Goal: Task Accomplishment & Management: Manage account settings

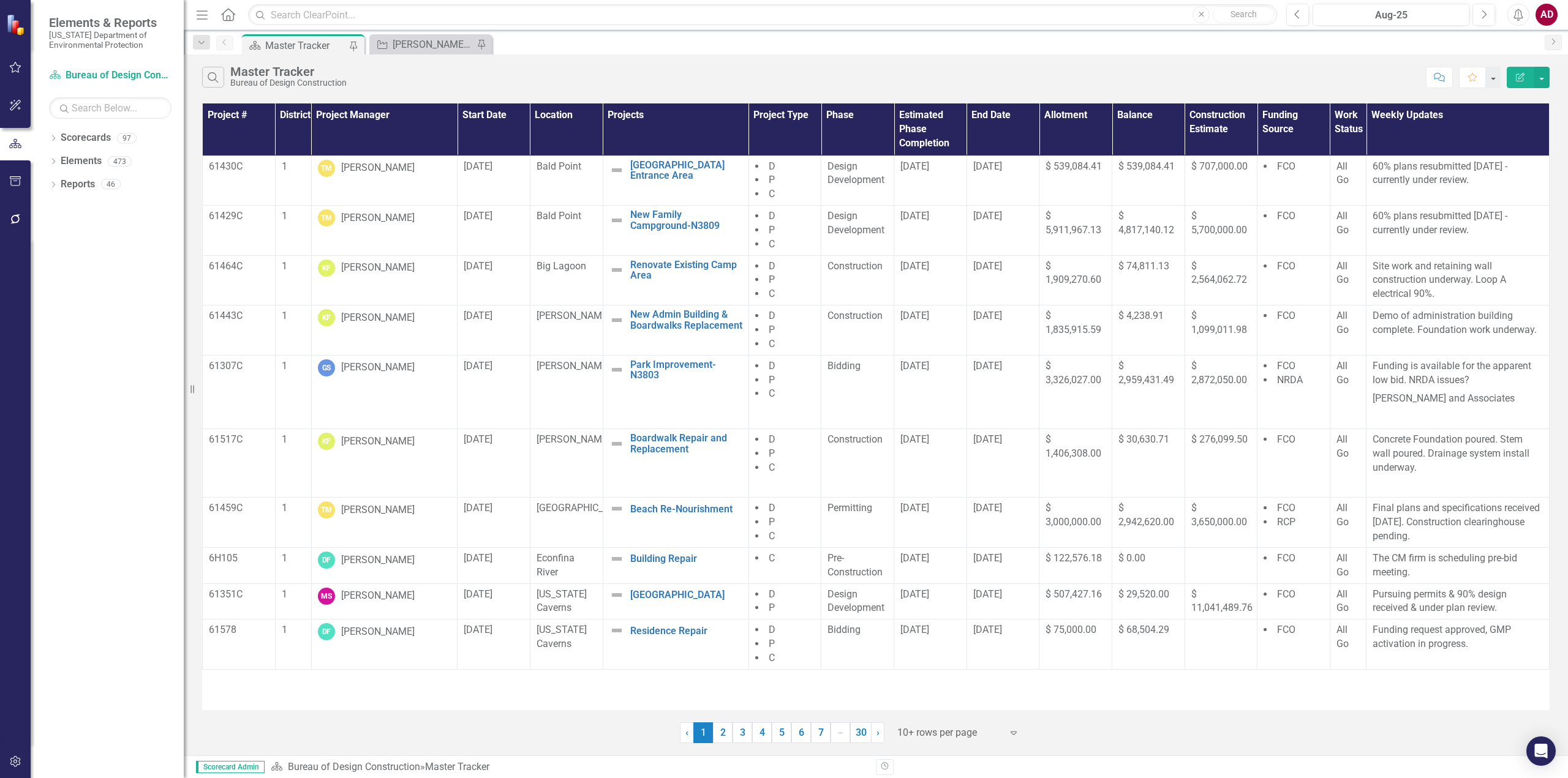
click at [278, 44] on div "Master Tracker" at bounding box center [305, 45] width 81 height 16
click at [209, 76] on icon "Search" at bounding box center [213, 77] width 13 height 11
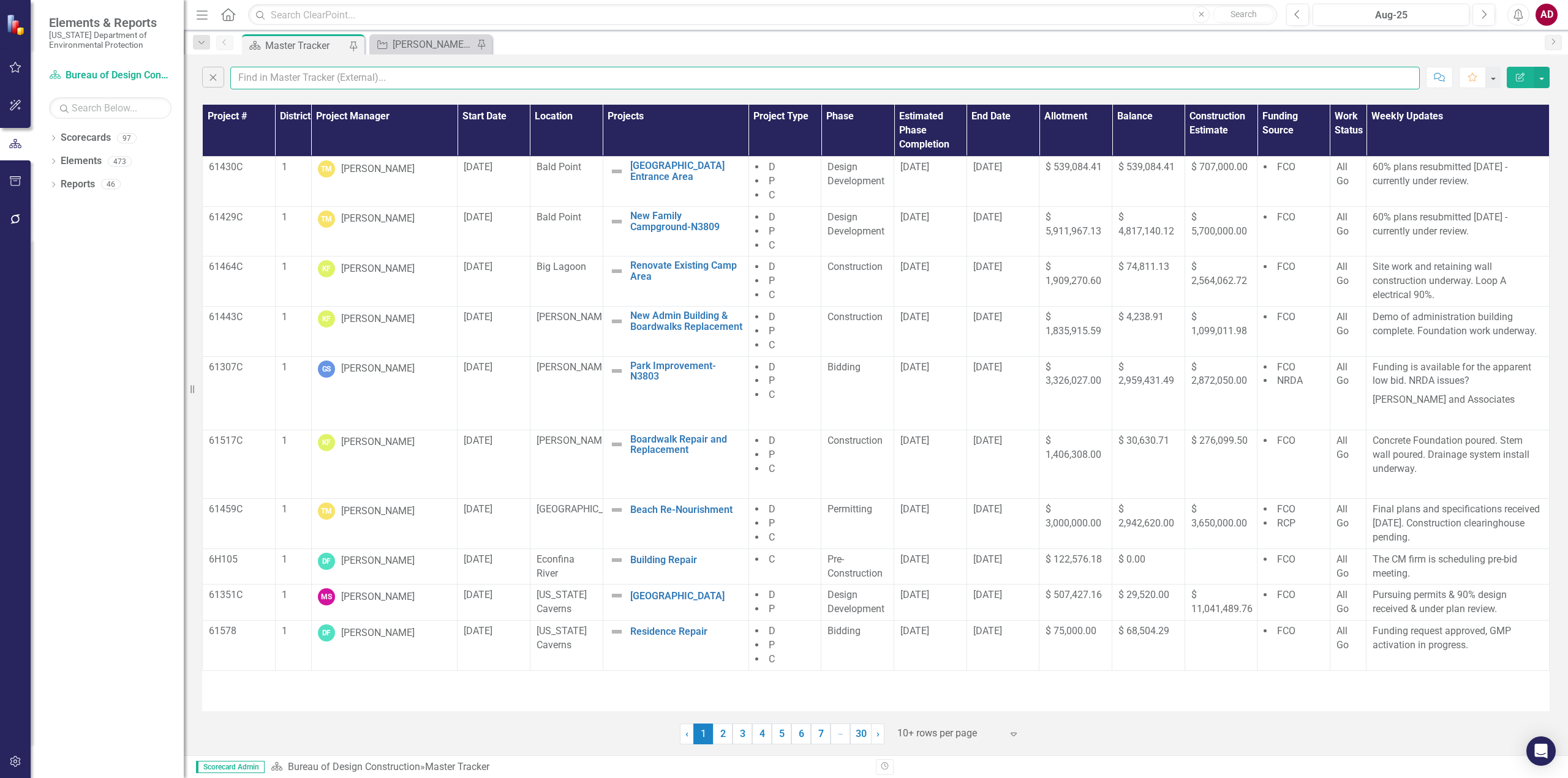
click at [251, 79] on input "text" at bounding box center [825, 78] width 1189 height 23
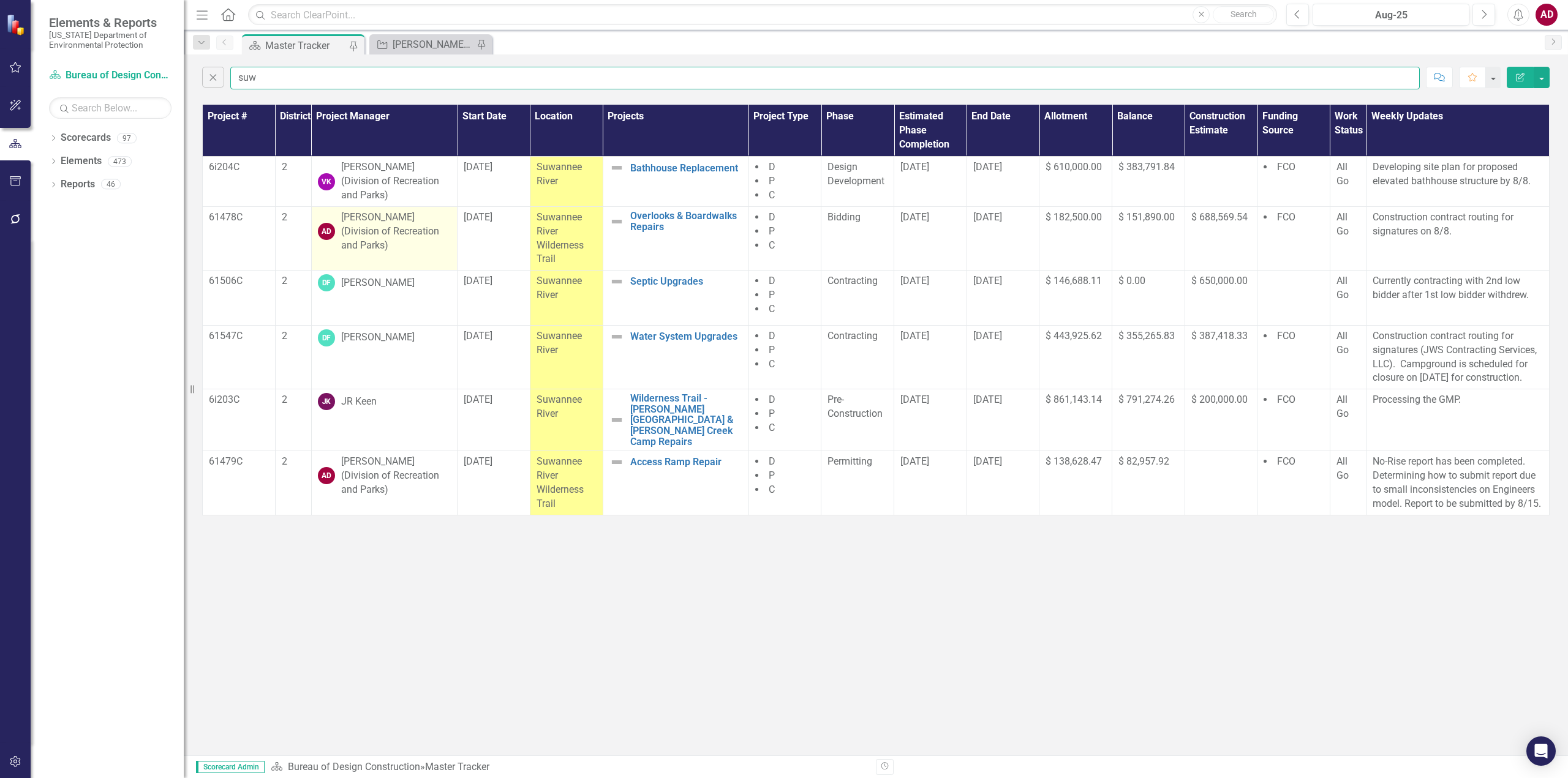
type input "suw"
click at [405, 218] on div "[PERSON_NAME] (Division of Recreation and Parks)" at bounding box center [396, 231] width 110 height 42
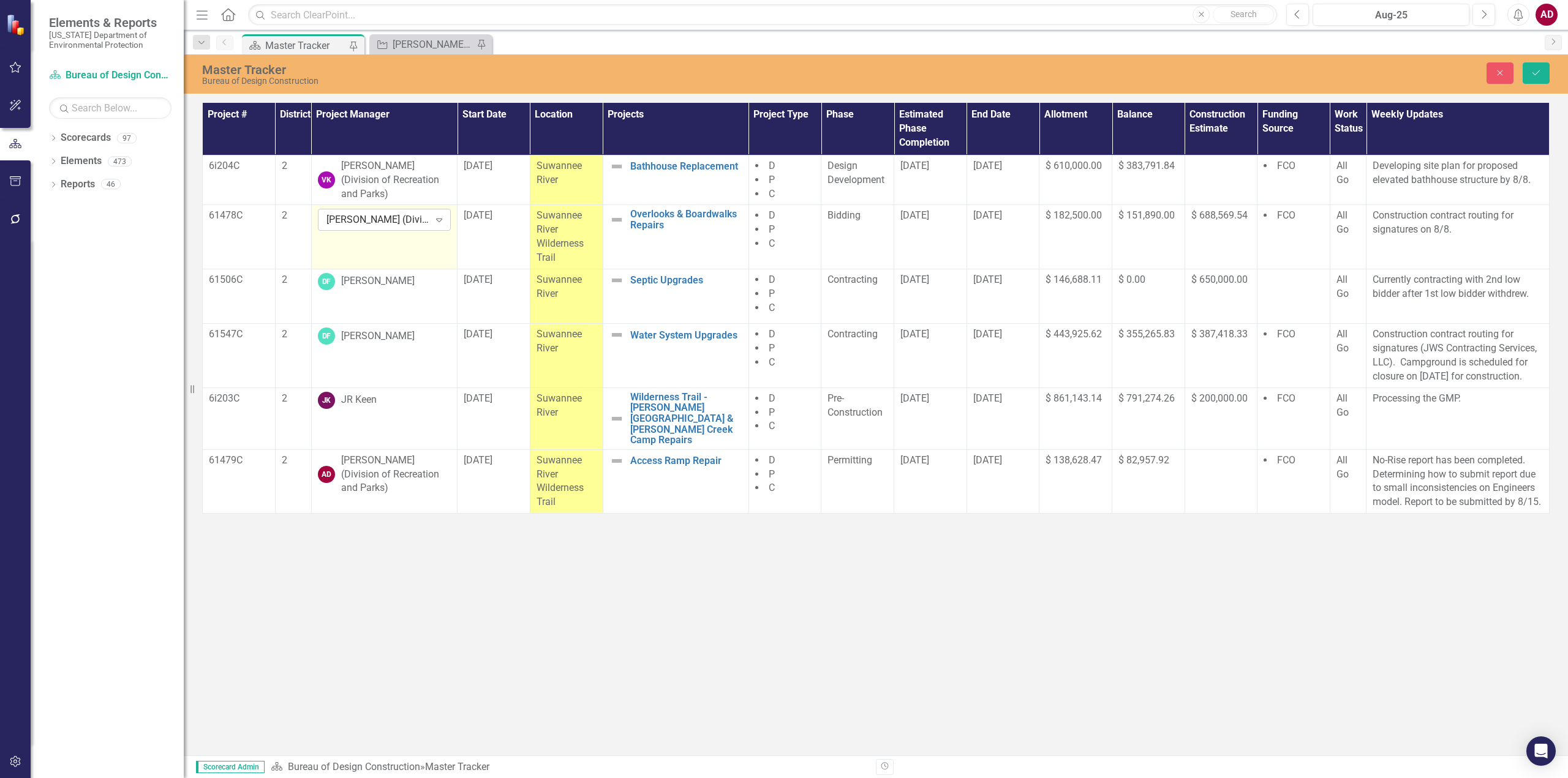
click at [441, 220] on icon "Expand" at bounding box center [439, 219] width 13 height 10
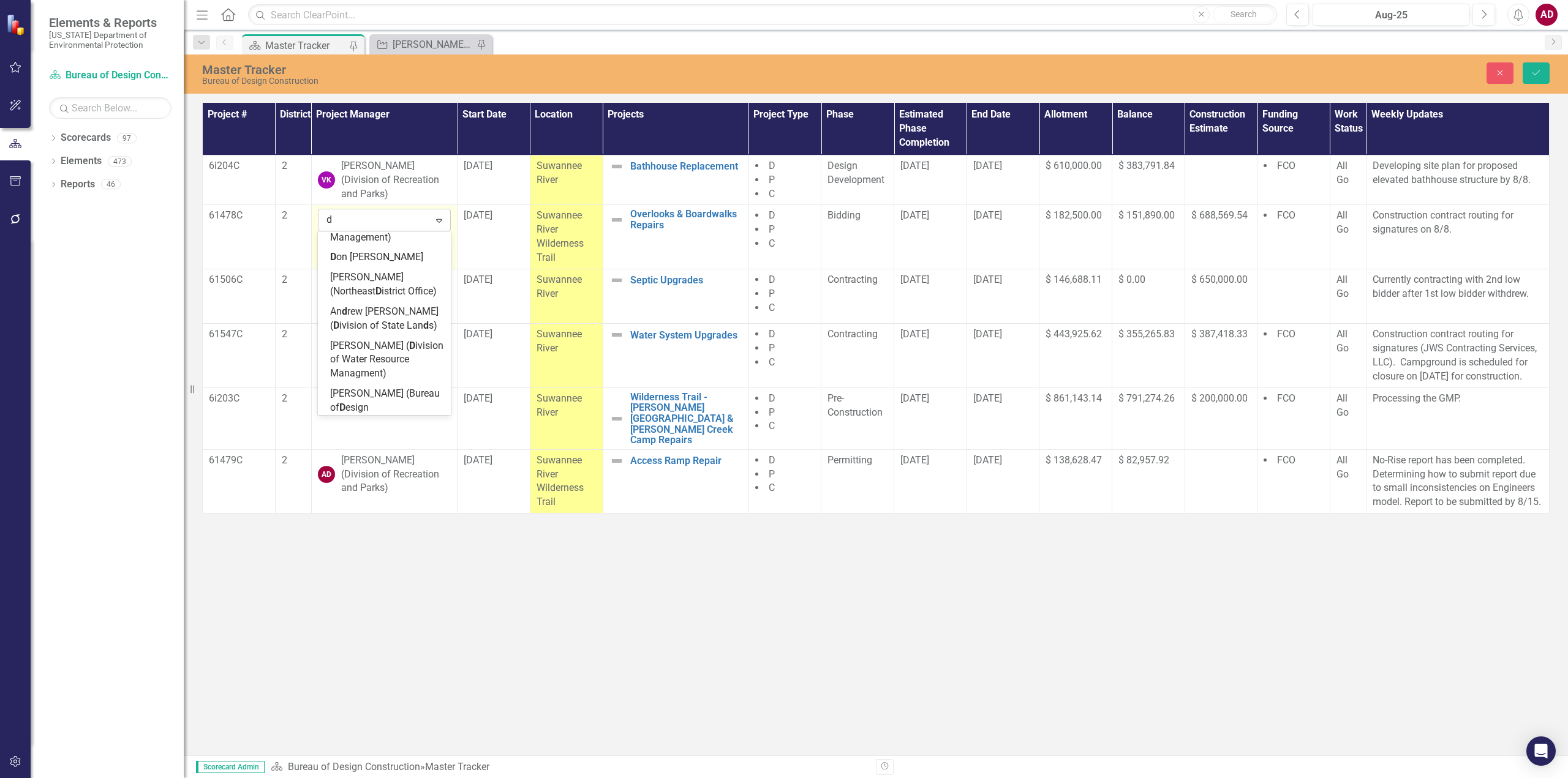
scroll to position [280, 0]
type input "don"
click at [392, 379] on span "[PERSON_NAME]" at bounding box center [375, 385] width 90 height 12
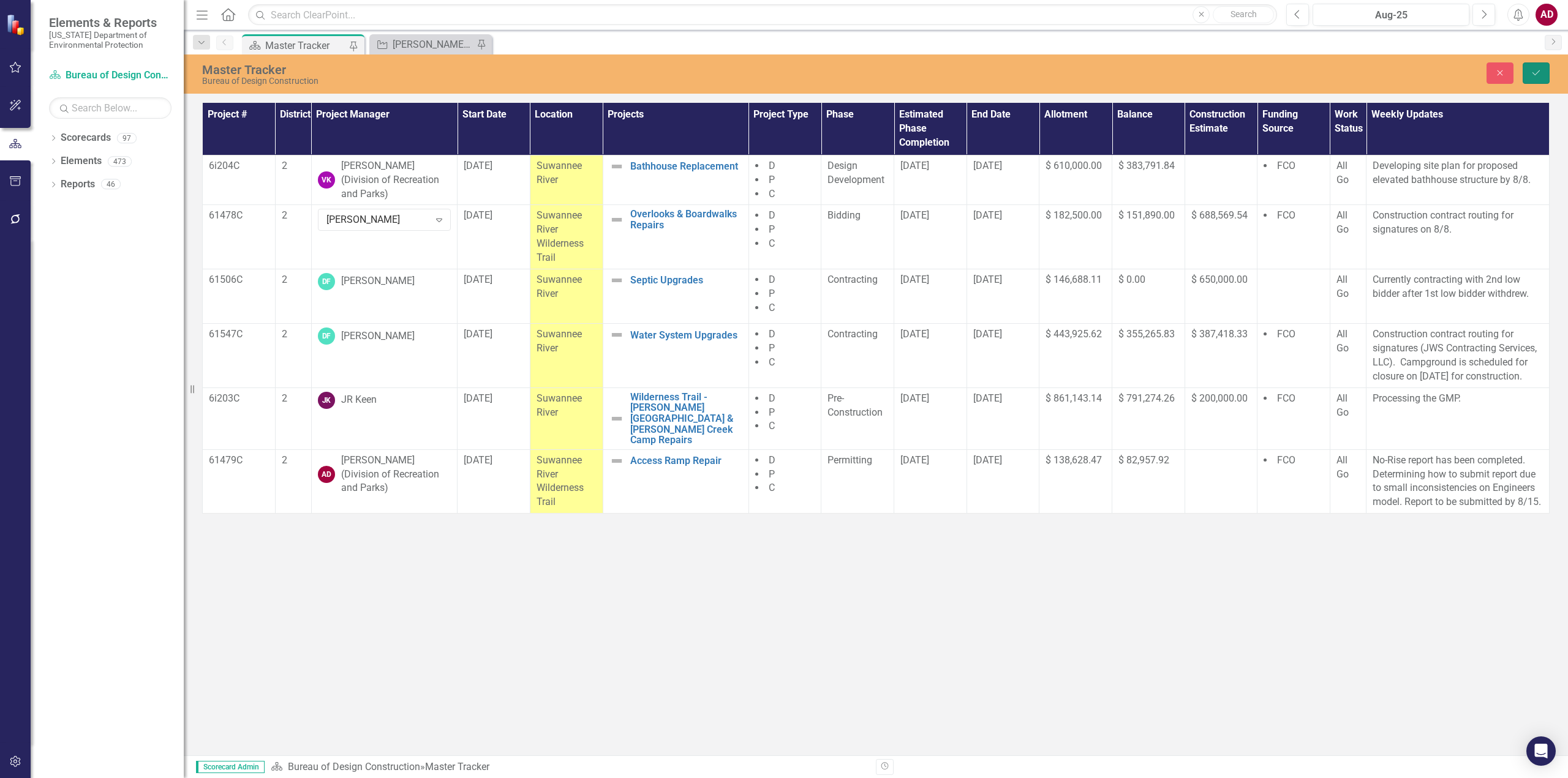
click at [1534, 71] on icon "Save" at bounding box center [1535, 73] width 11 height 9
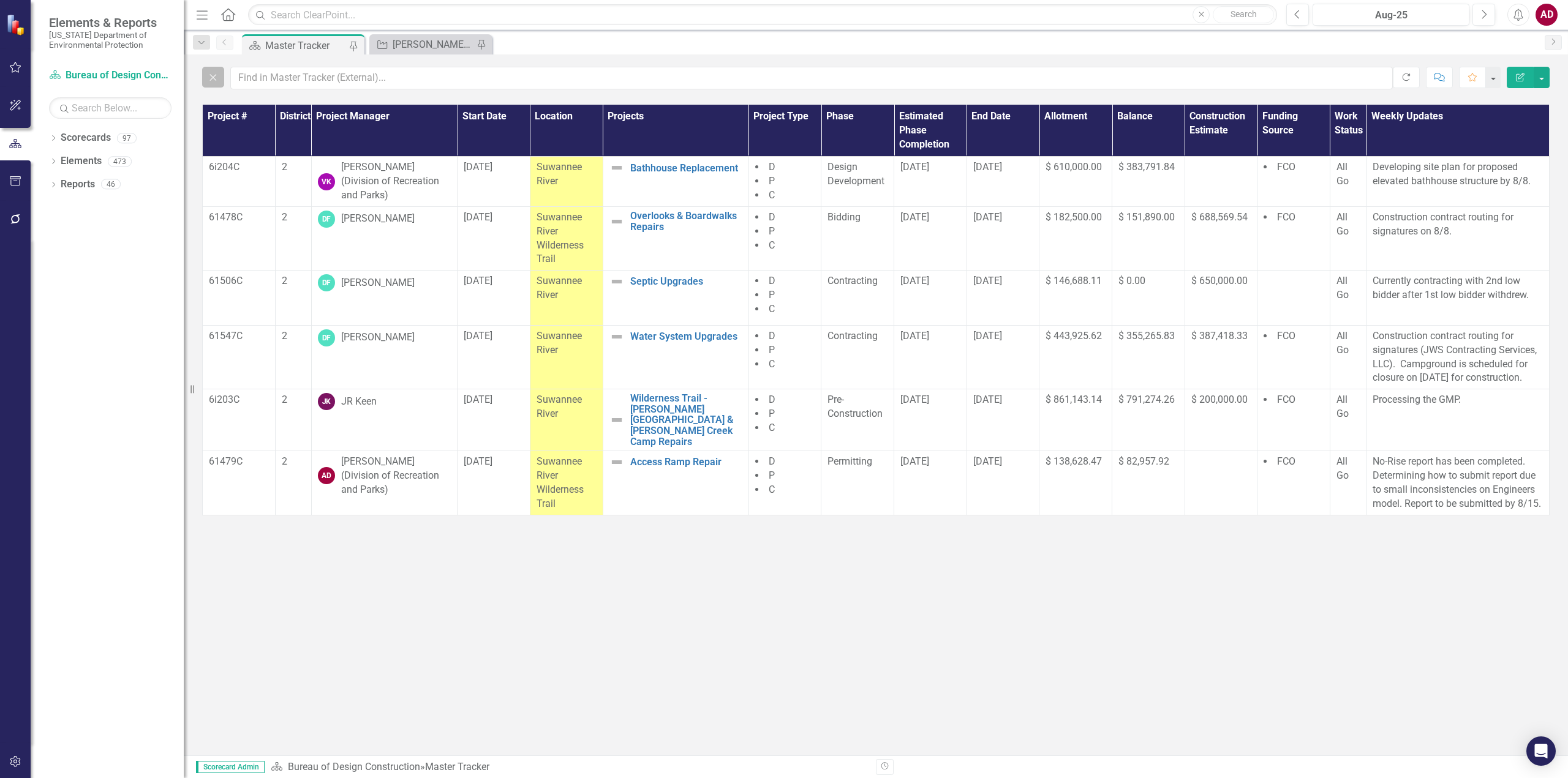
click at [216, 78] on icon "Close" at bounding box center [213, 77] width 13 height 11
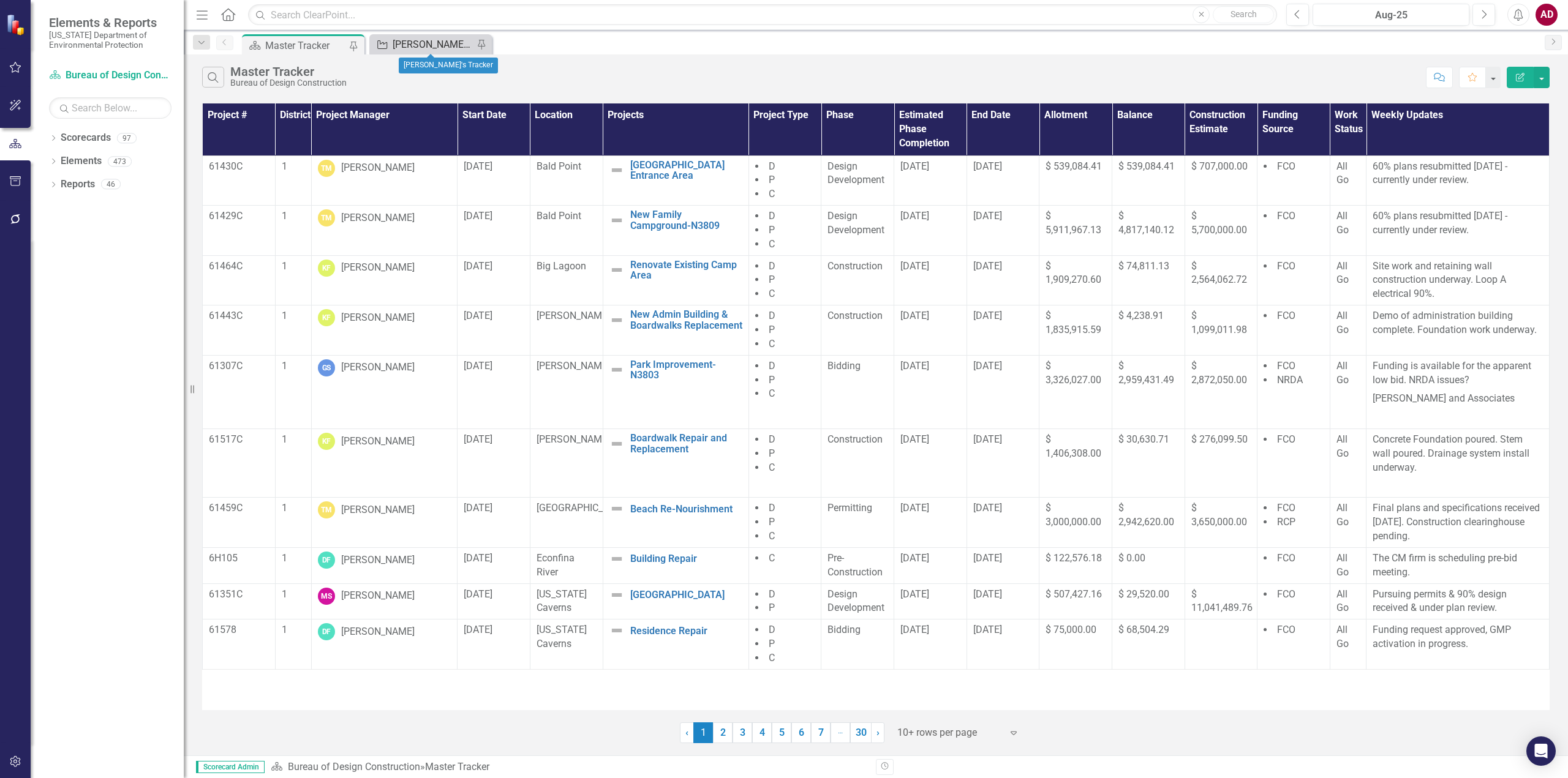
click at [439, 44] on div "[PERSON_NAME]'s Tracker" at bounding box center [432, 44] width 81 height 16
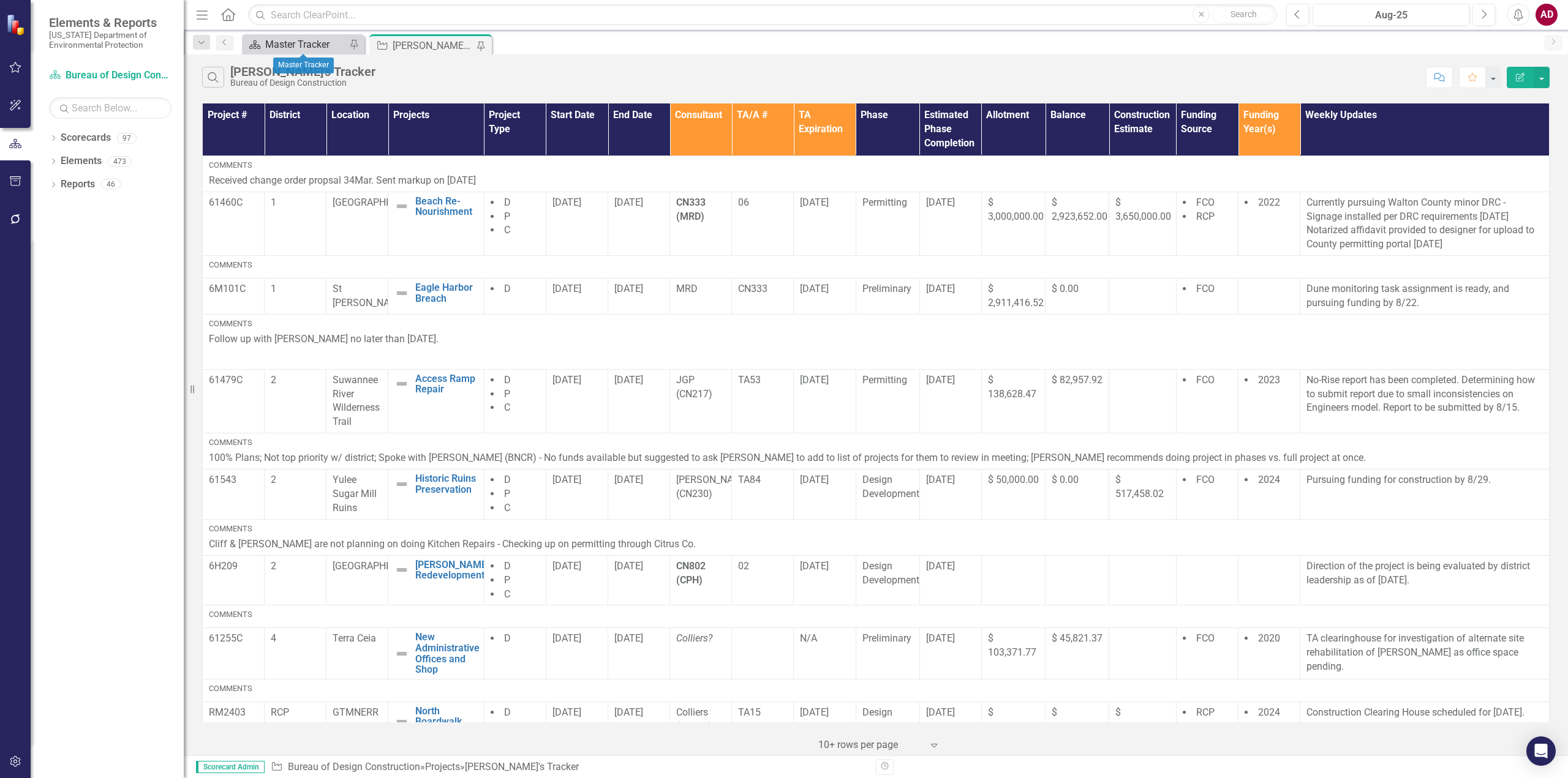
click at [268, 43] on div "Master Tracker" at bounding box center [305, 44] width 81 height 16
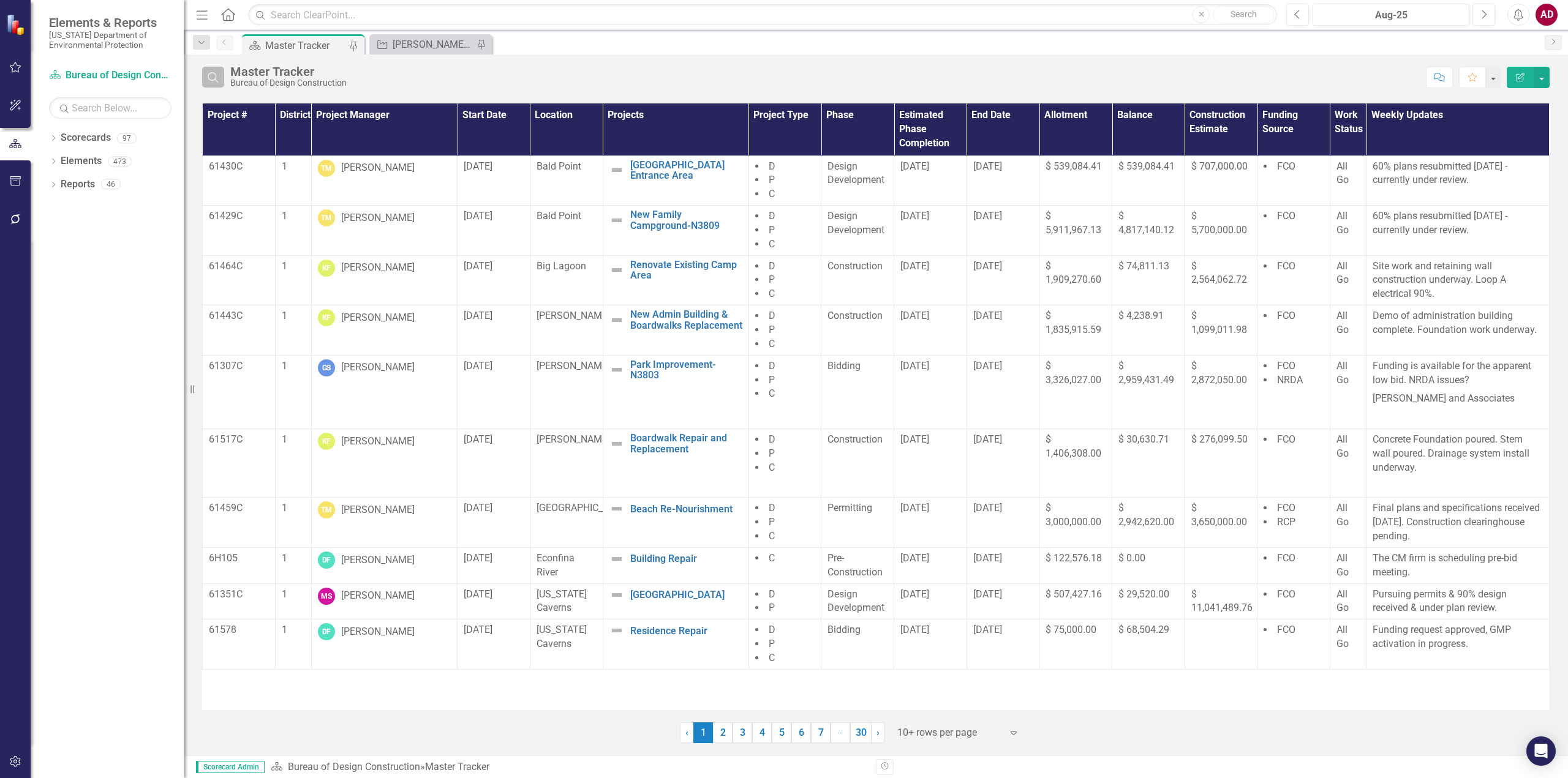
click at [219, 76] on icon "Search" at bounding box center [213, 77] width 13 height 11
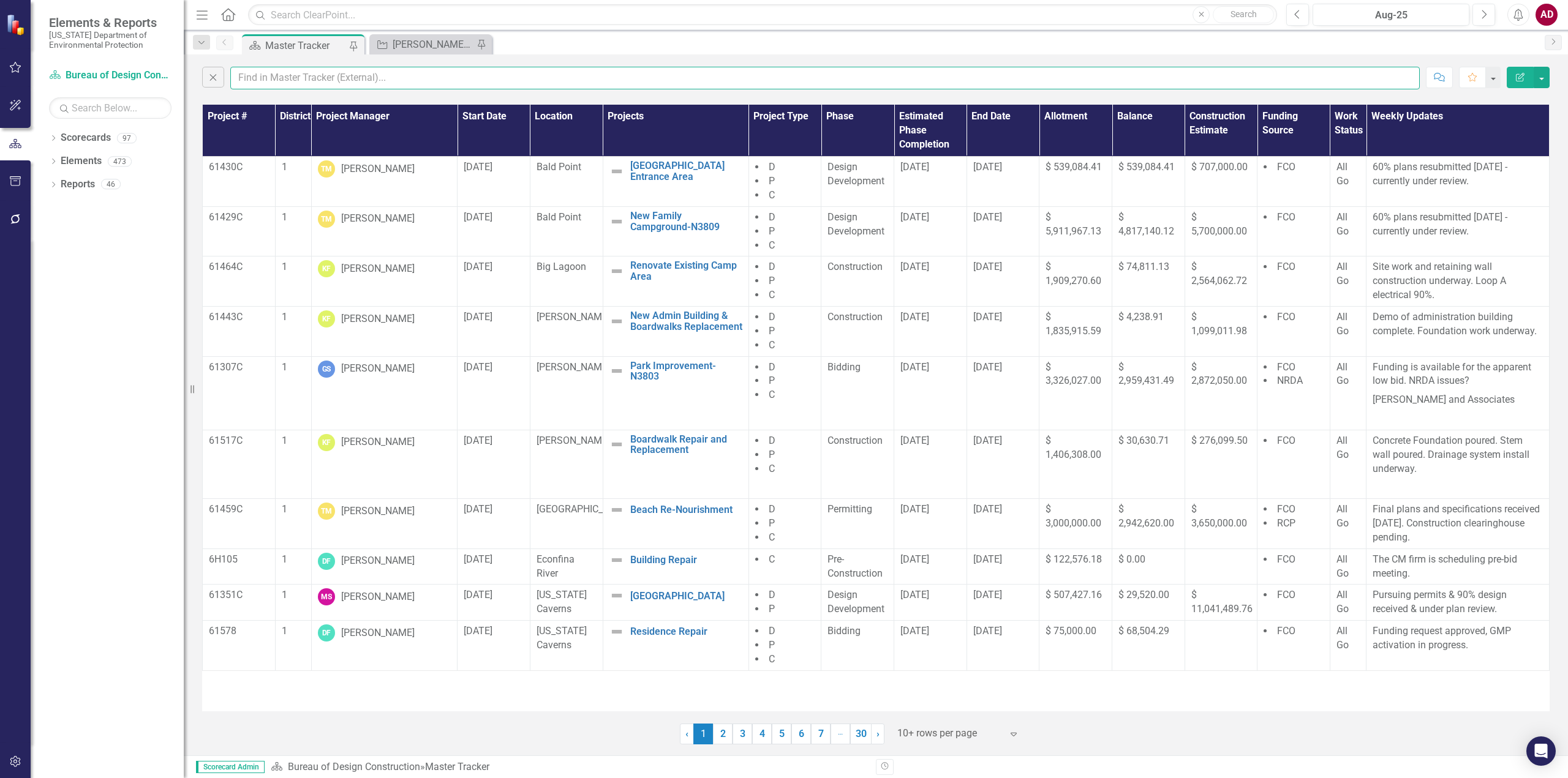
drag, startPoint x: 291, startPoint y: 78, endPoint x: 291, endPoint y: 68, distance: 10.0
click at [291, 78] on input "text" at bounding box center [825, 78] width 1189 height 23
type input "amber"
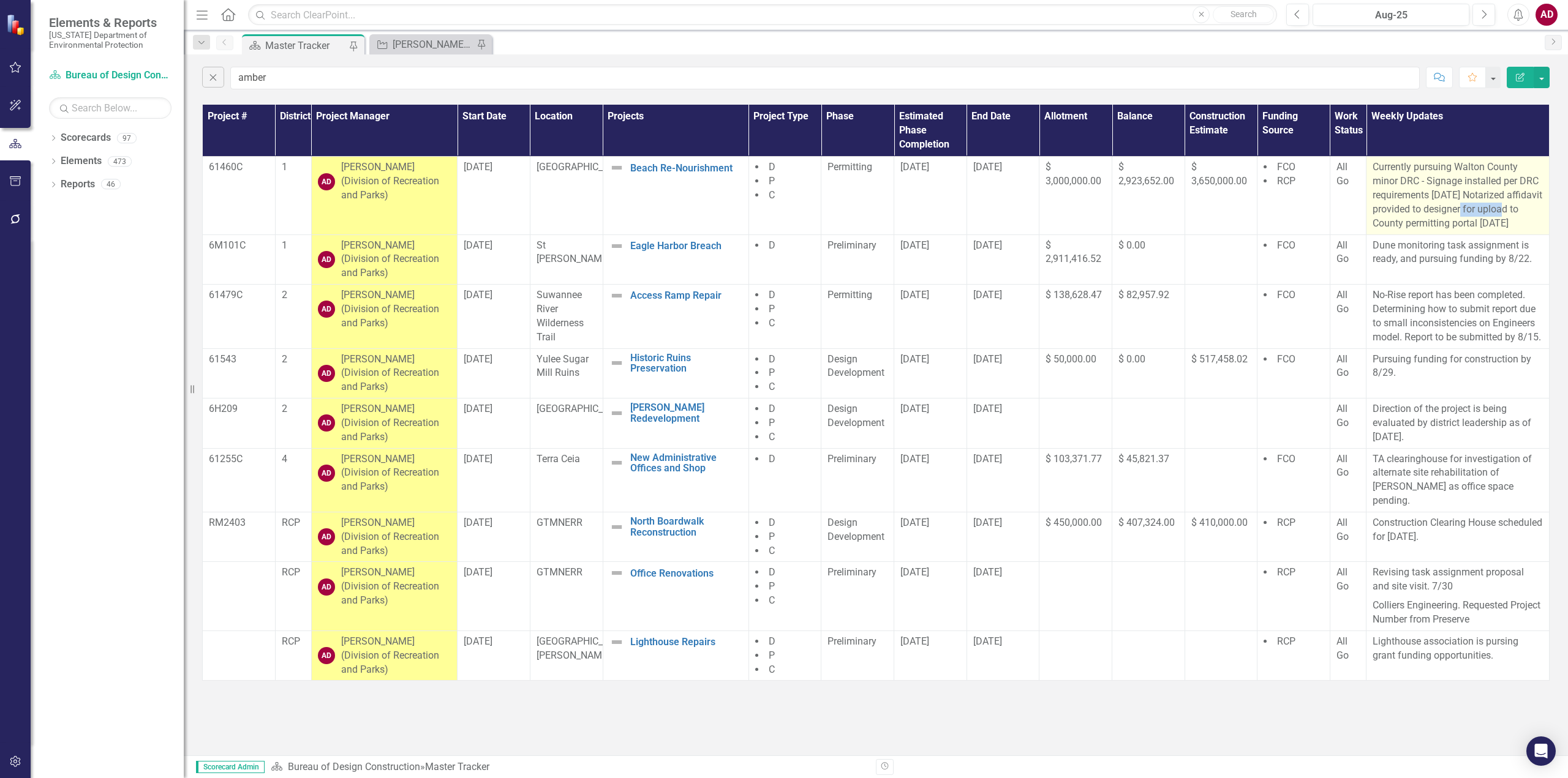
drag, startPoint x: 1463, startPoint y: 208, endPoint x: 1508, endPoint y: 214, distance: 45.4
click at [1508, 213] on p "Currently pursuing Walton County minor DRC - Signage installed per DRC requirem…" at bounding box center [1458, 195] width 171 height 70
click at [1438, 196] on p "Currently pursuing Walton County minor DRC - Signage installed per DRC requirem…" at bounding box center [1458, 195] width 171 height 70
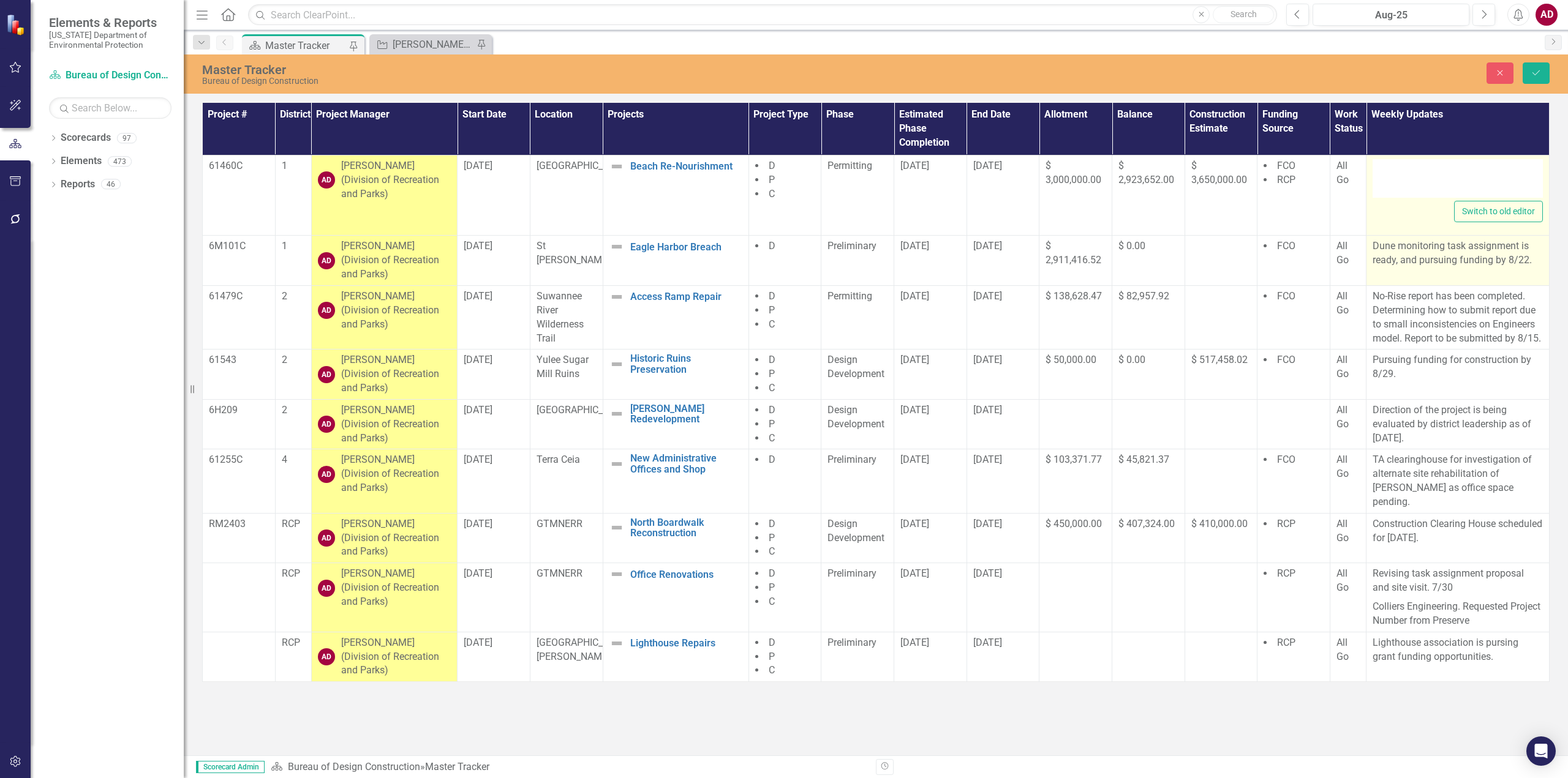
type textarea "<p>Currently pursuing Walton County minor DRC - Signage installed per DRC requi…"
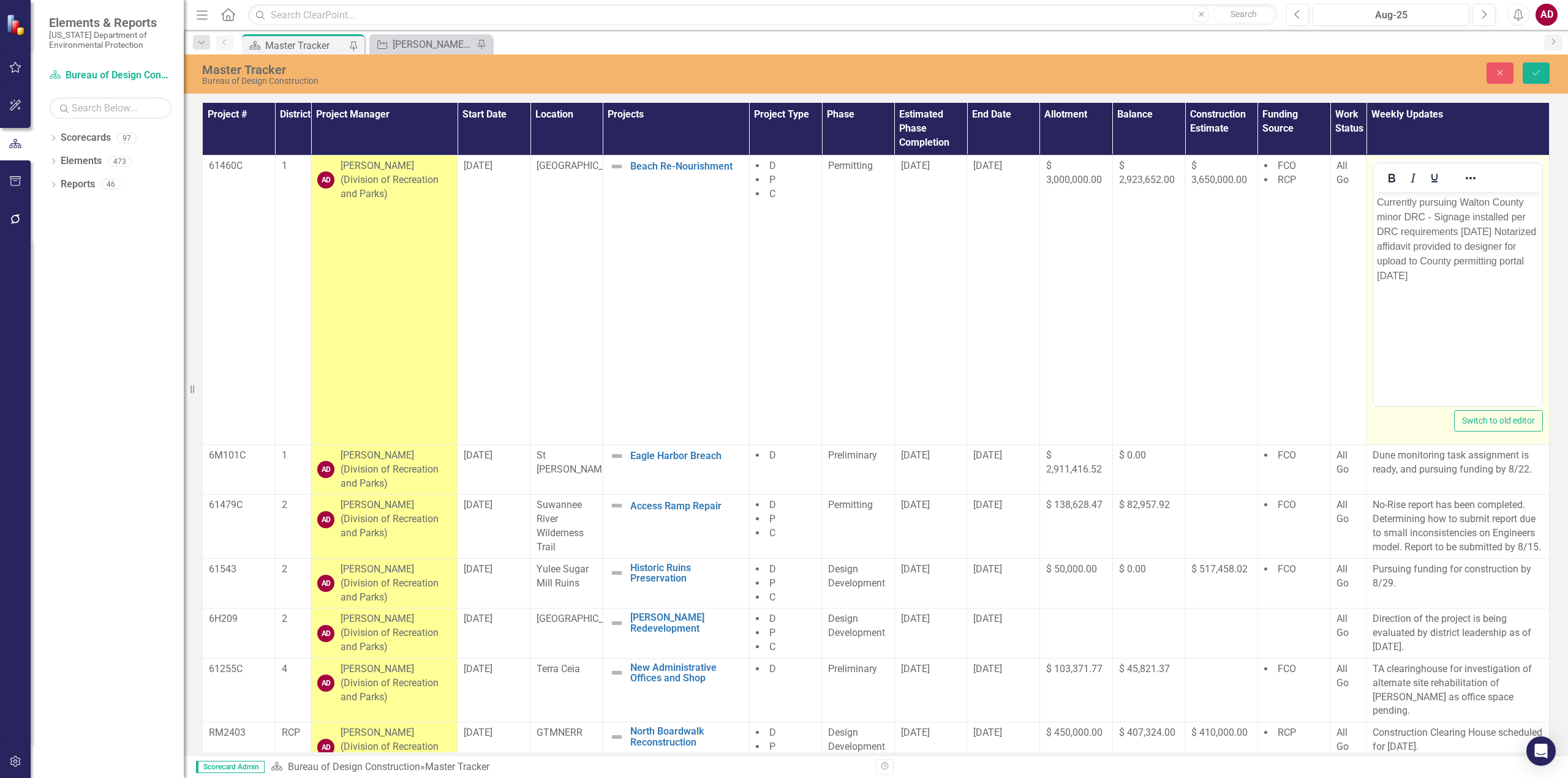
click at [1432, 249] on p "Currently pursuing Walton County minor DRC - Signage installed per DRC requirem…" at bounding box center [1458, 239] width 162 height 88
click at [1432, 248] on p "Currently pursuing Walton County minor DRC - Signage installed per DRC requirem…" at bounding box center [1458, 239] width 162 height 88
click at [1534, 73] on icon "Save" at bounding box center [1535, 73] width 11 height 9
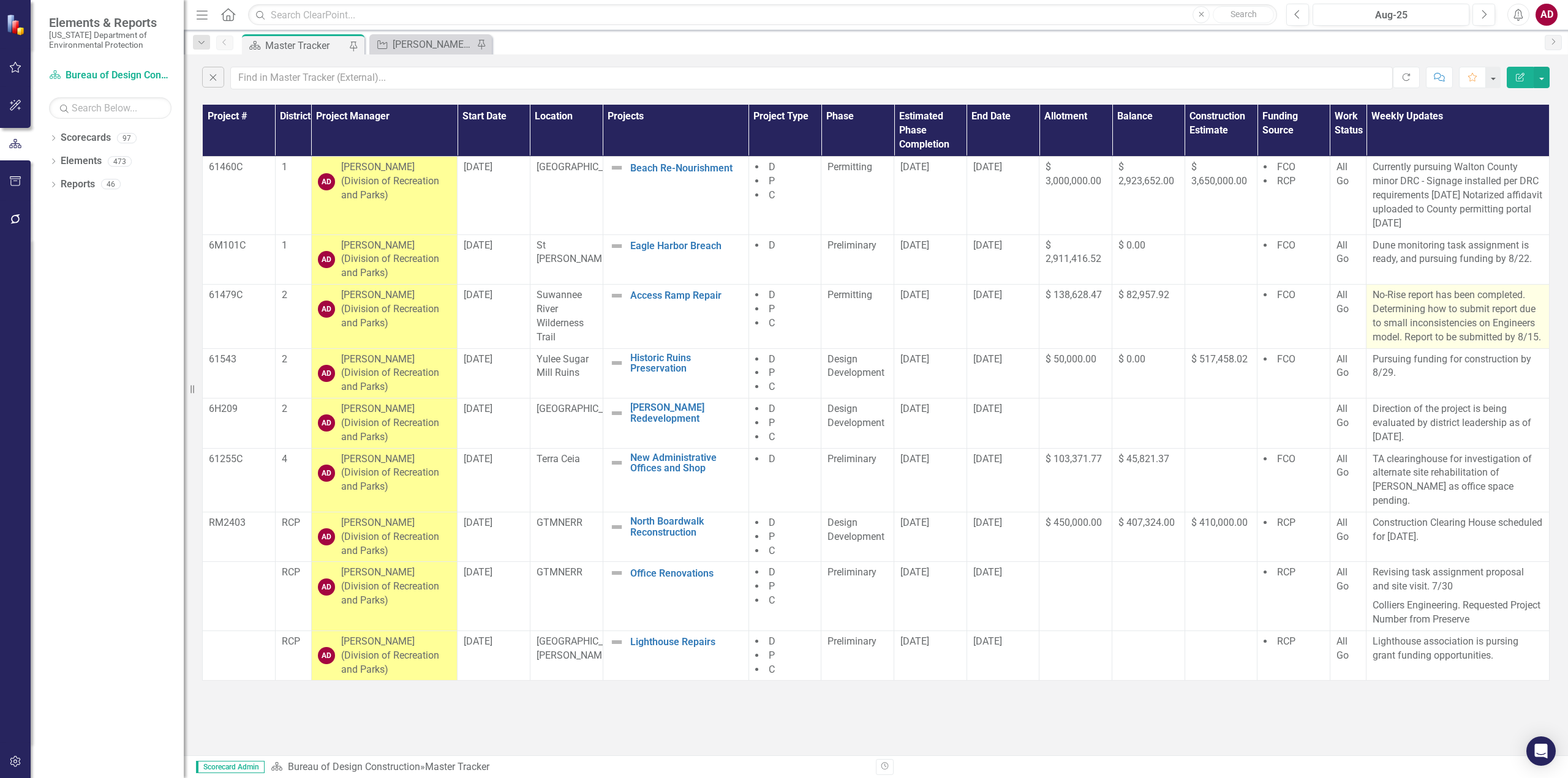
click at [1392, 309] on p "No-Rise report has been completed. Determining how to submit report due to smal…" at bounding box center [1458, 316] width 171 height 56
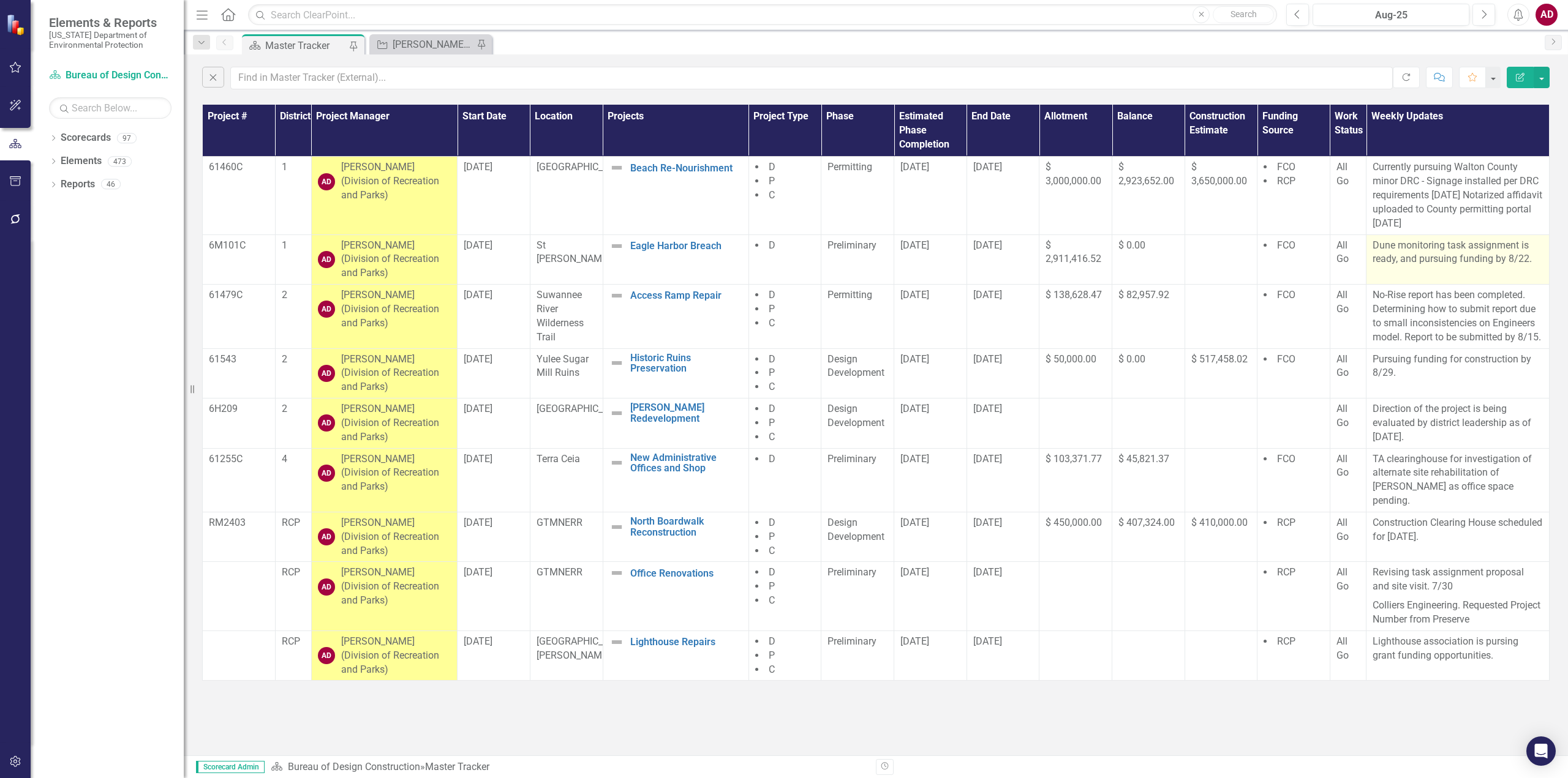
click at [1428, 252] on p "Dune monitoring task assignment is ready, and pursuing funding by 8/22." at bounding box center [1458, 253] width 171 height 28
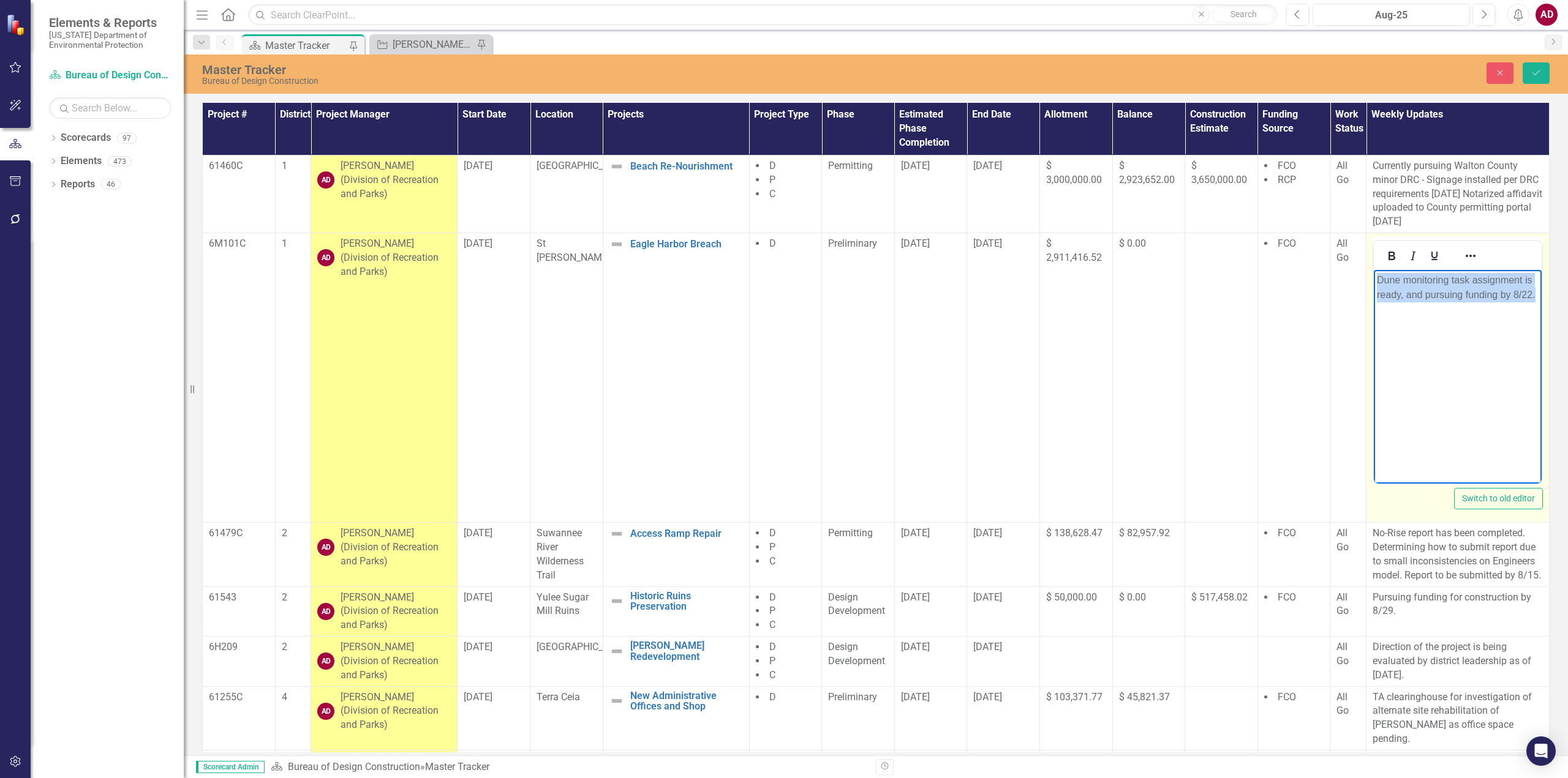
drag, startPoint x: 1536, startPoint y: 297, endPoint x: 1372, endPoint y: 282, distance: 164.7
click at [1374, 282] on html "Dune monitoring task assignment is ready, and pursuing funding by 8/22." at bounding box center [1458, 362] width 168 height 184
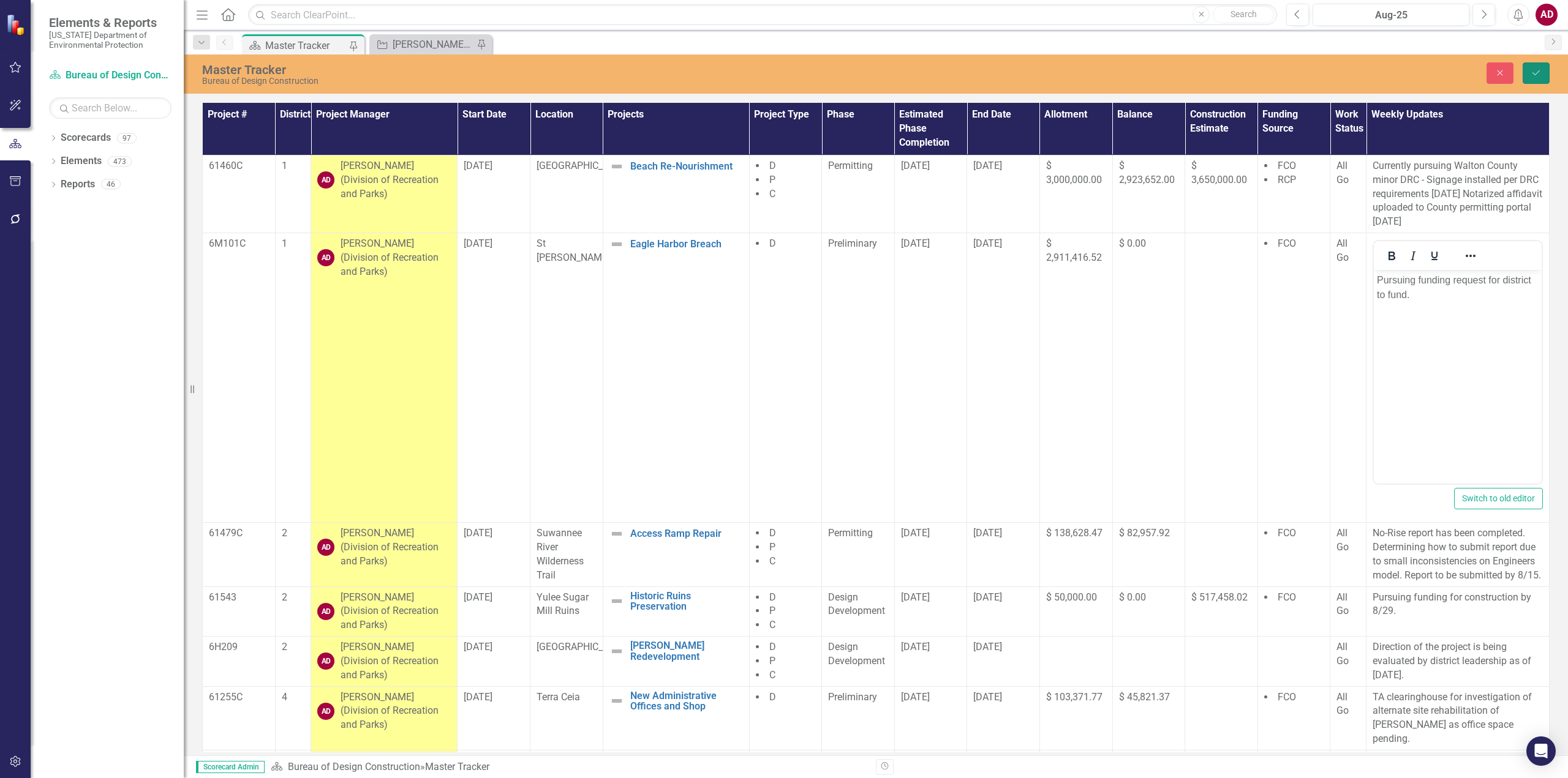
click at [1536, 71] on icon "Save" at bounding box center [1535, 73] width 11 height 9
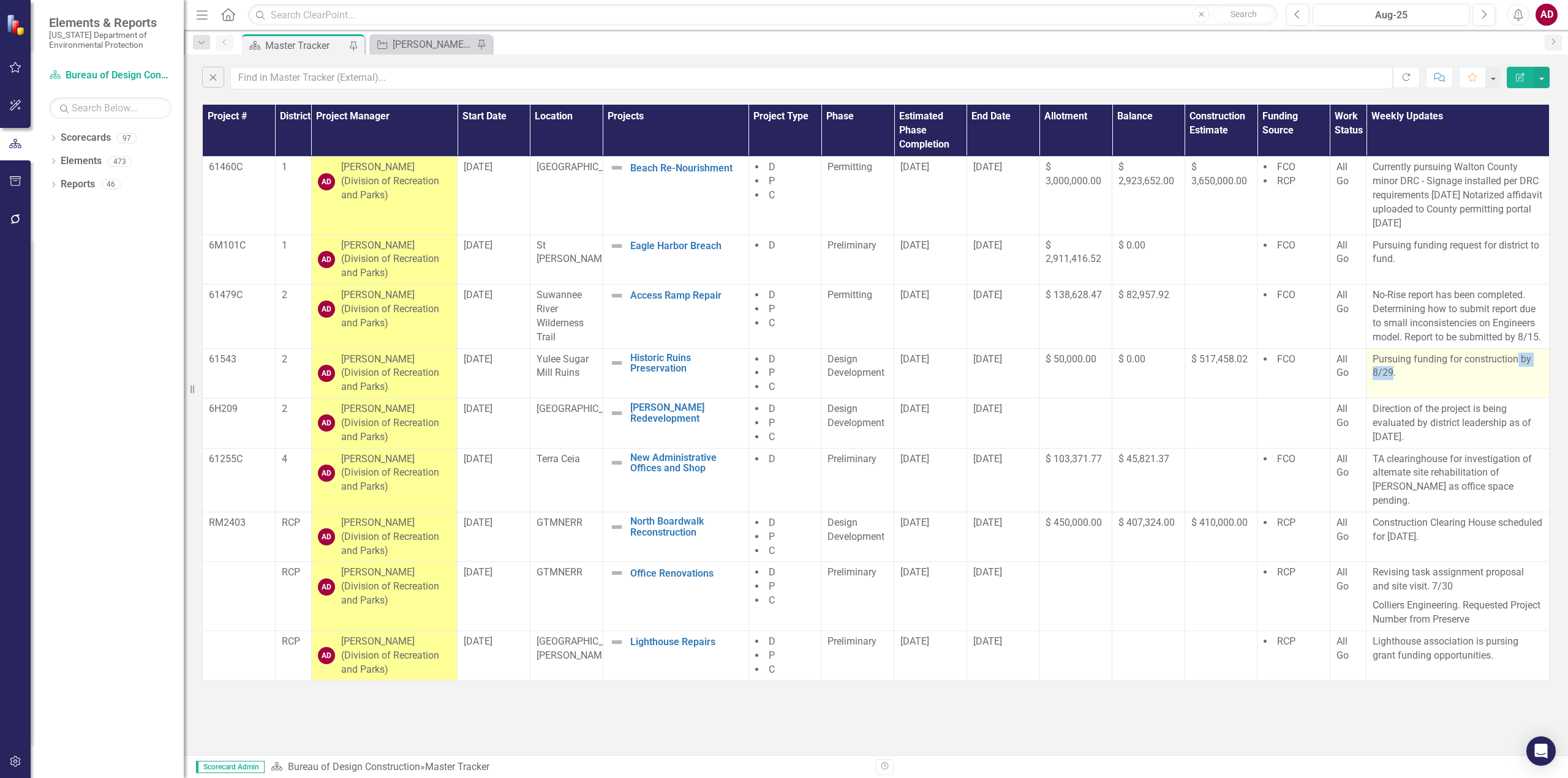
drag, startPoint x: 1392, startPoint y: 373, endPoint x: 1519, endPoint y: 356, distance: 128.1
click at [1519, 356] on p "Pursuing funding for construction by 8/29." at bounding box center [1458, 367] width 171 height 28
click at [1482, 368] on p "Pursuing funding for construction by 8/29." at bounding box center [1458, 367] width 171 height 28
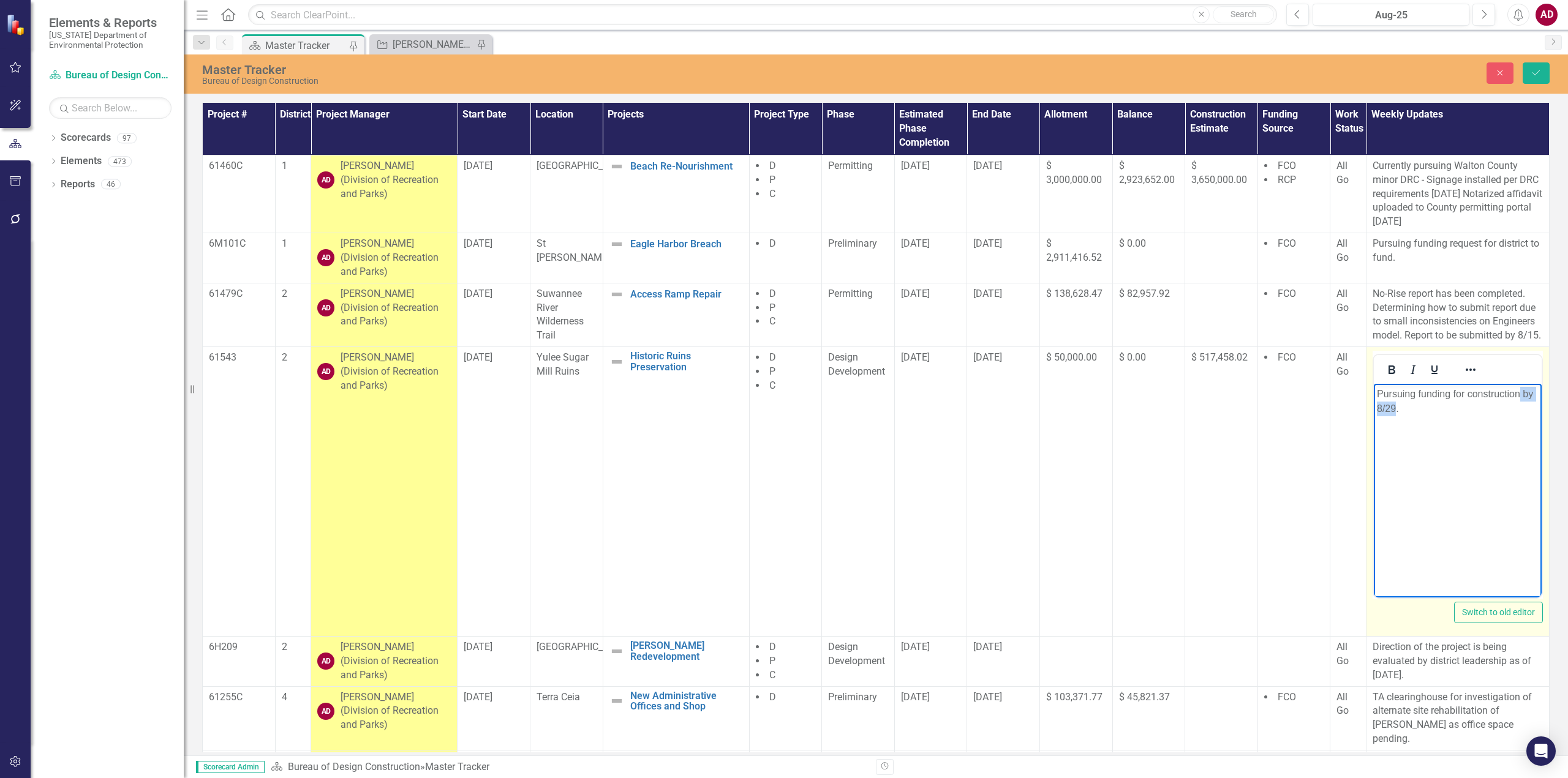
drag, startPoint x: 1519, startPoint y: 392, endPoint x: 1396, endPoint y: 410, distance: 124.3
click at [1396, 410] on p "Pursuing funding for construction by 8/29." at bounding box center [1458, 402] width 162 height 30
click at [1541, 77] on button "Save" at bounding box center [1535, 73] width 27 height 21
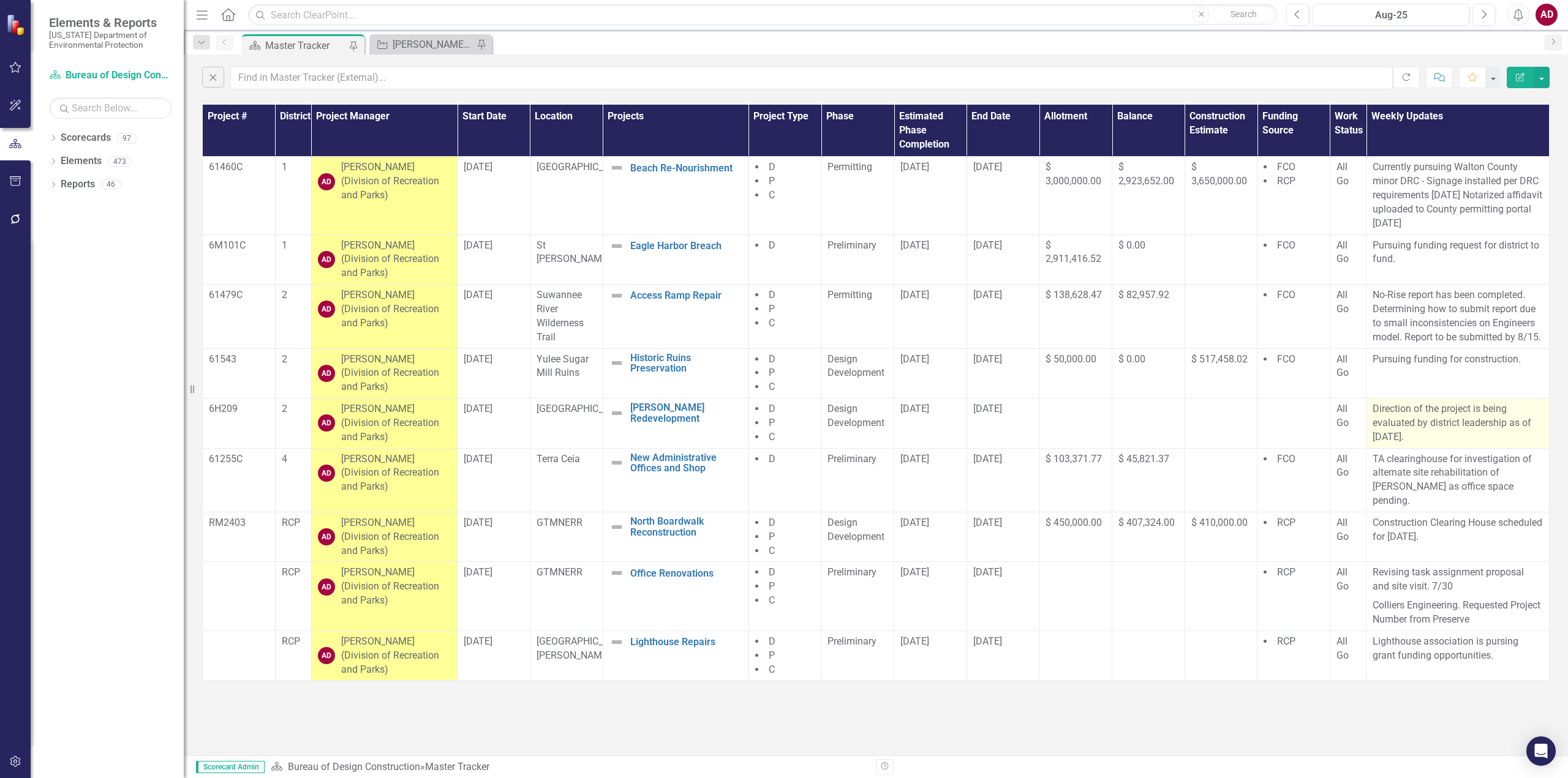
click at [1442, 432] on p "Direction of the project is being evaluated by district leadership as of [DATE]." at bounding box center [1458, 423] width 171 height 42
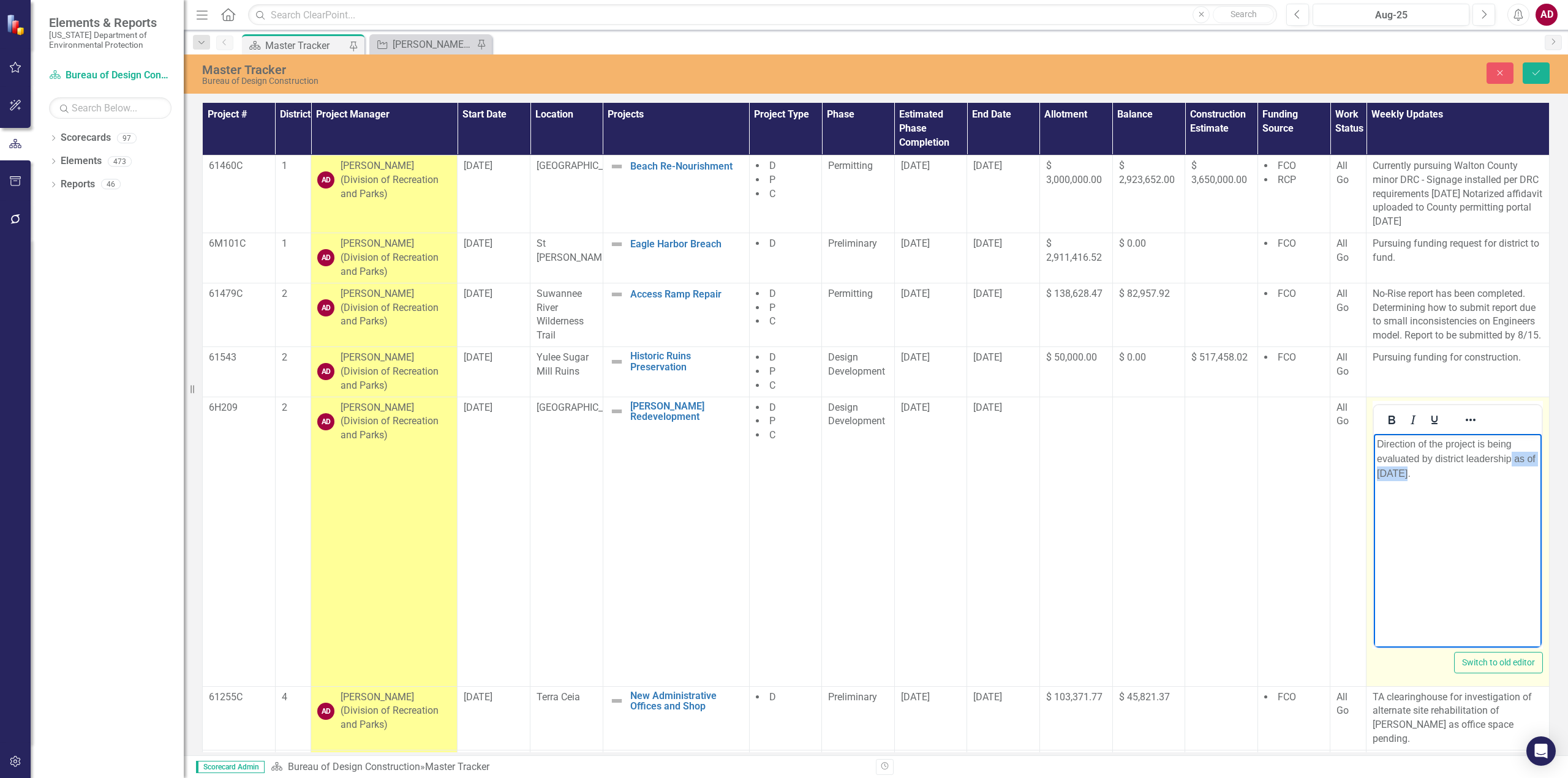
drag, startPoint x: 1402, startPoint y: 473, endPoint x: 1510, endPoint y: 459, distance: 108.9
click at [1510, 459] on p "Direction of the project is being evaluated by district leadership as of [DATE]." at bounding box center [1458, 458] width 162 height 44
click at [1535, 73] on icon "Save" at bounding box center [1535, 73] width 11 height 9
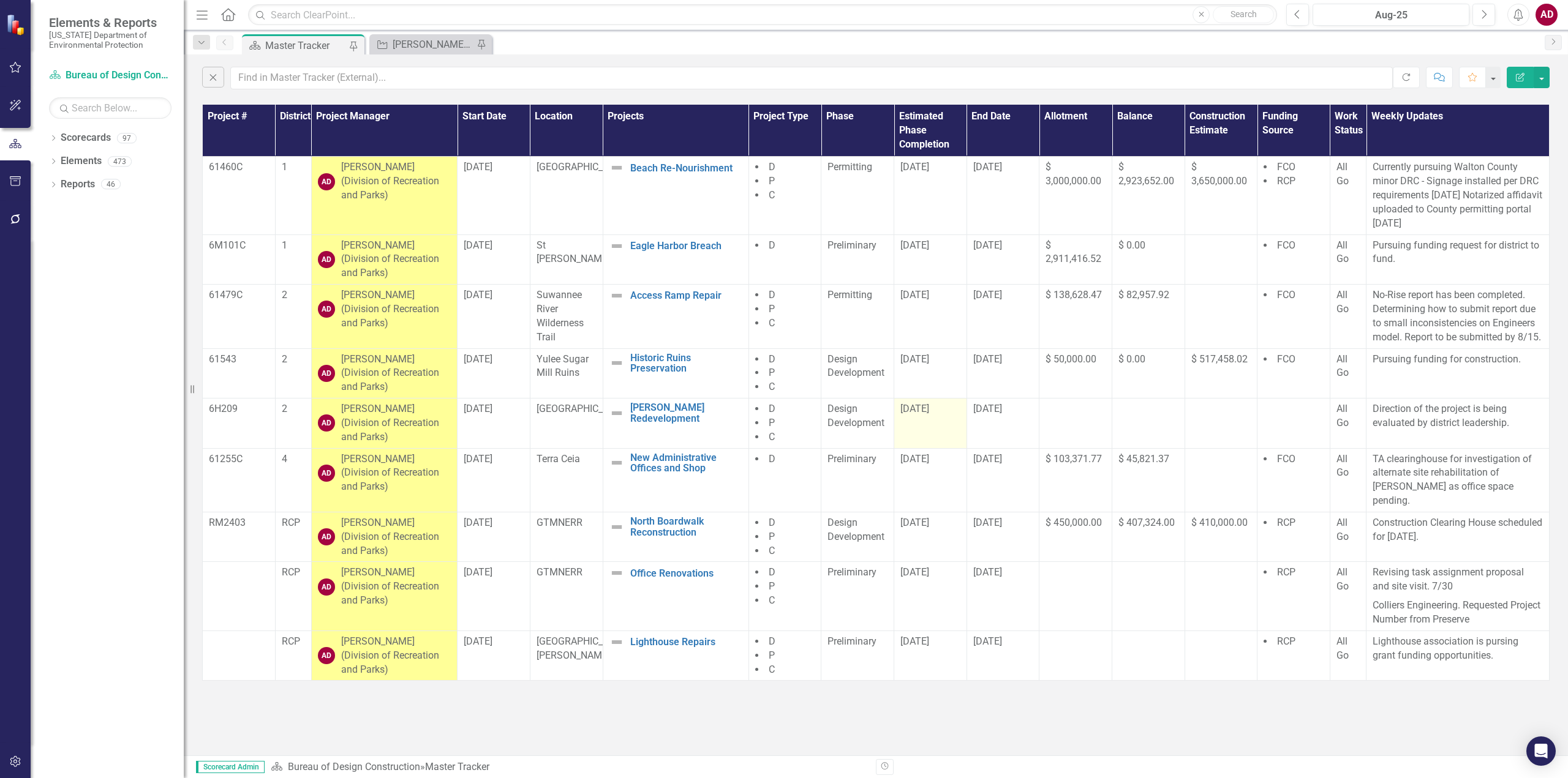
click at [933, 425] on td "[DATE]" at bounding box center [930, 424] width 73 height 50
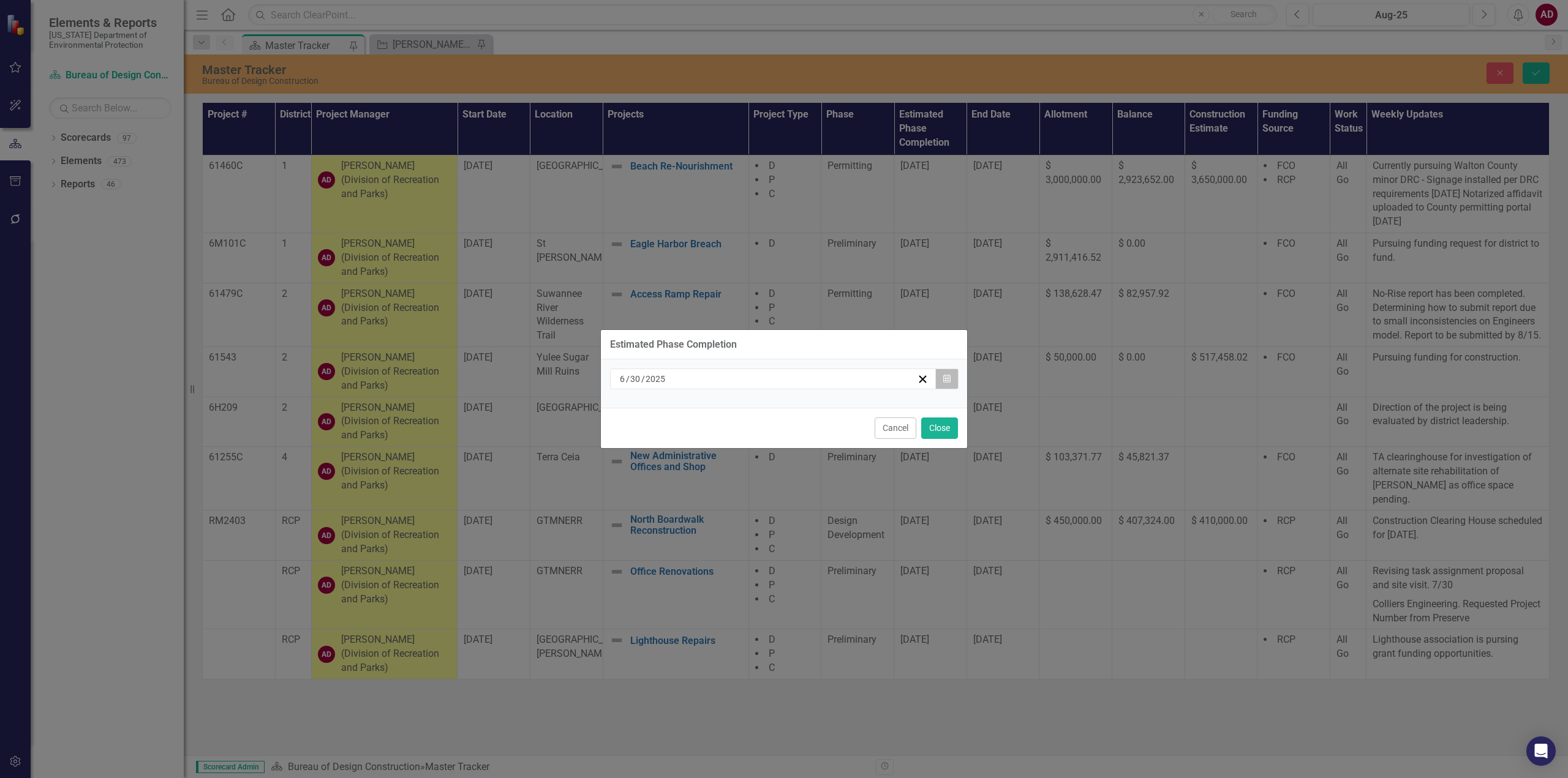
click at [947, 379] on icon "Calendar" at bounding box center [947, 379] width 7 height 9
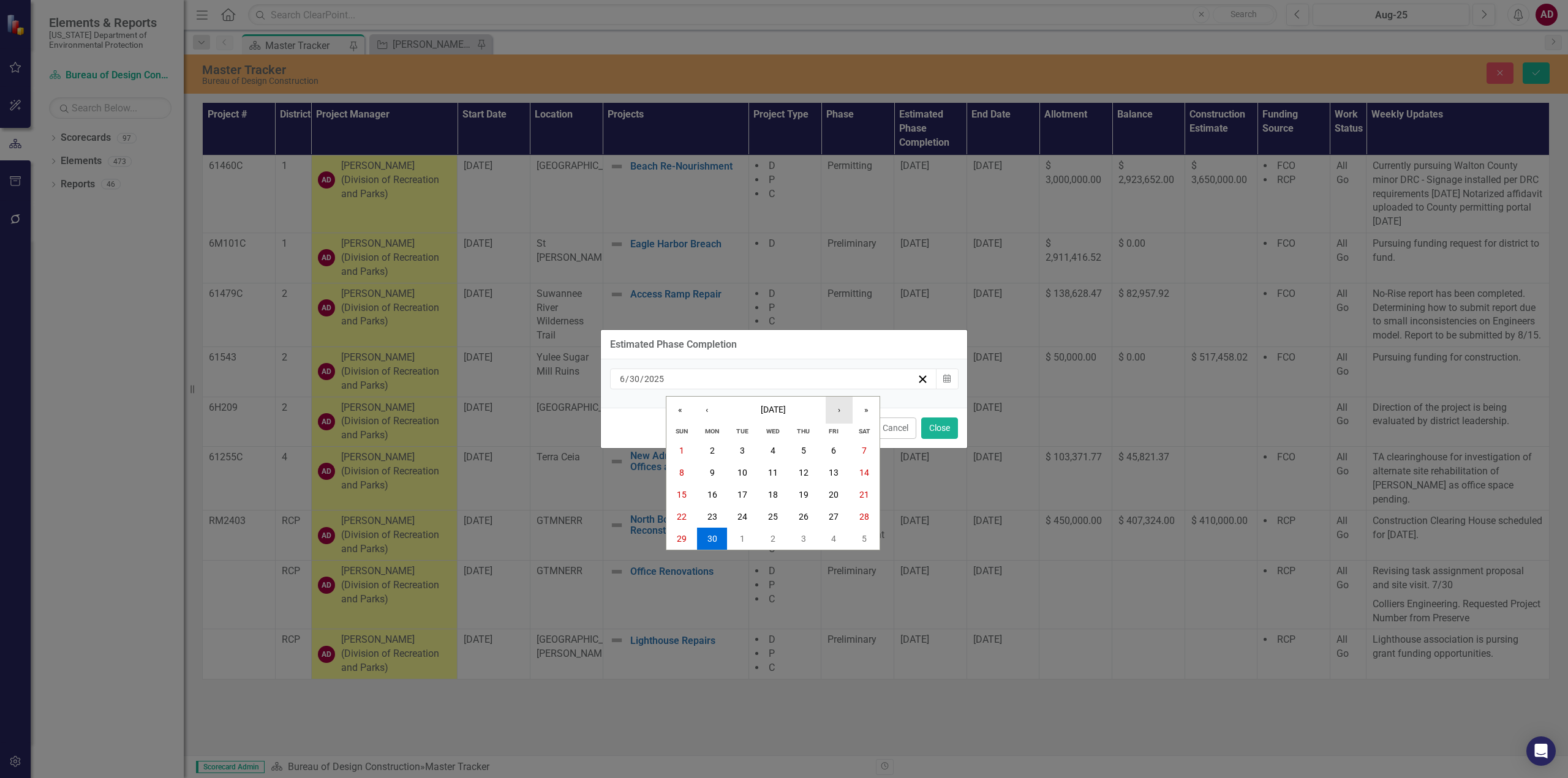
click at [841, 410] on button "›" at bounding box center [838, 410] width 27 height 27
click at [840, 410] on button "›" at bounding box center [838, 410] width 27 height 27
click at [841, 539] on button "31" at bounding box center [833, 539] width 30 height 22
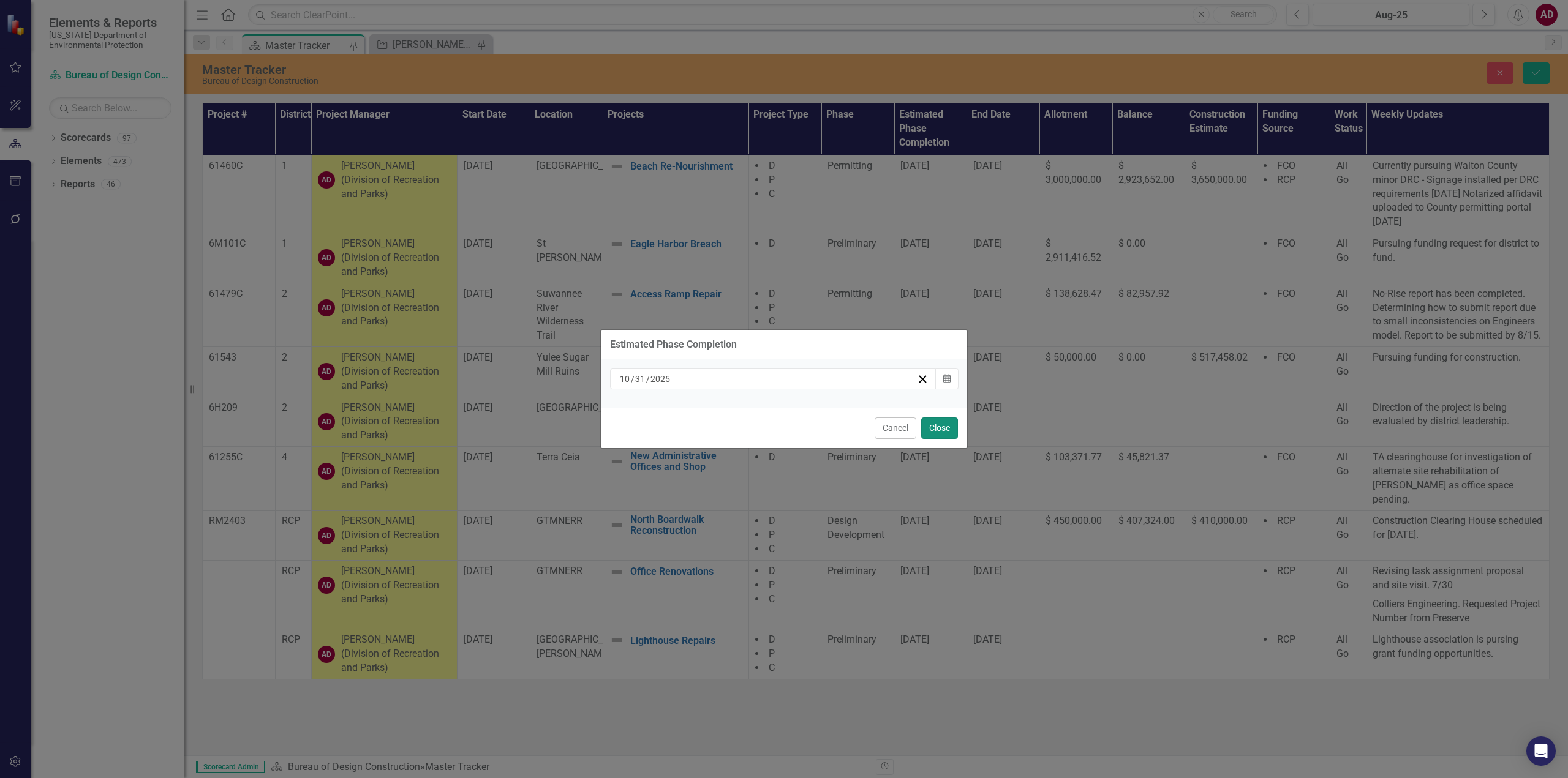
click at [941, 428] on button "Close" at bounding box center [939, 428] width 37 height 21
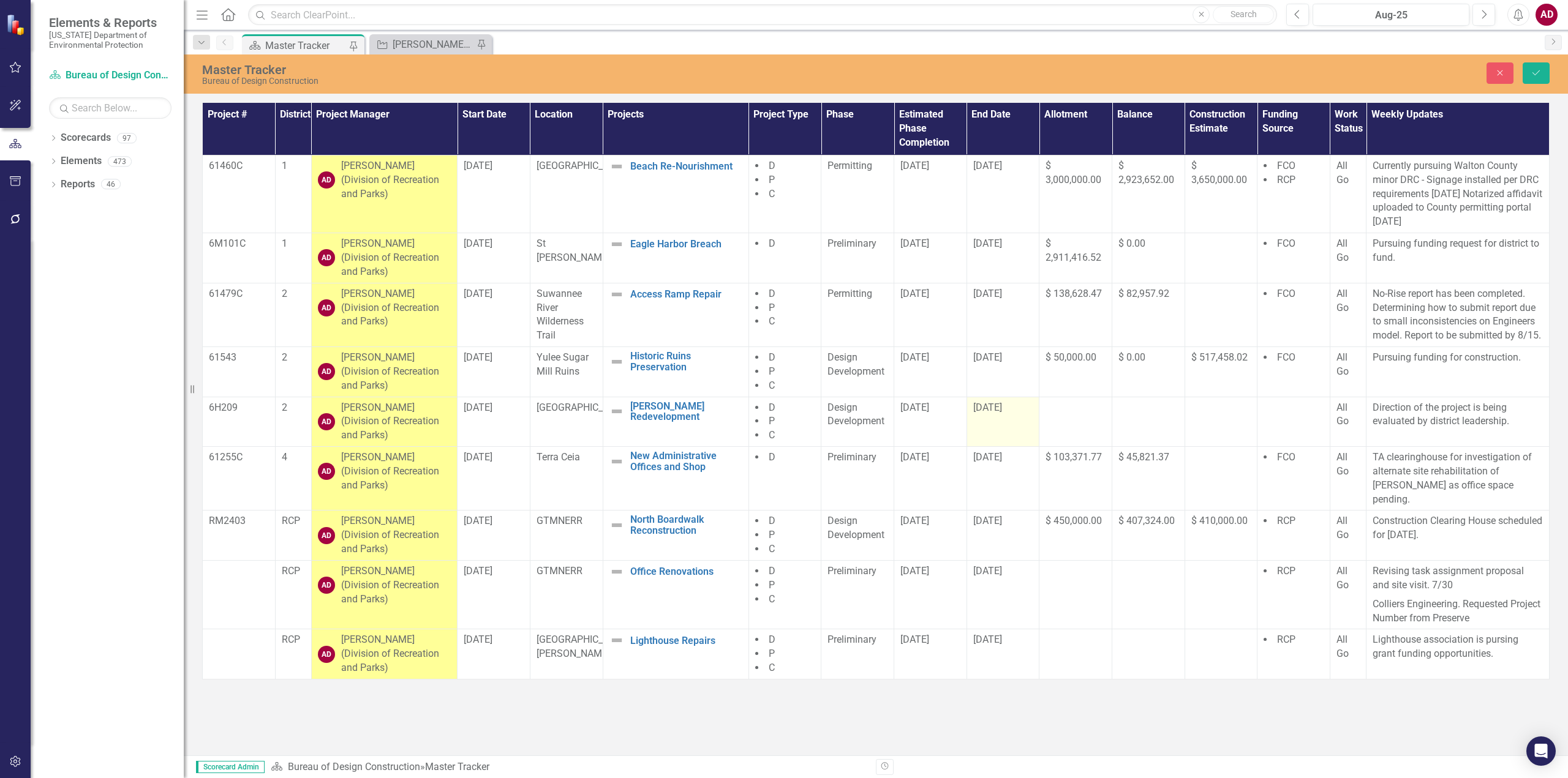
click at [1012, 429] on td "[DATE]" at bounding box center [1002, 422] width 73 height 50
click at [1013, 428] on td "[DATE]" at bounding box center [1002, 422] width 73 height 50
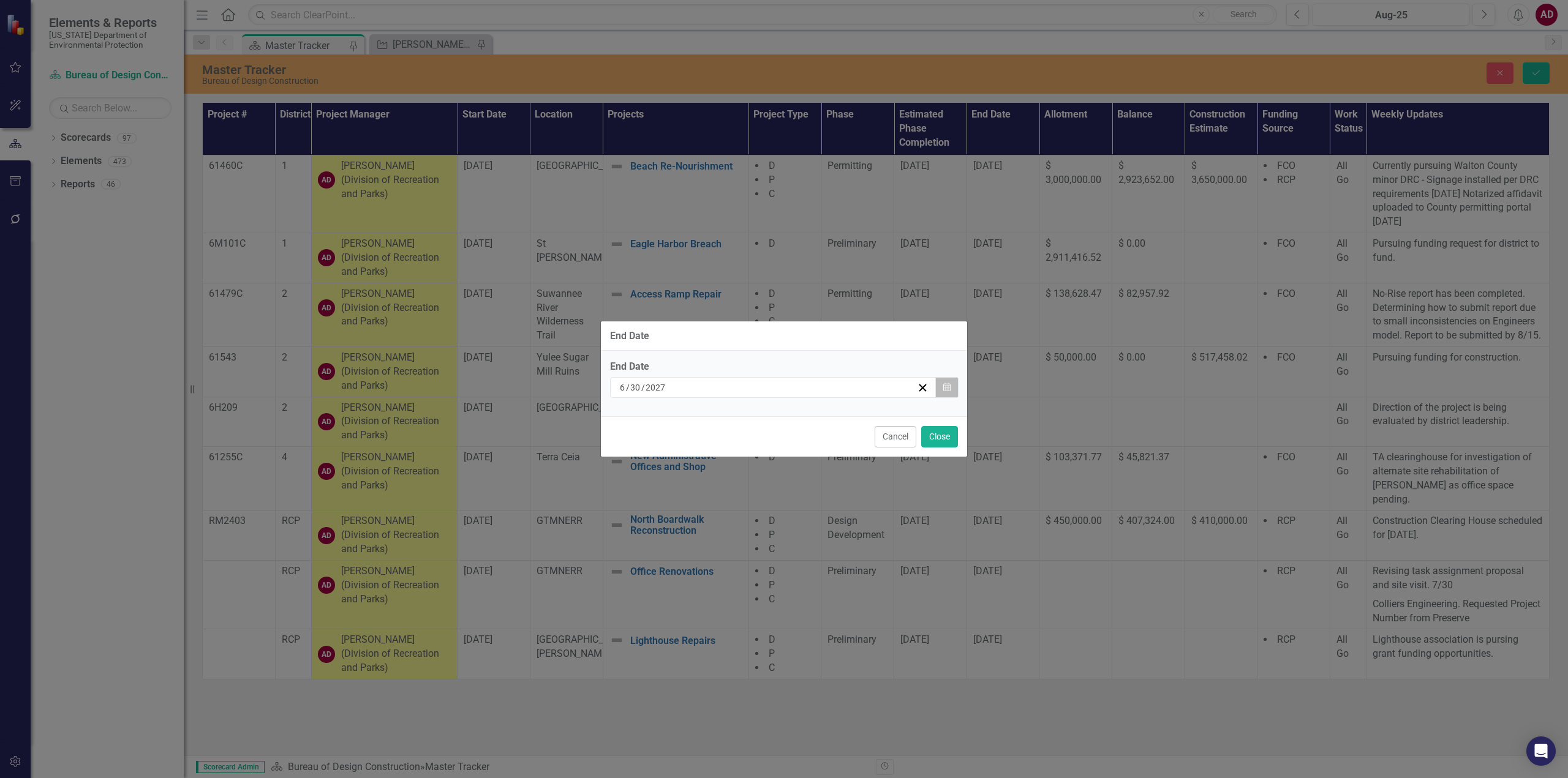
click at [947, 384] on icon "Calendar" at bounding box center [947, 388] width 7 height 9
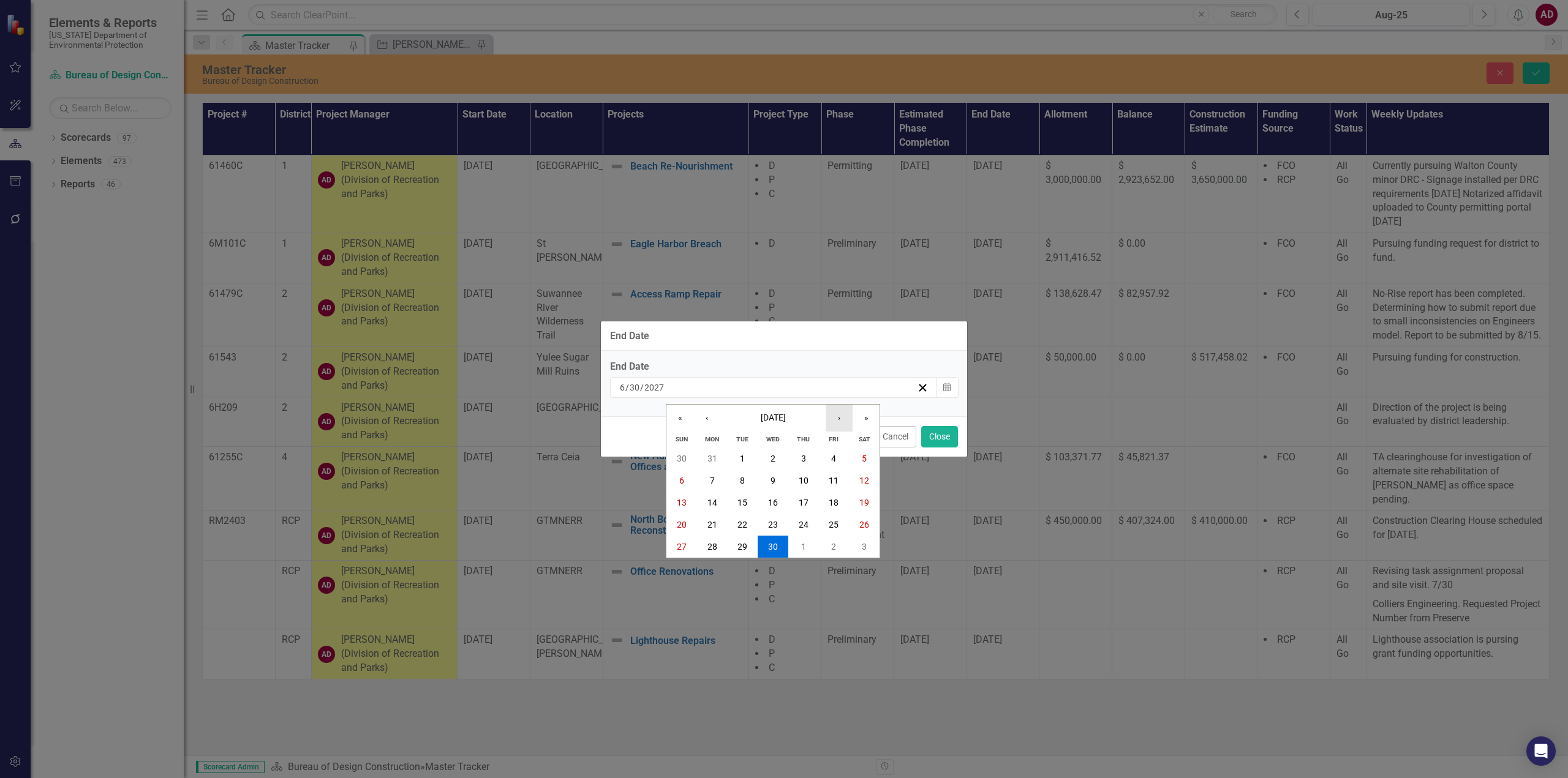
click at [843, 414] on button "›" at bounding box center [838, 418] width 27 height 27
click at [842, 541] on button "29" at bounding box center [833, 547] width 30 height 22
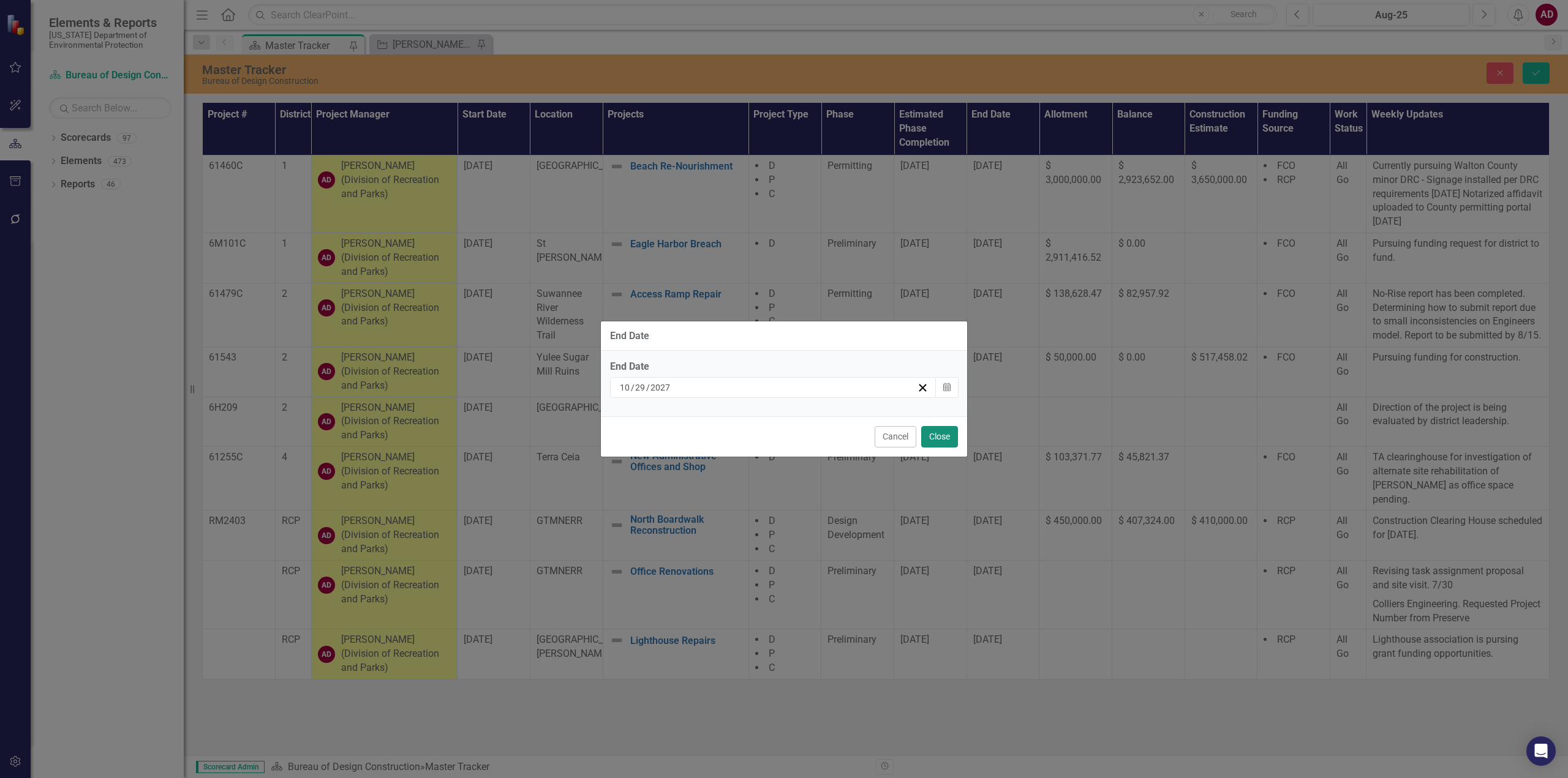
click at [942, 433] on button "Close" at bounding box center [939, 436] width 37 height 21
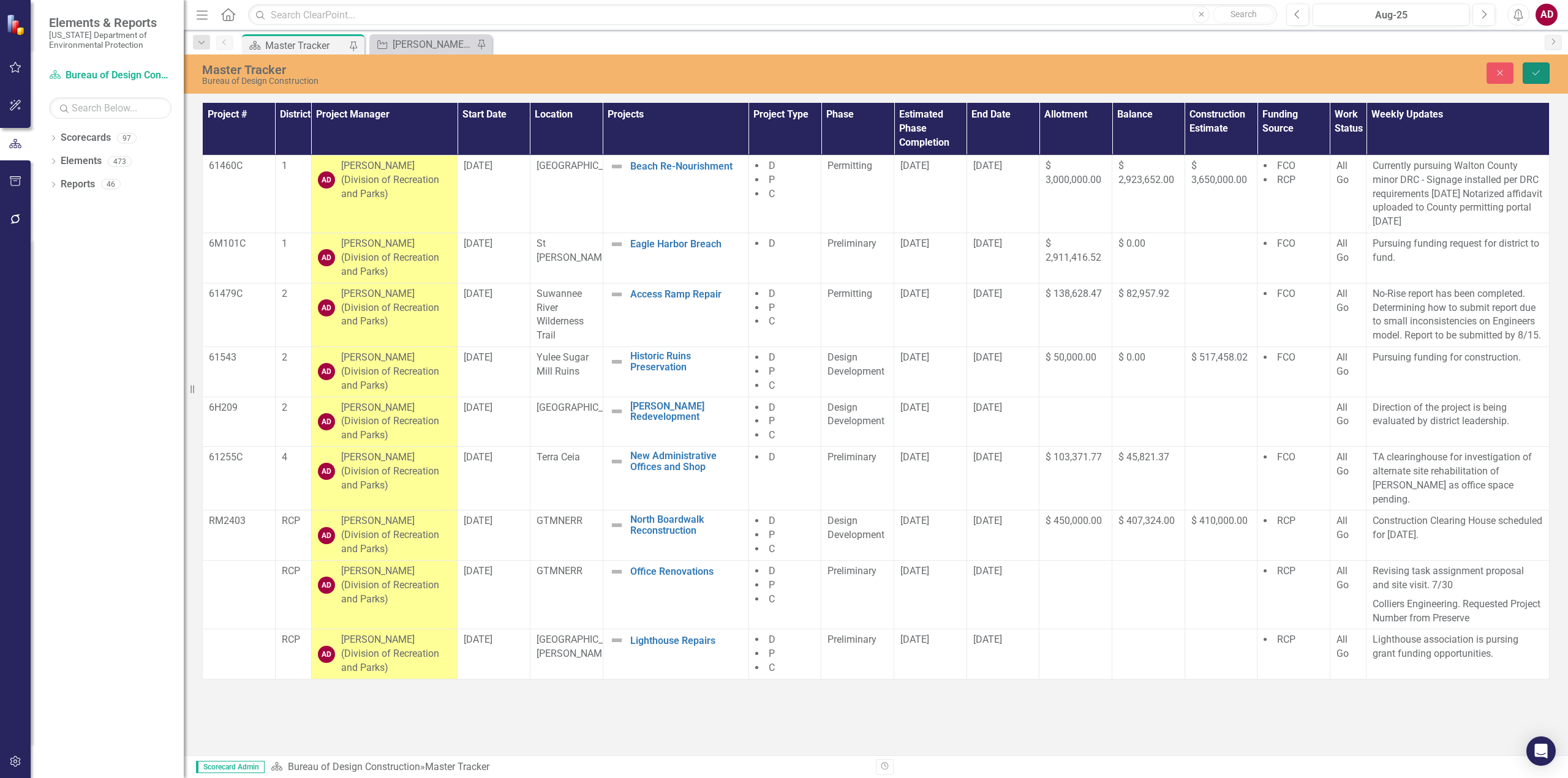
click at [1536, 73] on icon "Save" at bounding box center [1535, 73] width 11 height 9
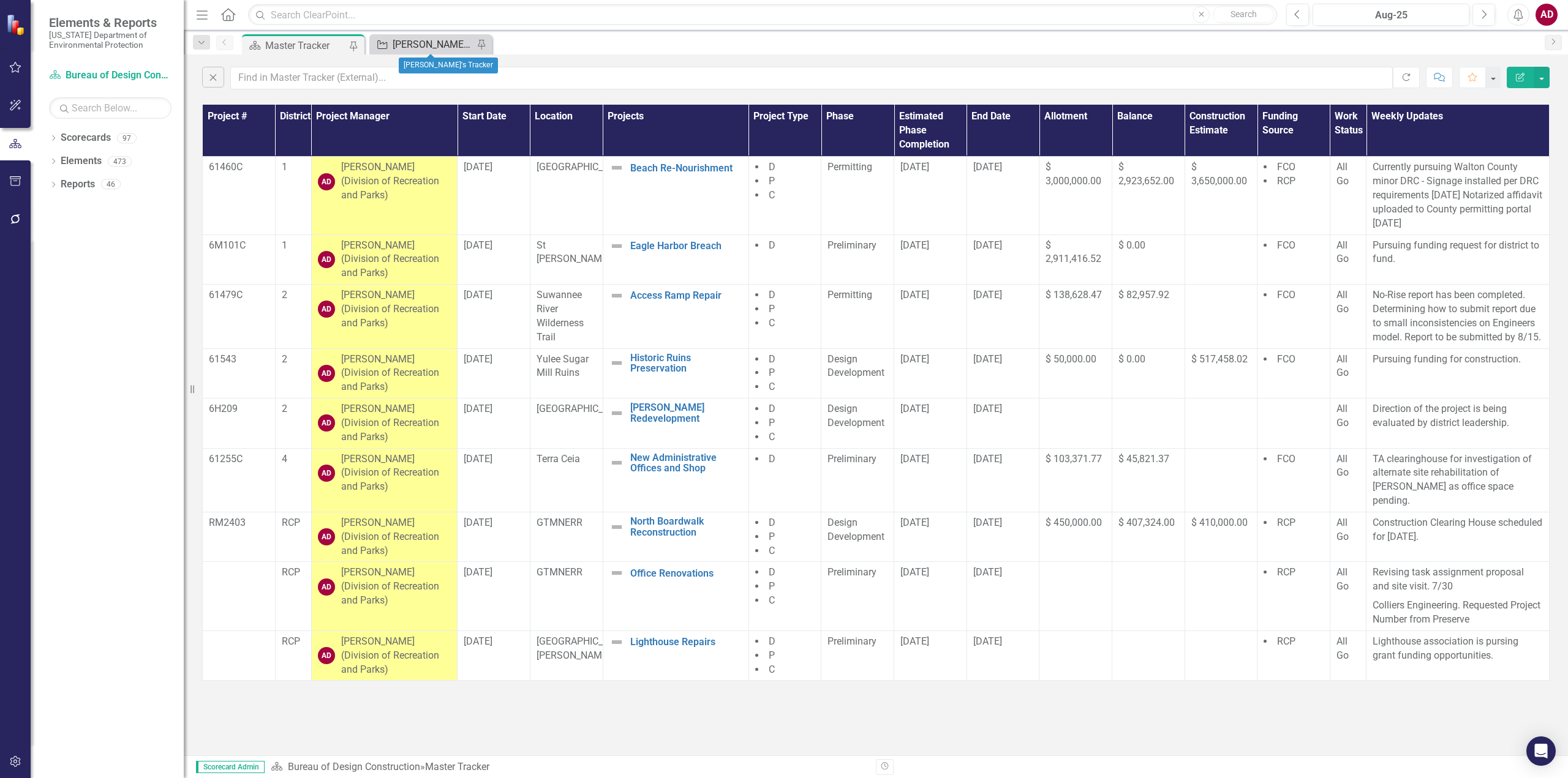
click at [400, 44] on div "[PERSON_NAME]'s Tracker" at bounding box center [432, 44] width 81 height 16
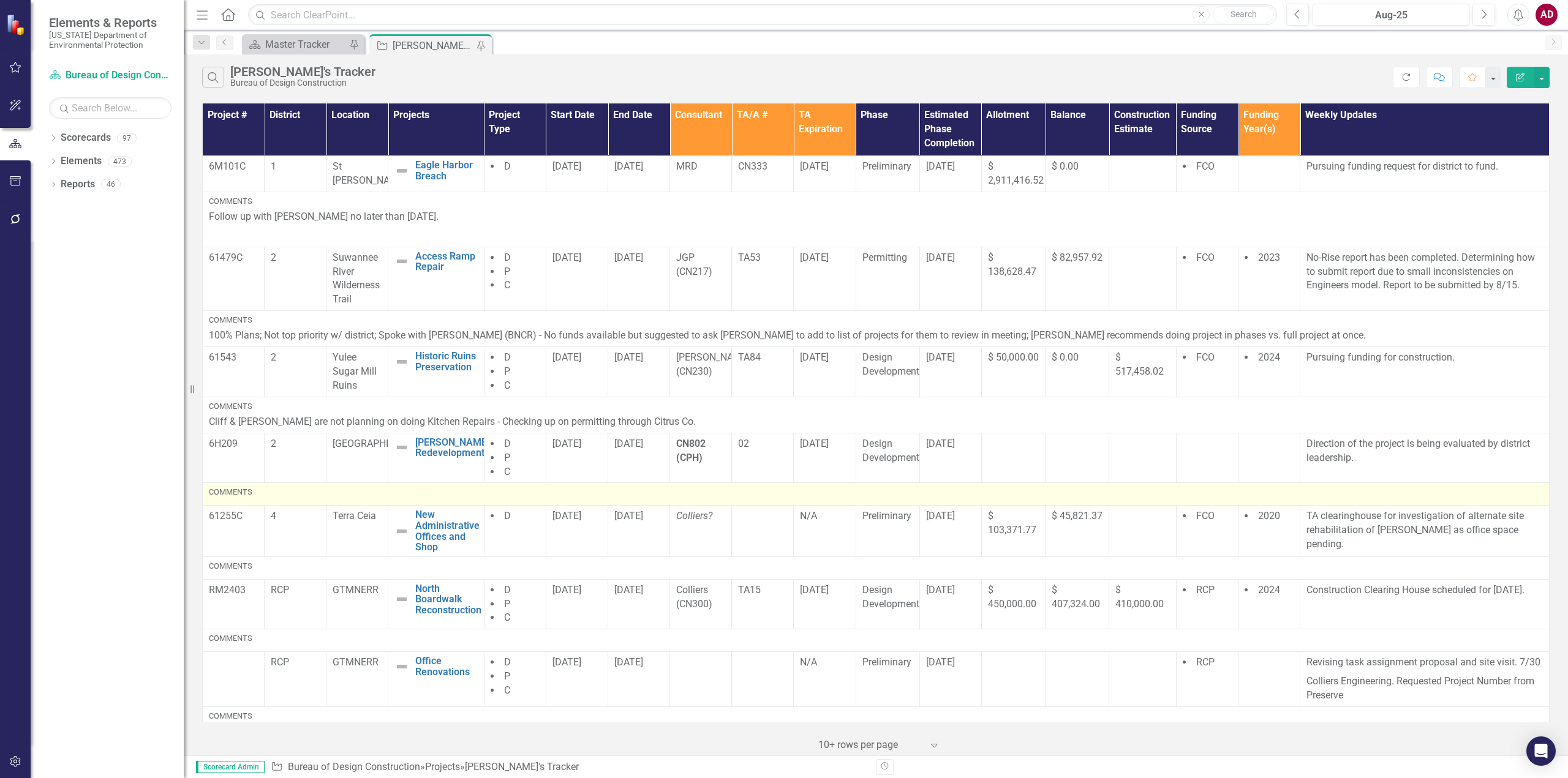
scroll to position [184, 0]
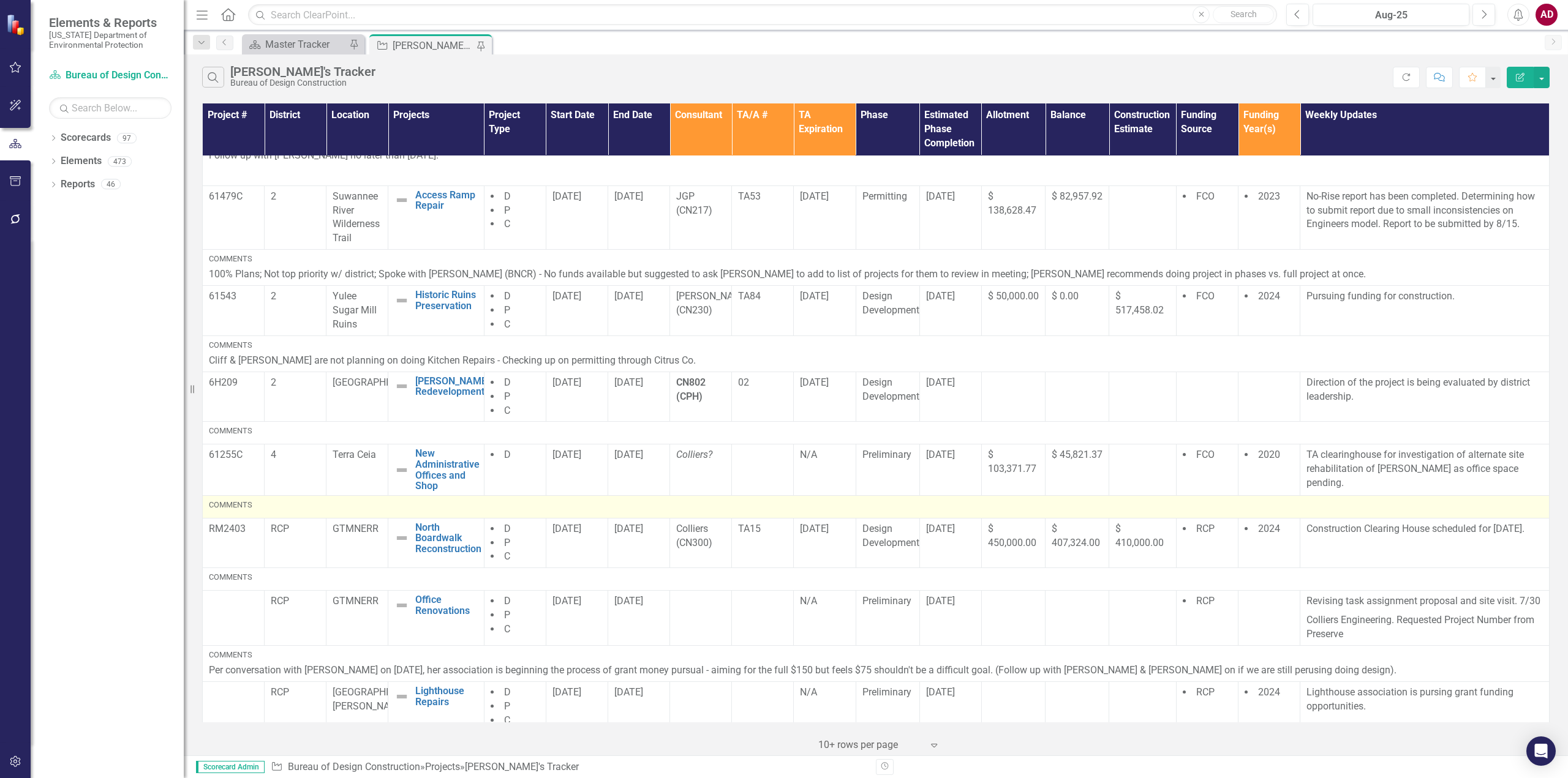
click at [266, 505] on div "Comments" at bounding box center [876, 505] width 1334 height 11
click at [267, 508] on div "Comments" at bounding box center [876, 505] width 1334 height 11
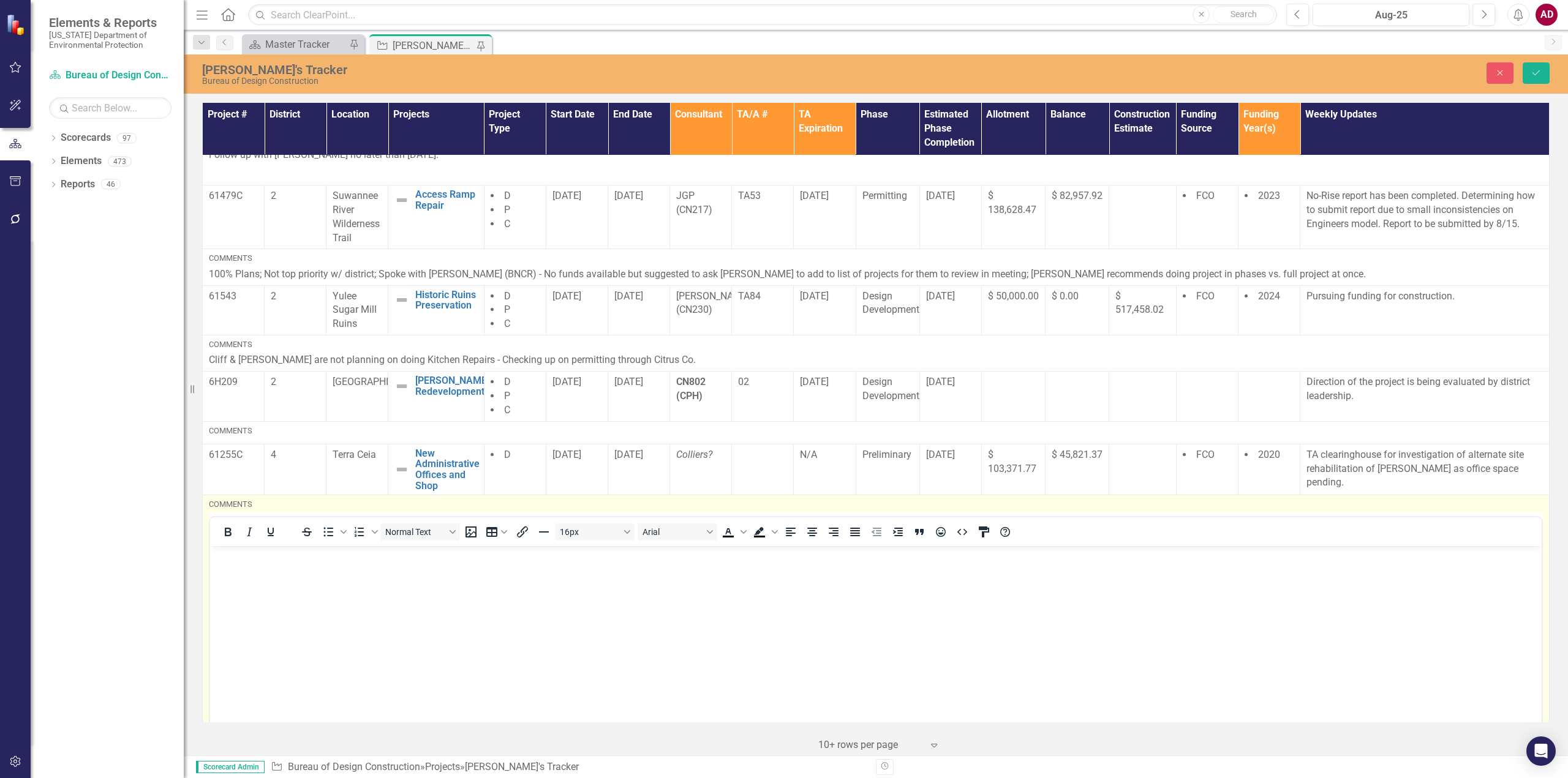
scroll to position [0, 0]
click at [269, 573] on body "Rich Text Area. Press ALT-0 for help." at bounding box center [876, 638] width 1332 height 184
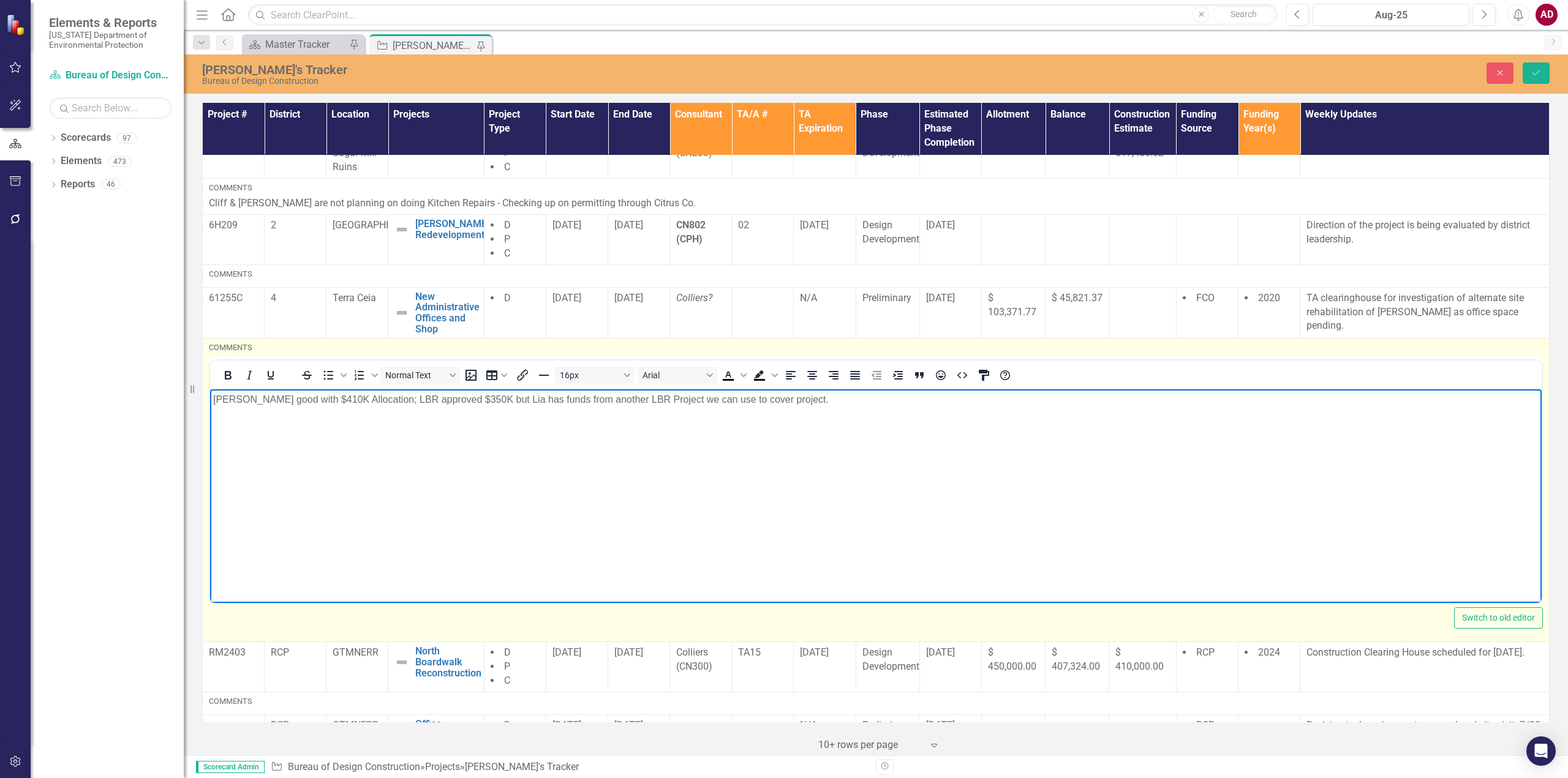
scroll to position [368, 0]
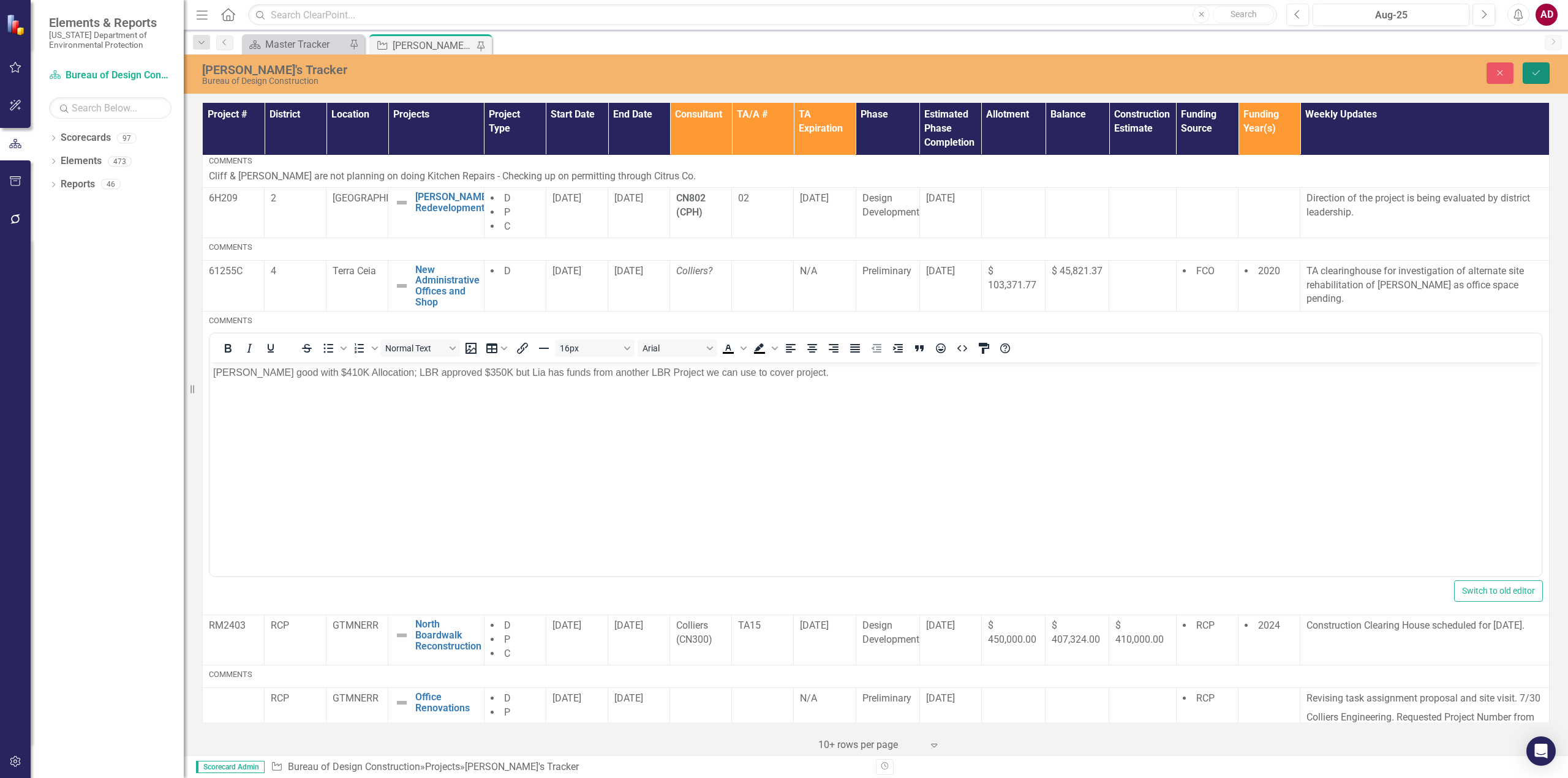
click at [1536, 73] on icon "Save" at bounding box center [1535, 73] width 11 height 9
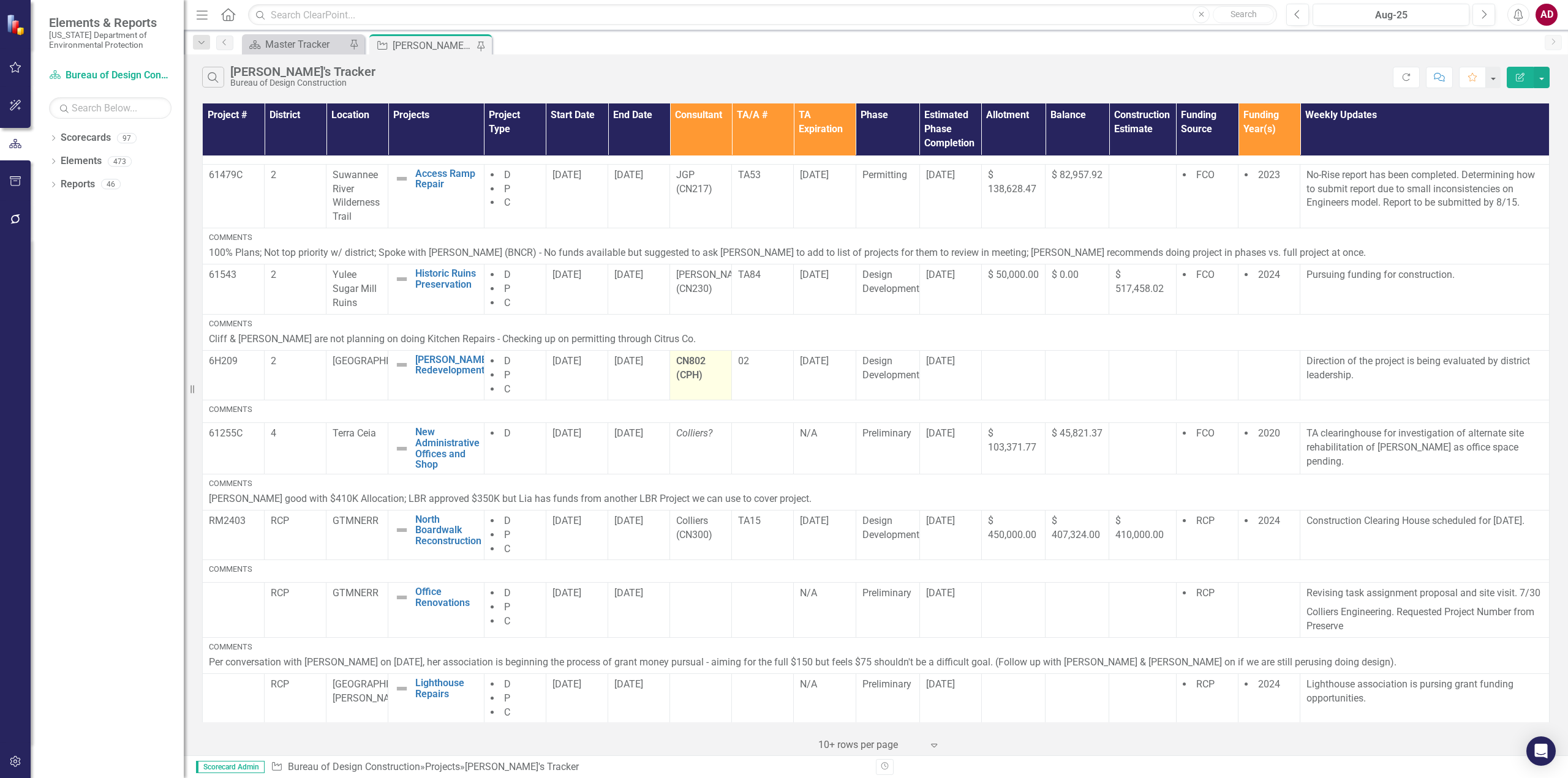
scroll to position [207, 0]
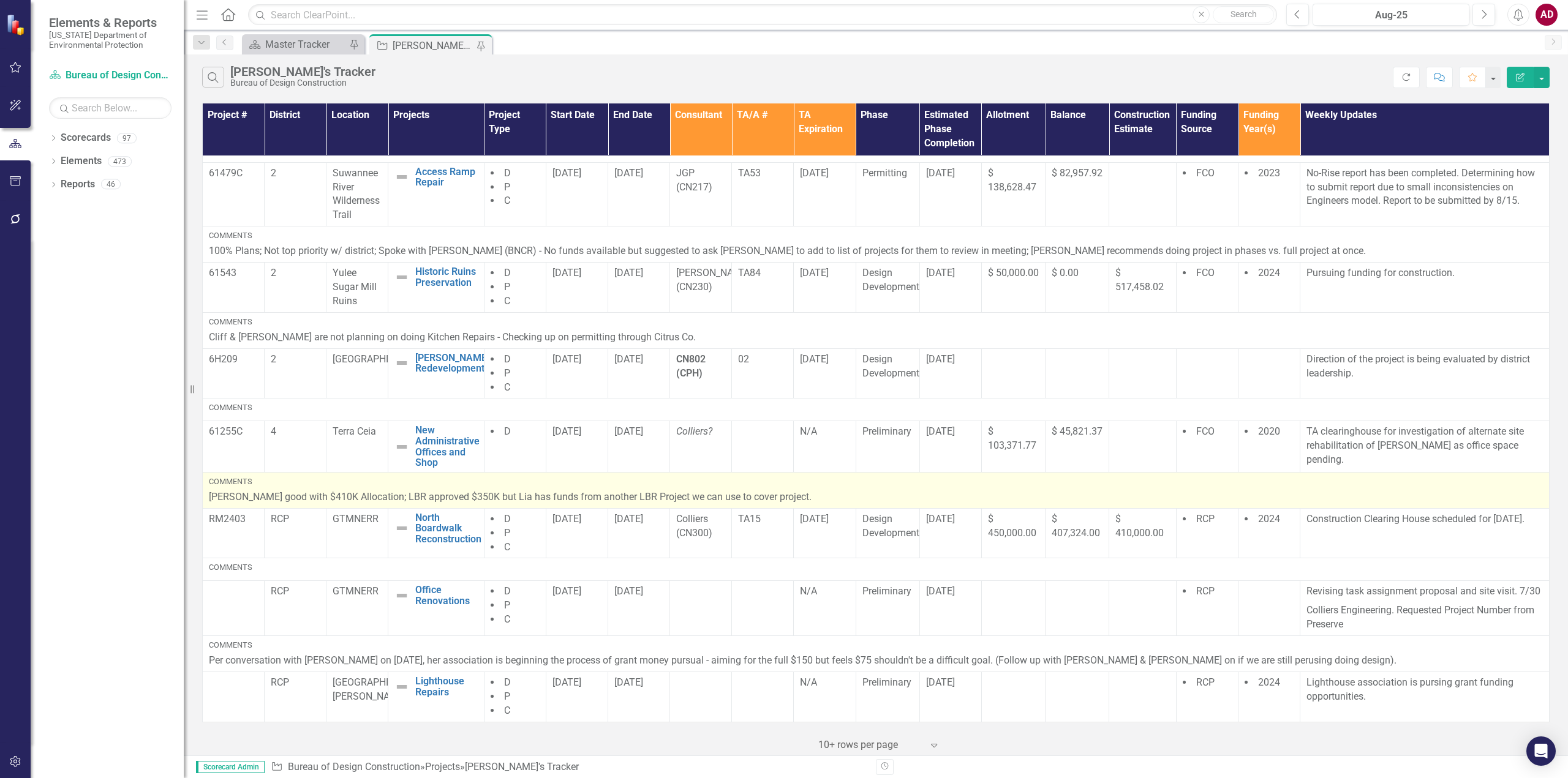
click at [629, 492] on p "[PERSON_NAME] good with $410K Allocation; LBR approved $350K but Lia has funds …" at bounding box center [876, 497] width 1334 height 14
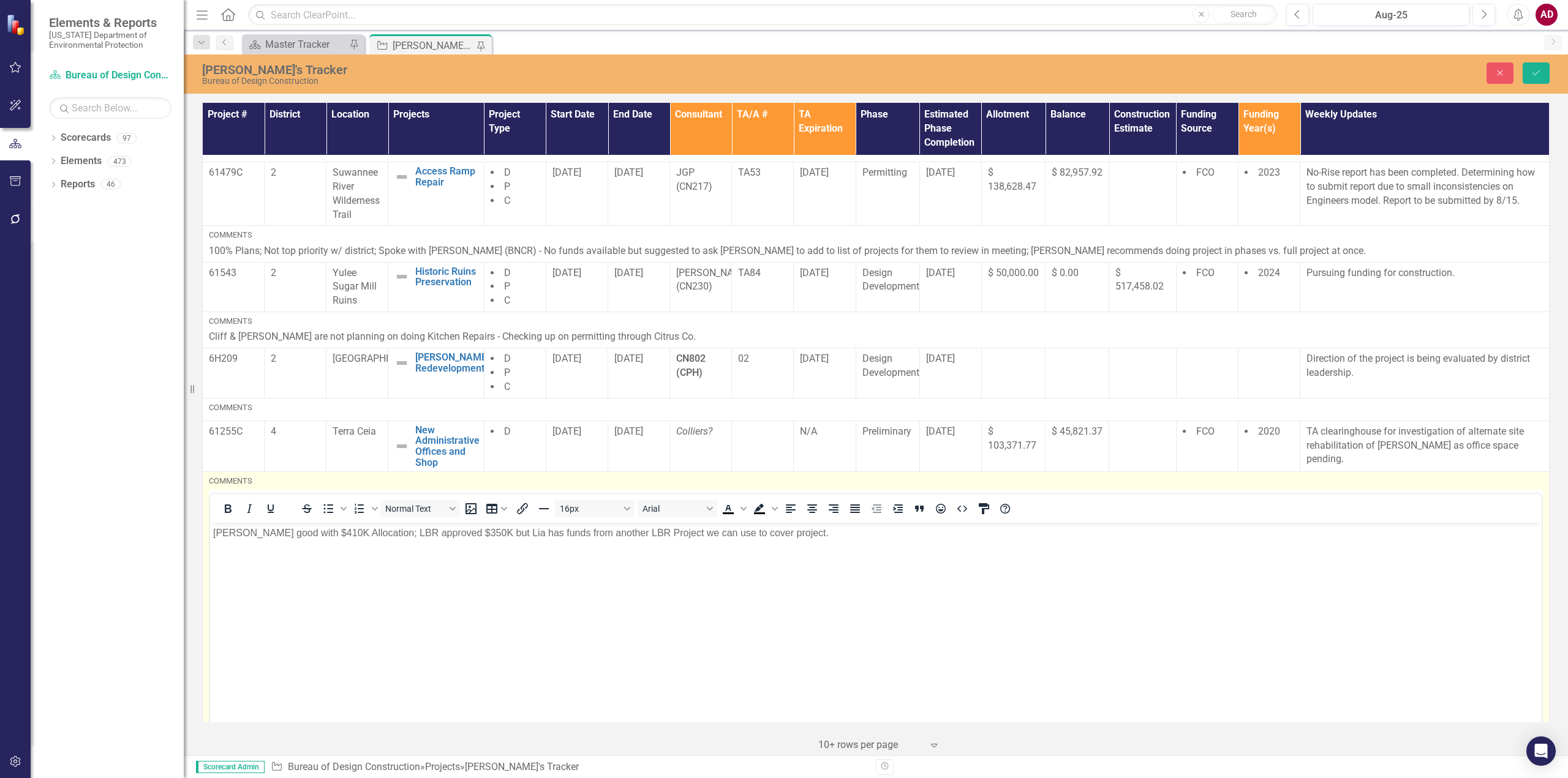
scroll to position [0, 0]
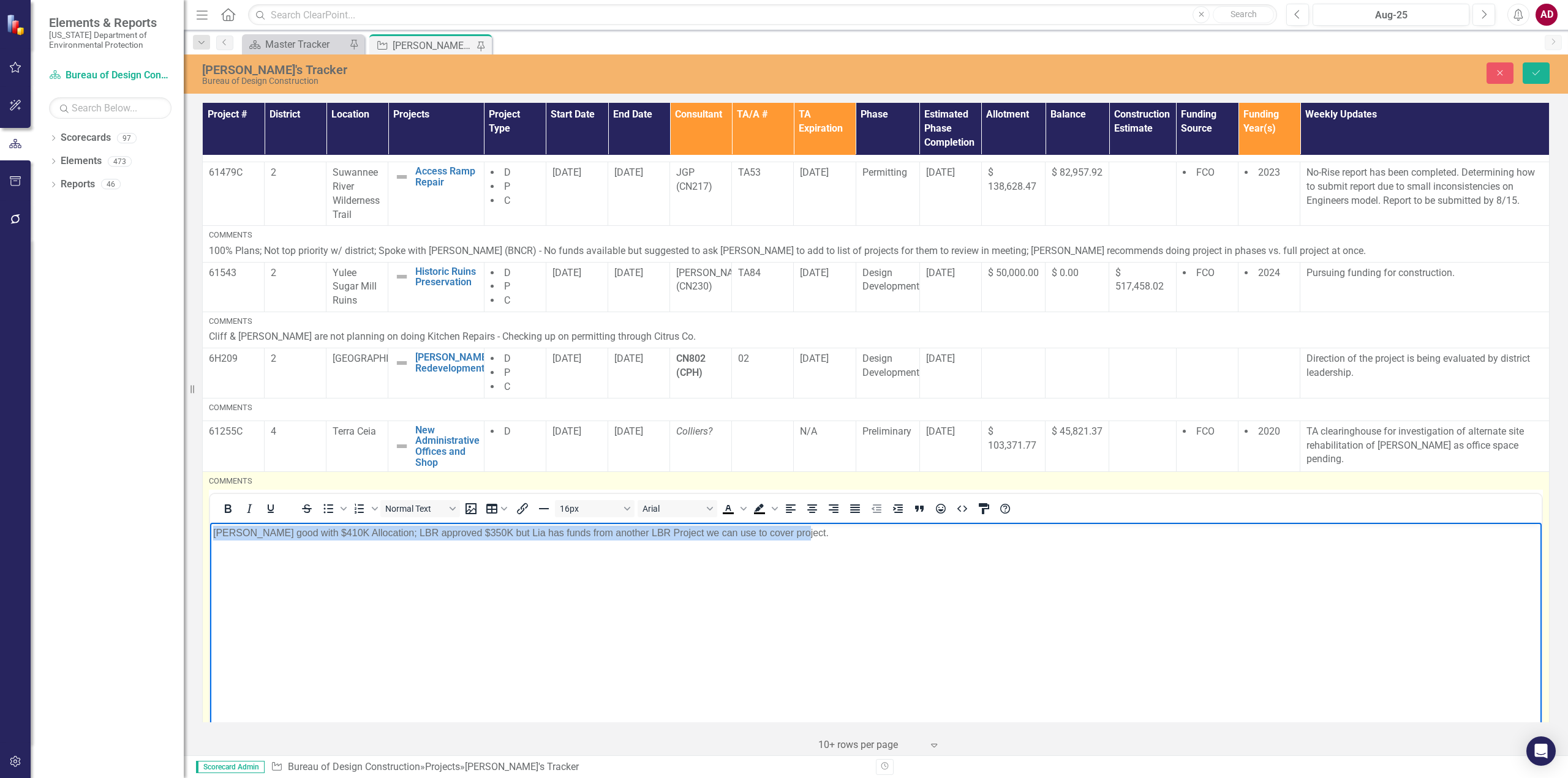
drag, startPoint x: 772, startPoint y: 530, endPoint x: 201, endPoint y: 567, distance: 572.2
click at [210, 567] on html "[PERSON_NAME] good with $410K Allocation; LBR approved $350K but Lia has funds …" at bounding box center [876, 614] width 1332 height 184
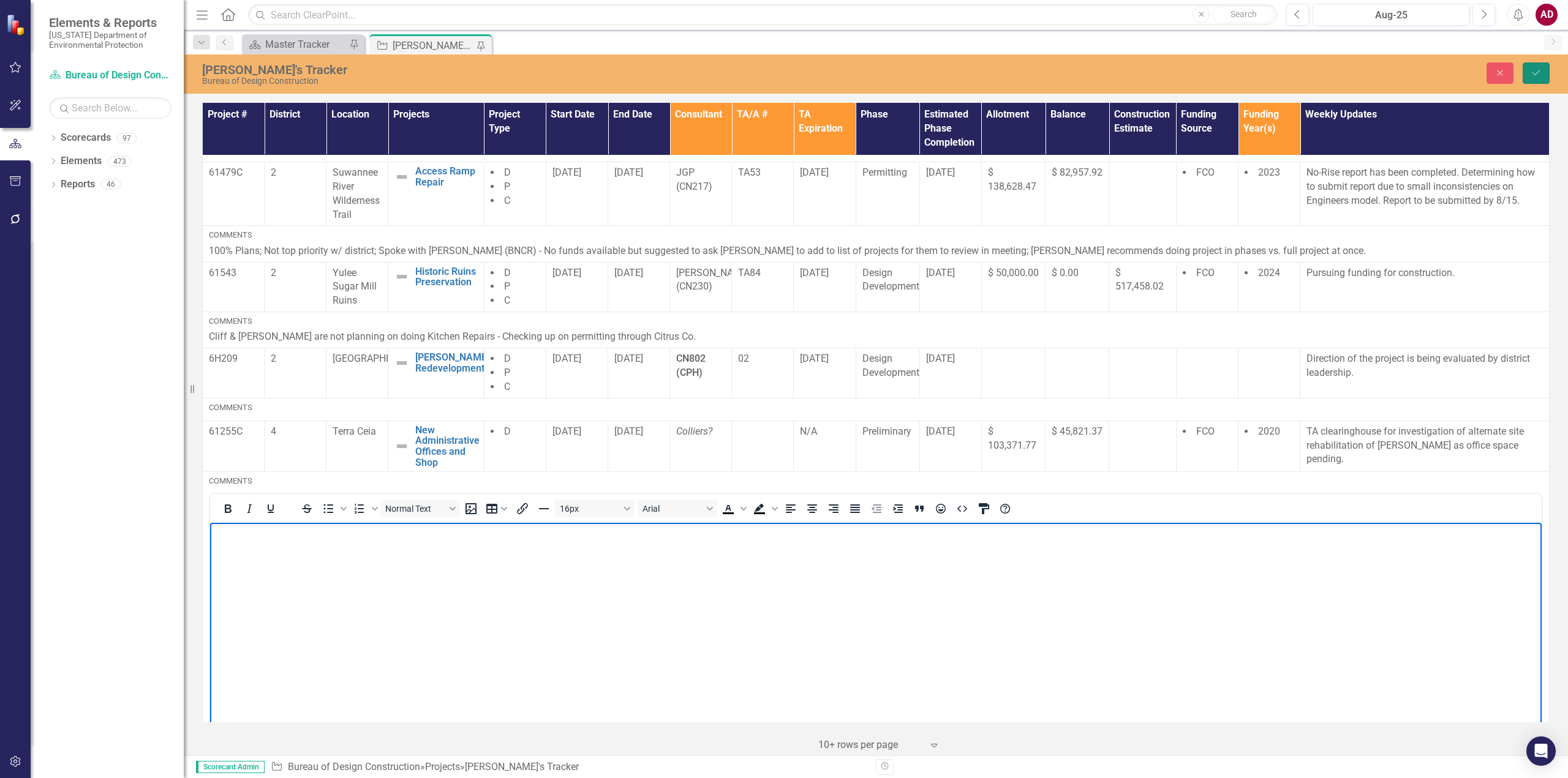
click at [1541, 74] on icon "Save" at bounding box center [1535, 73] width 11 height 9
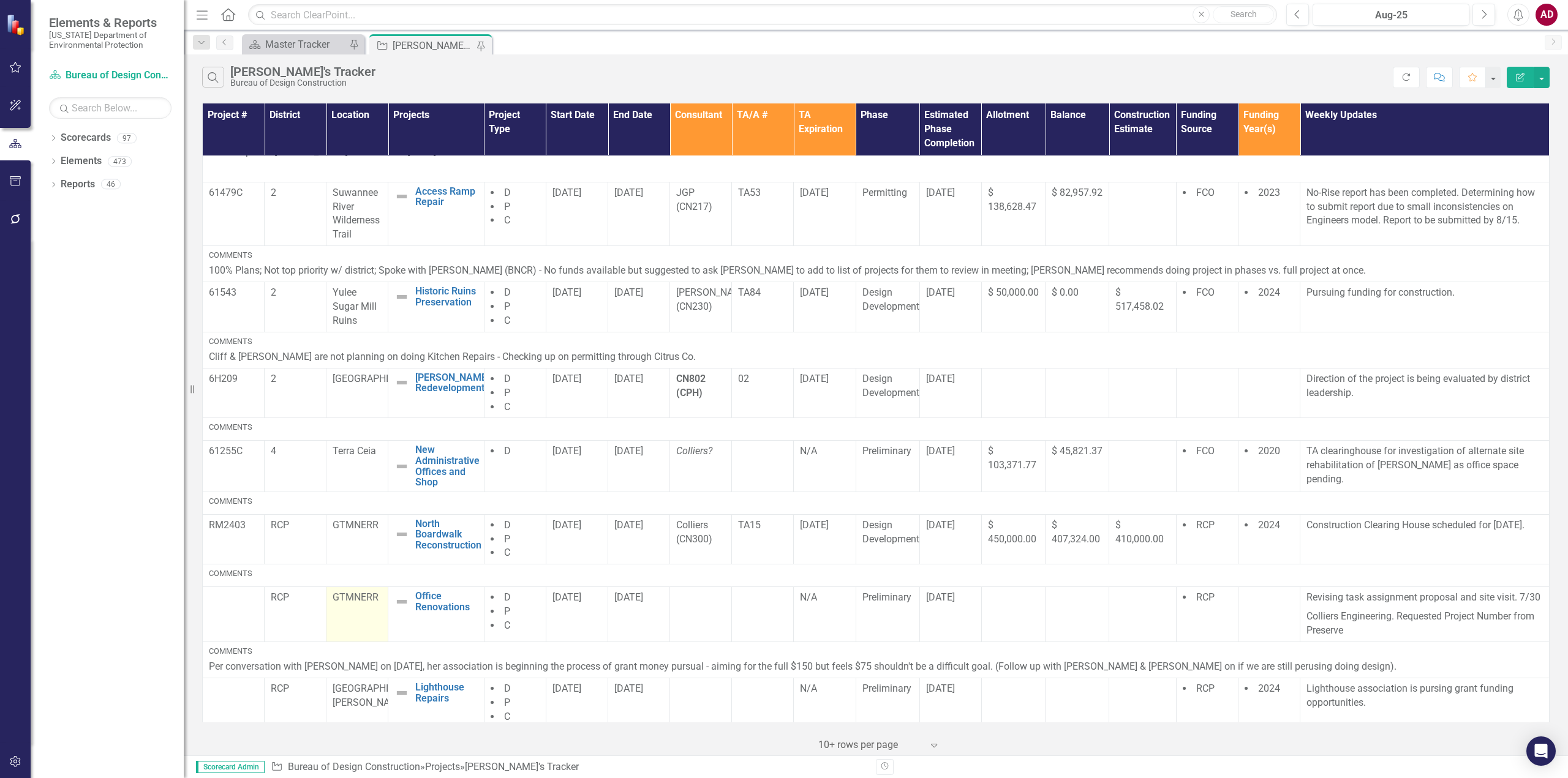
scroll to position [193, 0]
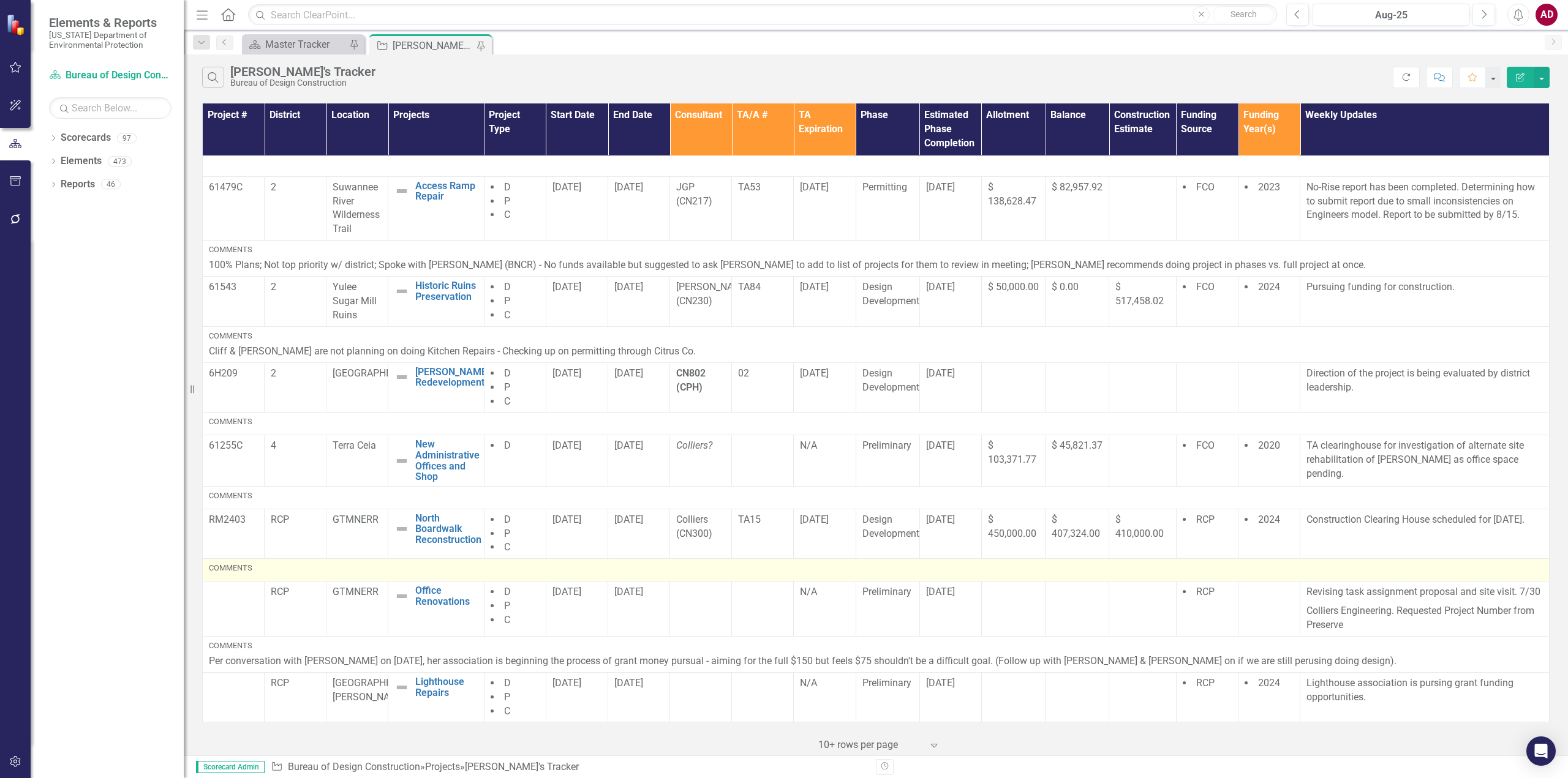
click at [348, 576] on div "Comments" at bounding box center [876, 570] width 1334 height 15
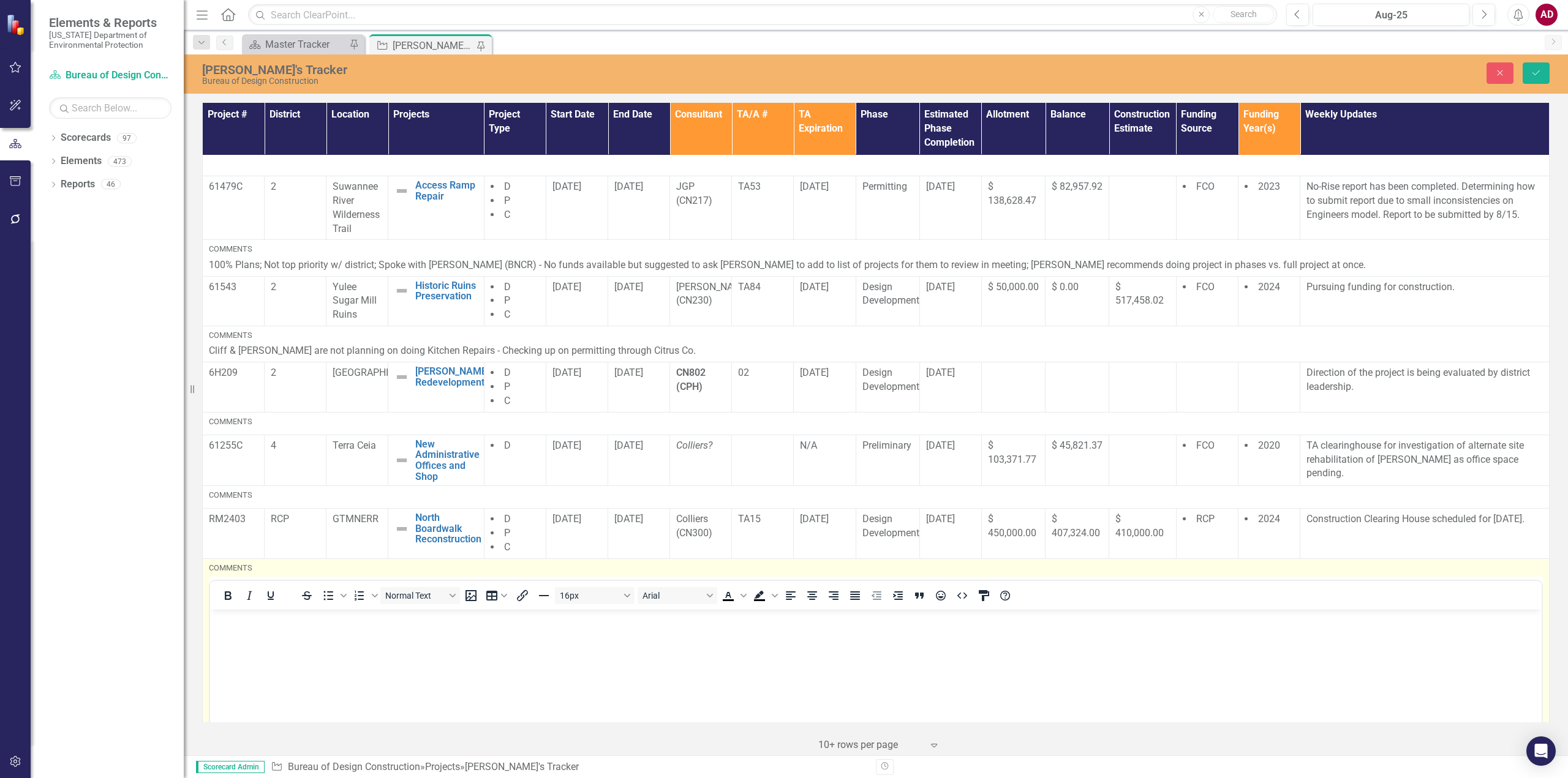
scroll to position [0, 0]
click at [344, 635] on body "Rich Text Area. Press ALT-0 for help." at bounding box center [876, 701] width 1332 height 184
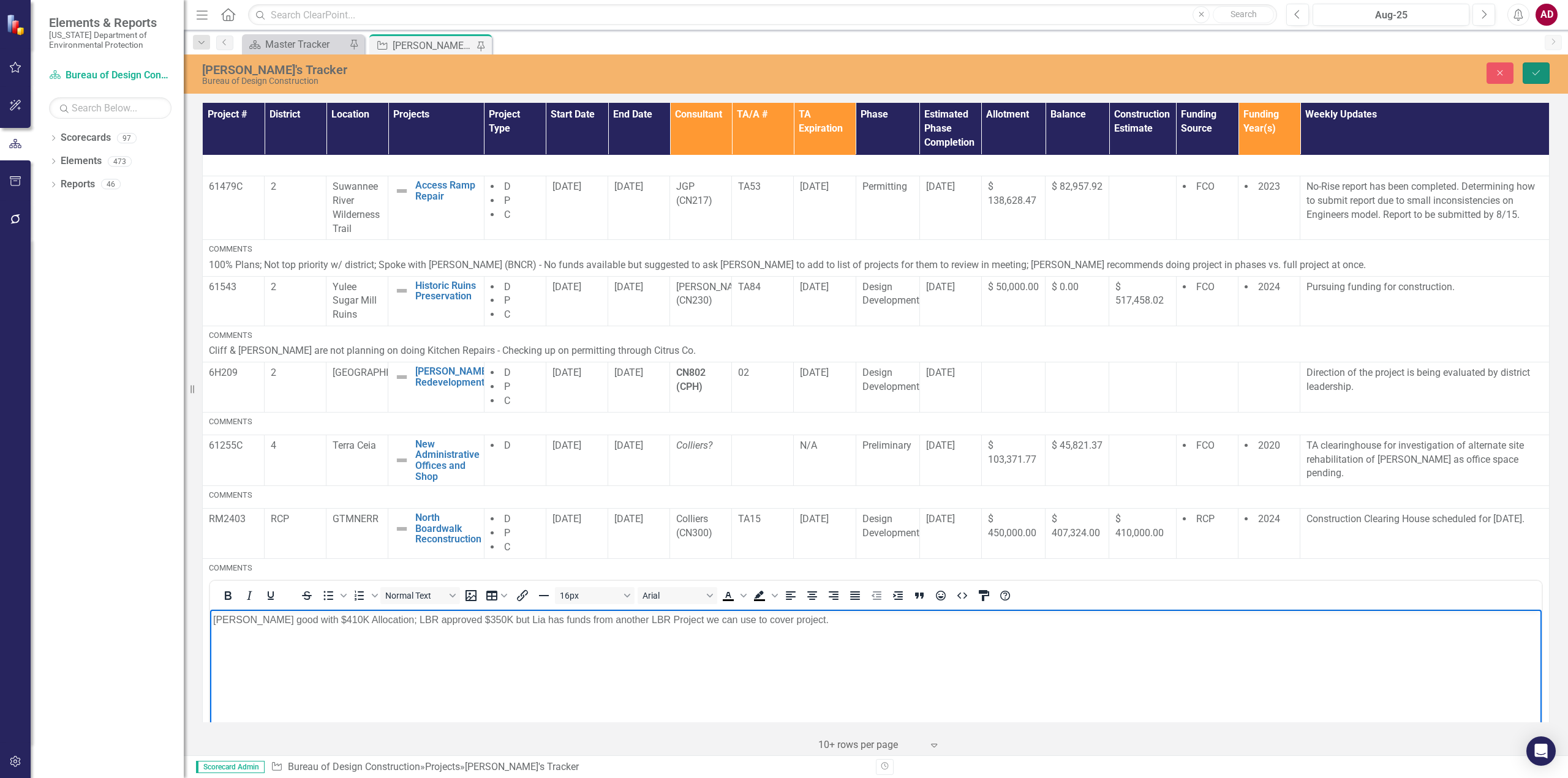
click at [1532, 81] on button "Save" at bounding box center [1535, 73] width 27 height 21
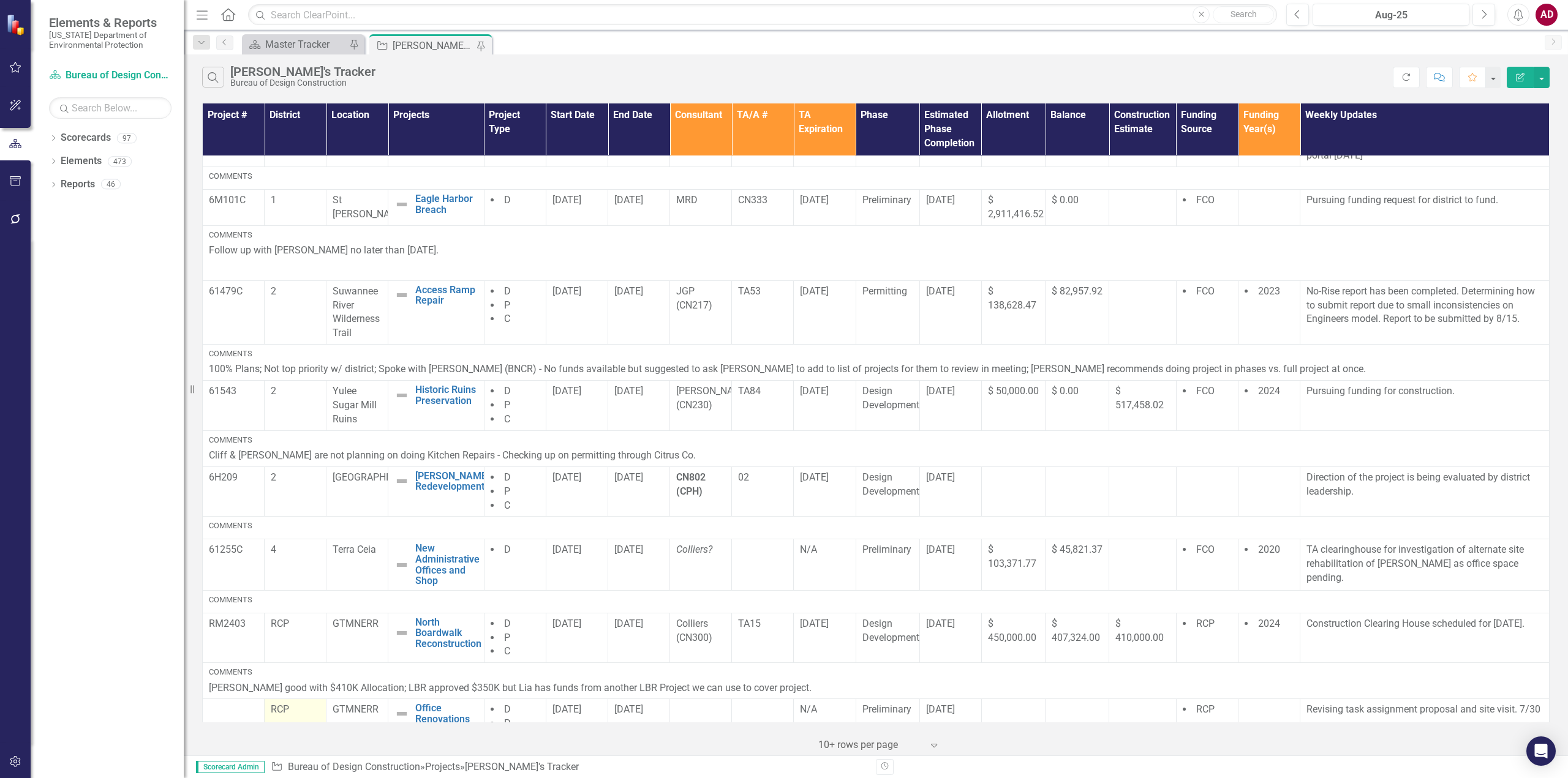
scroll to position [207, 0]
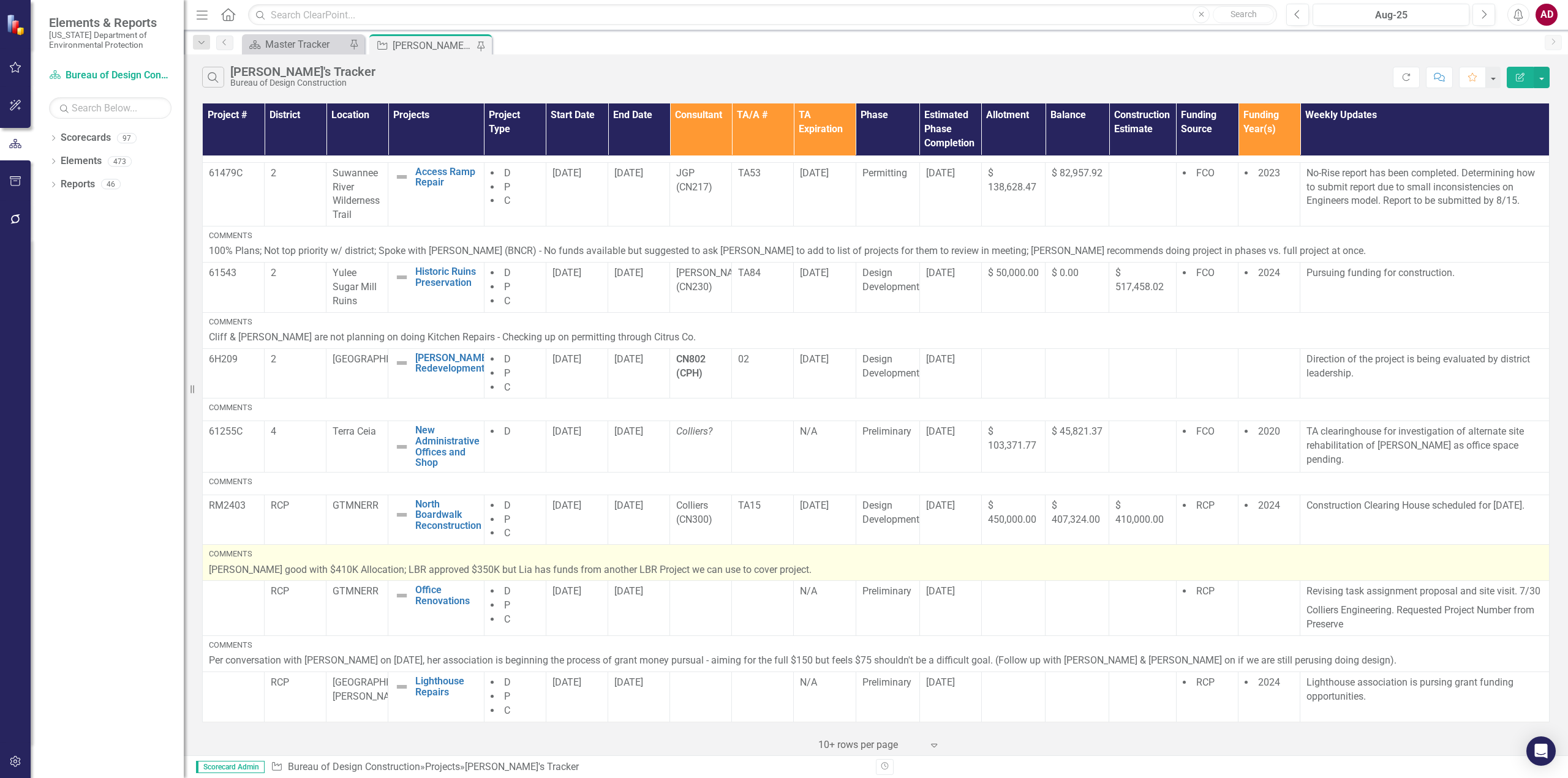
click at [824, 565] on p "[PERSON_NAME] good with $410K Allocation; LBR approved $350K but Lia has funds …" at bounding box center [876, 570] width 1334 height 14
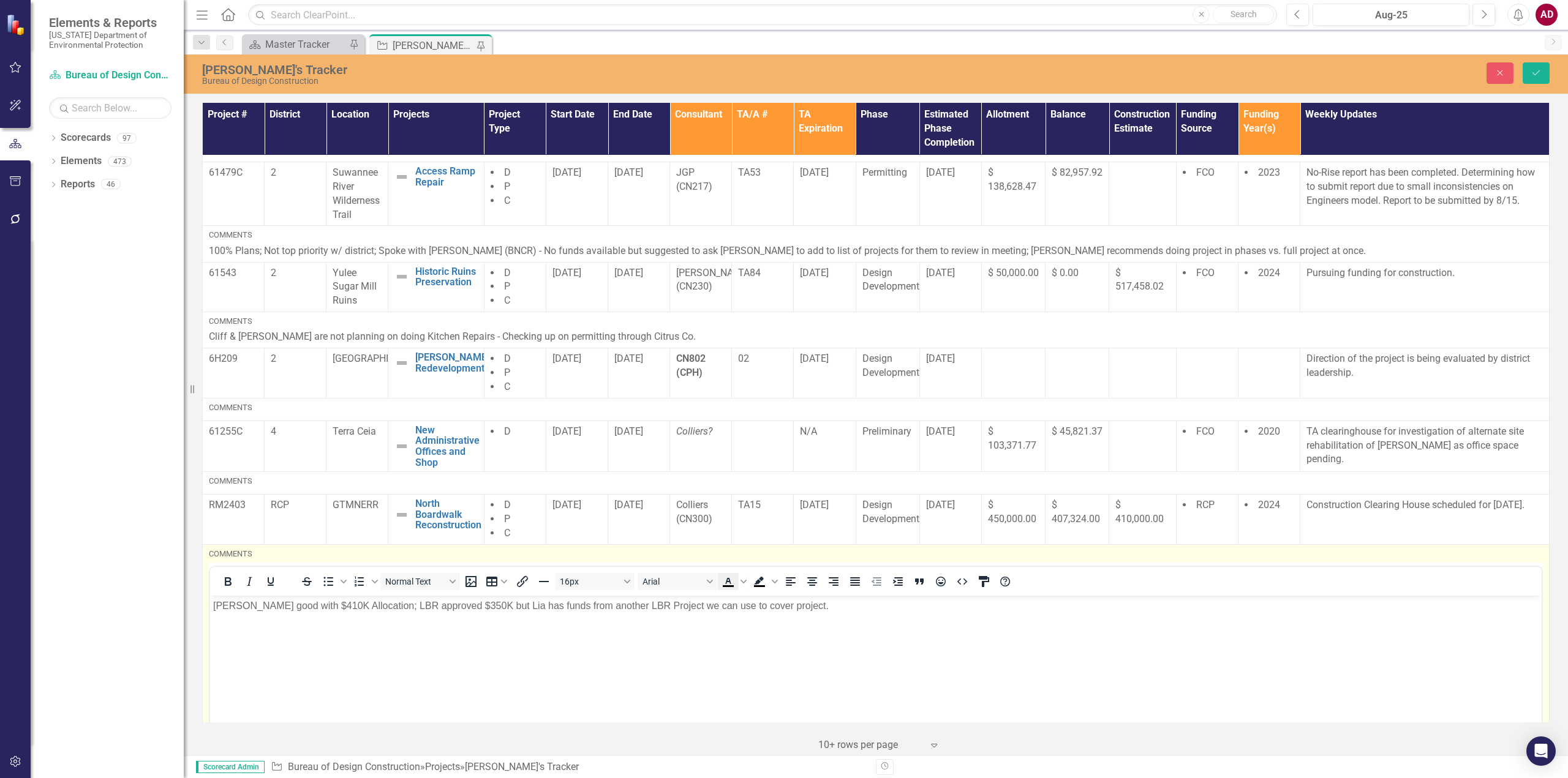
scroll to position [0, 0]
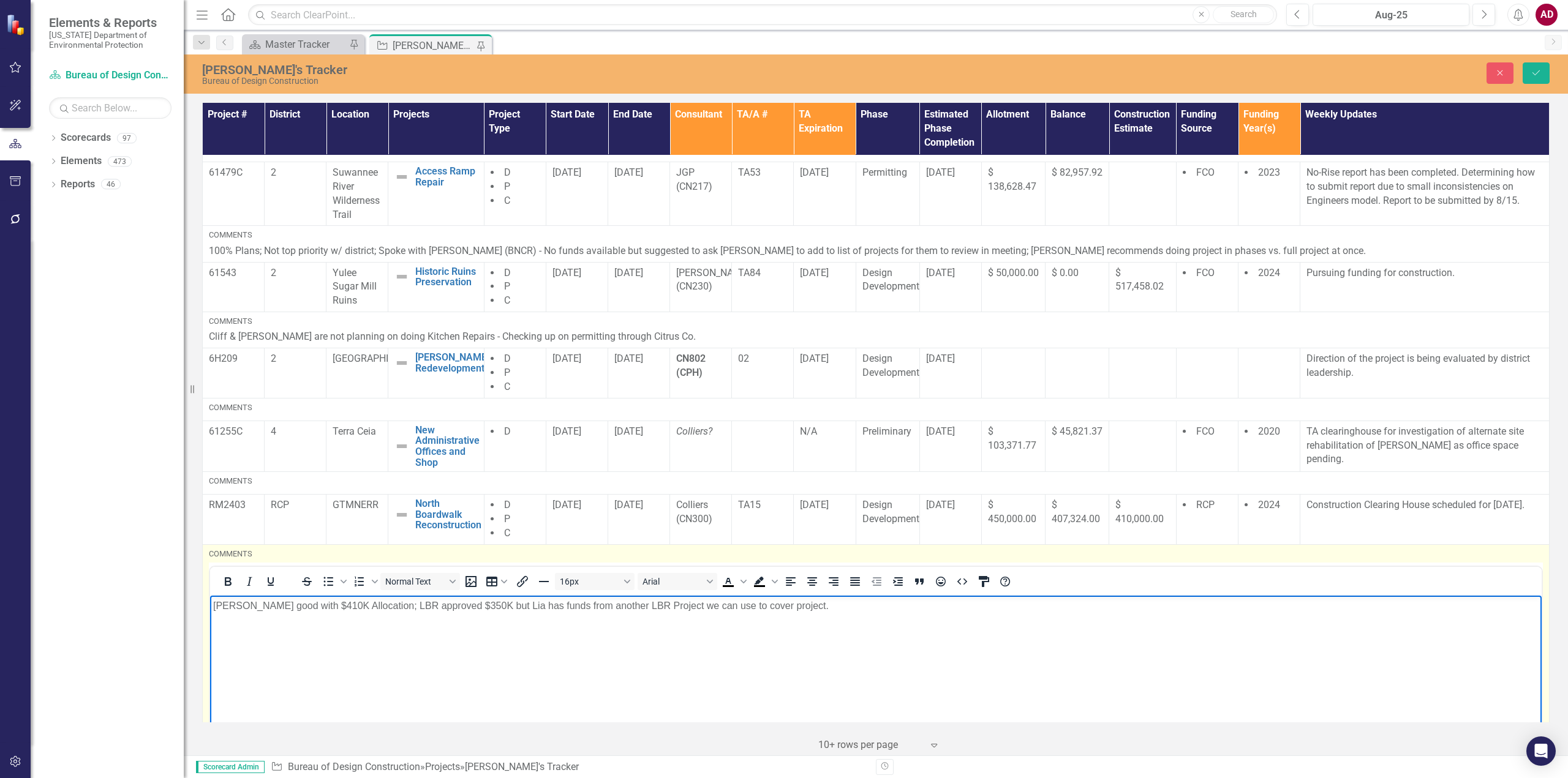
click at [822, 609] on p "[PERSON_NAME] good with $410K Allocation; LBR approved $350K but Lia has funds …" at bounding box center [876, 605] width 1326 height 15
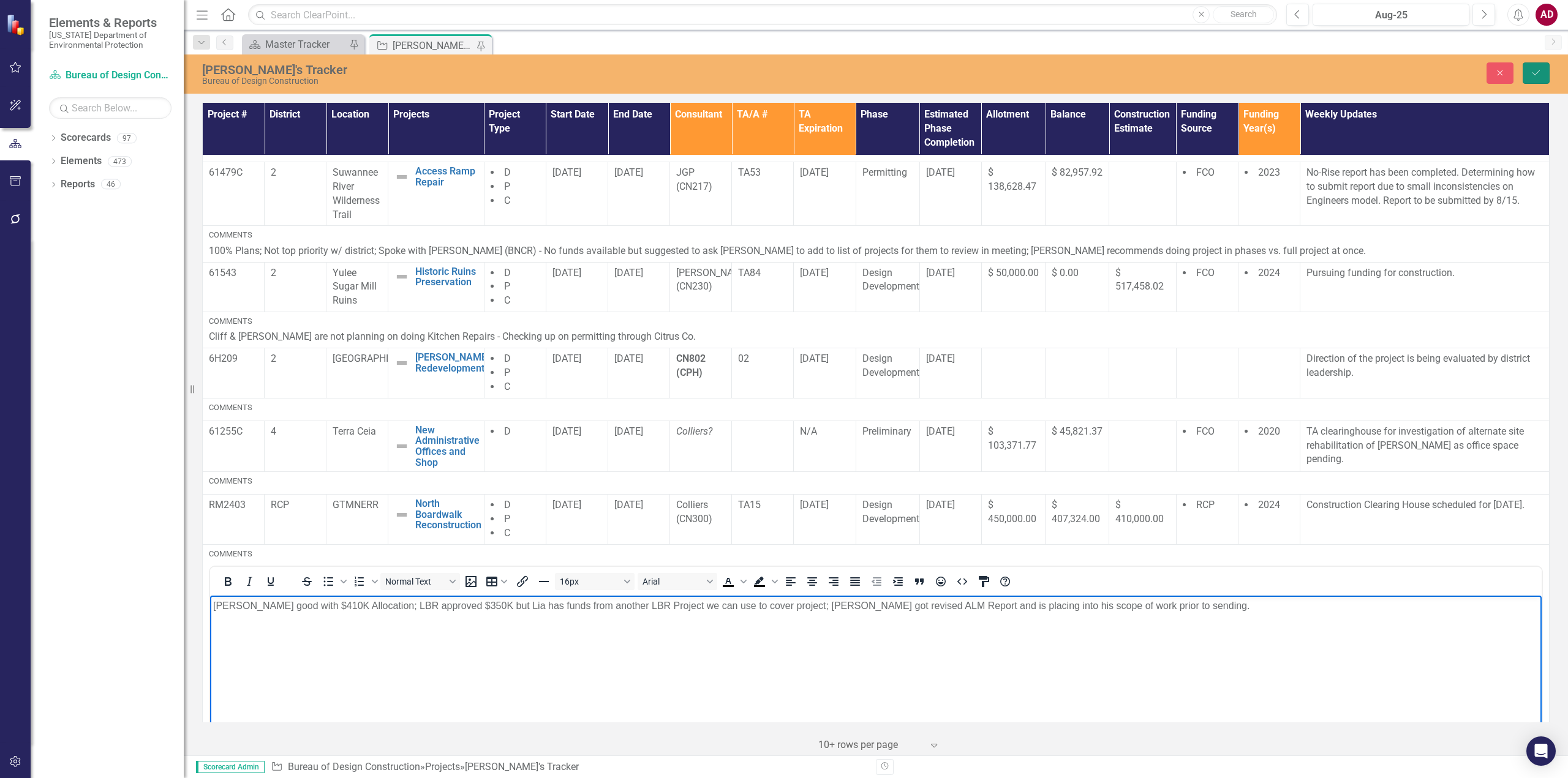
click at [1532, 71] on icon "Save" at bounding box center [1535, 73] width 11 height 9
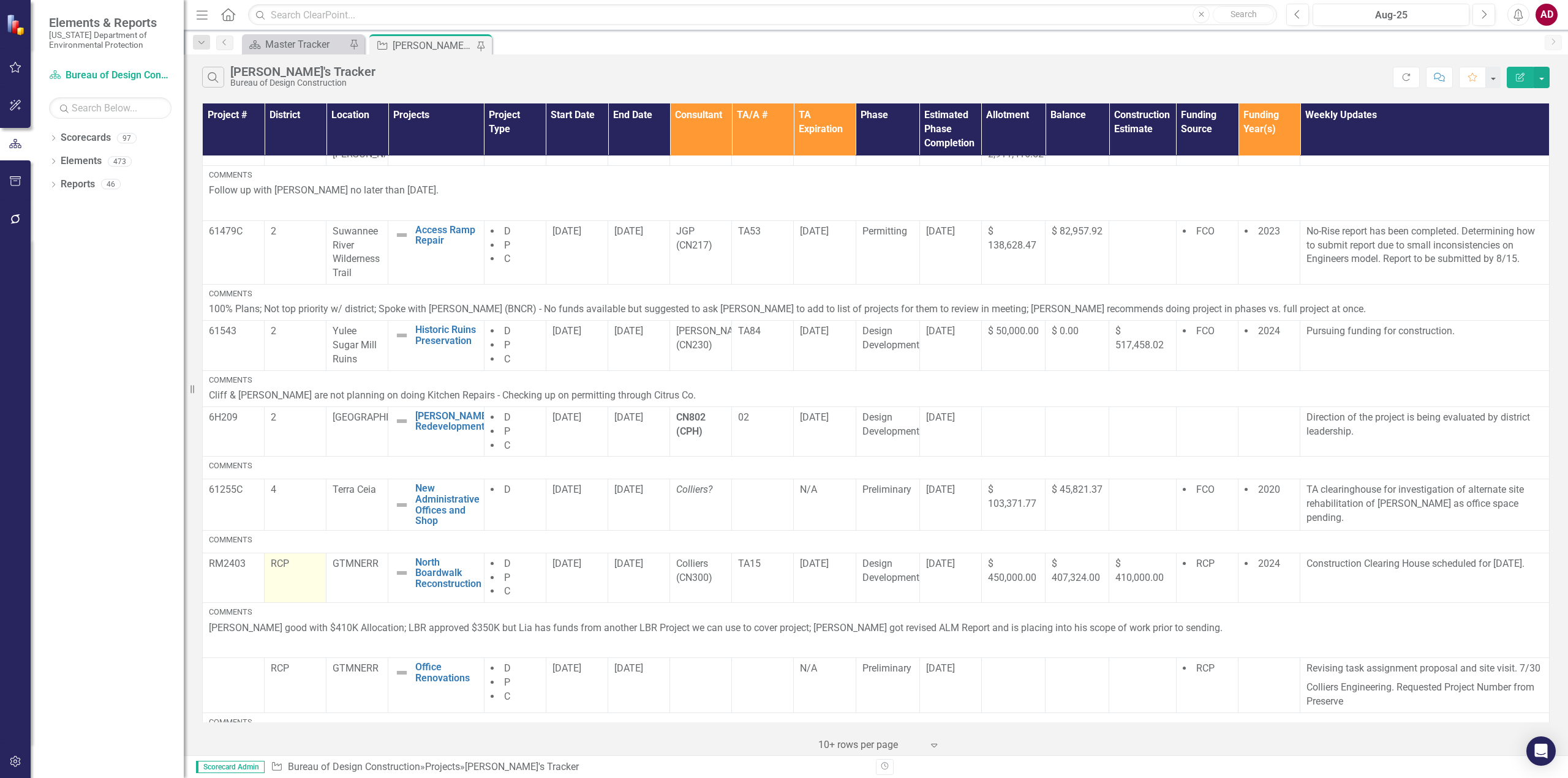
scroll to position [225, 0]
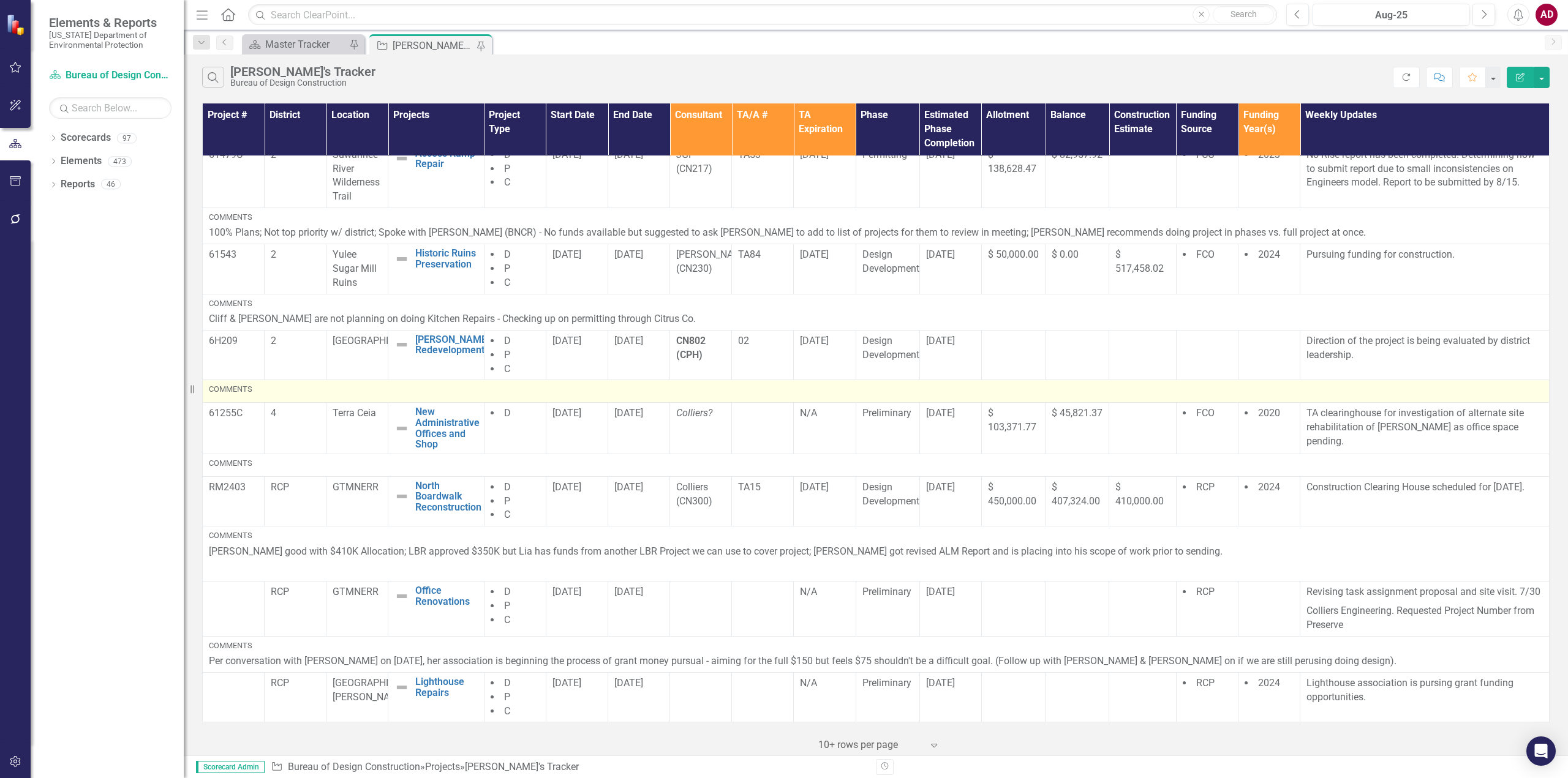
click at [273, 393] on div "Comments" at bounding box center [876, 389] width 1334 height 11
click at [260, 389] on div "Comments" at bounding box center [876, 389] width 1334 height 11
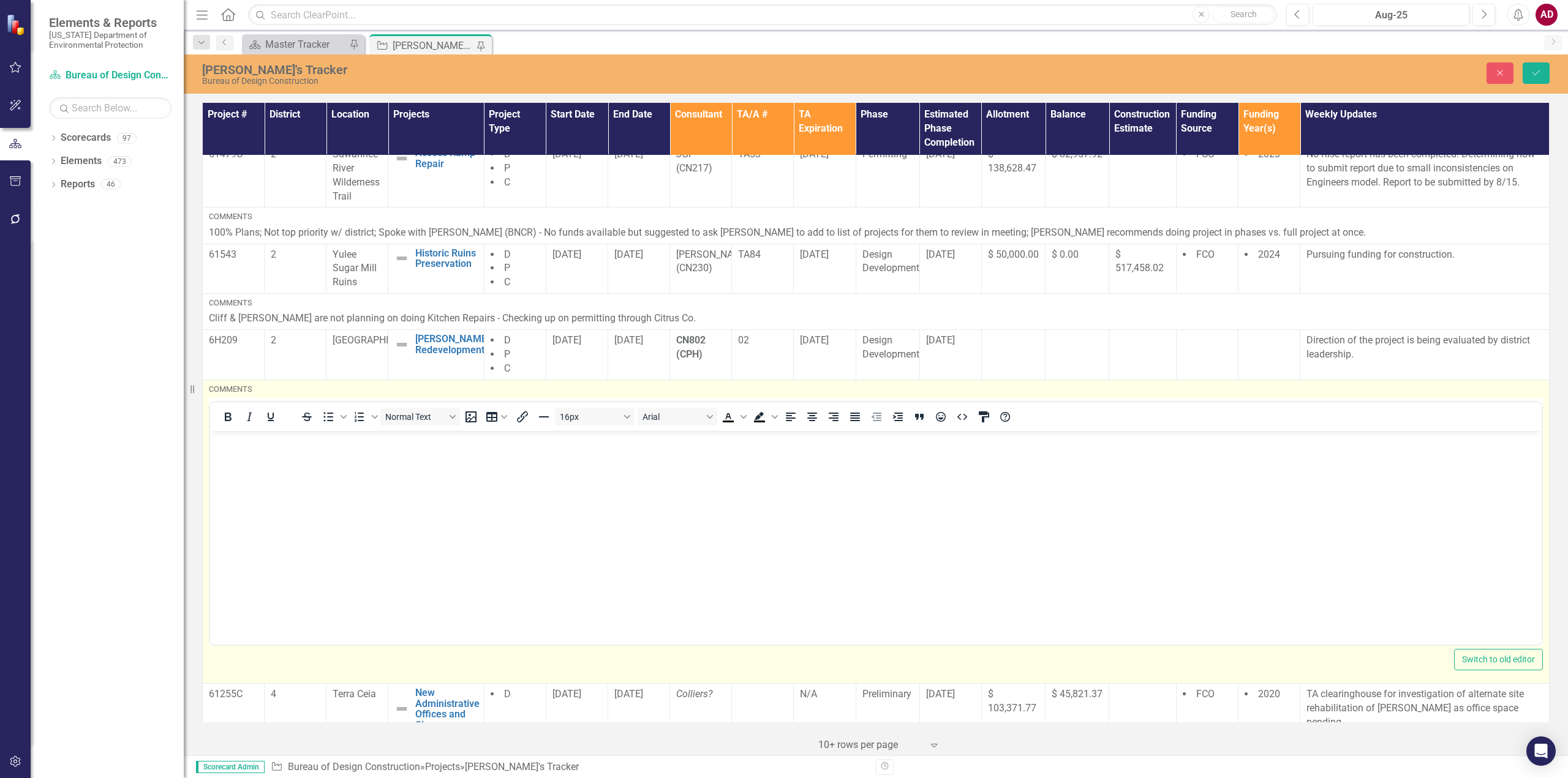
scroll to position [0, 0]
click at [261, 459] on body "Rich Text Area. Press ALT-0 for help." at bounding box center [876, 523] width 1332 height 184
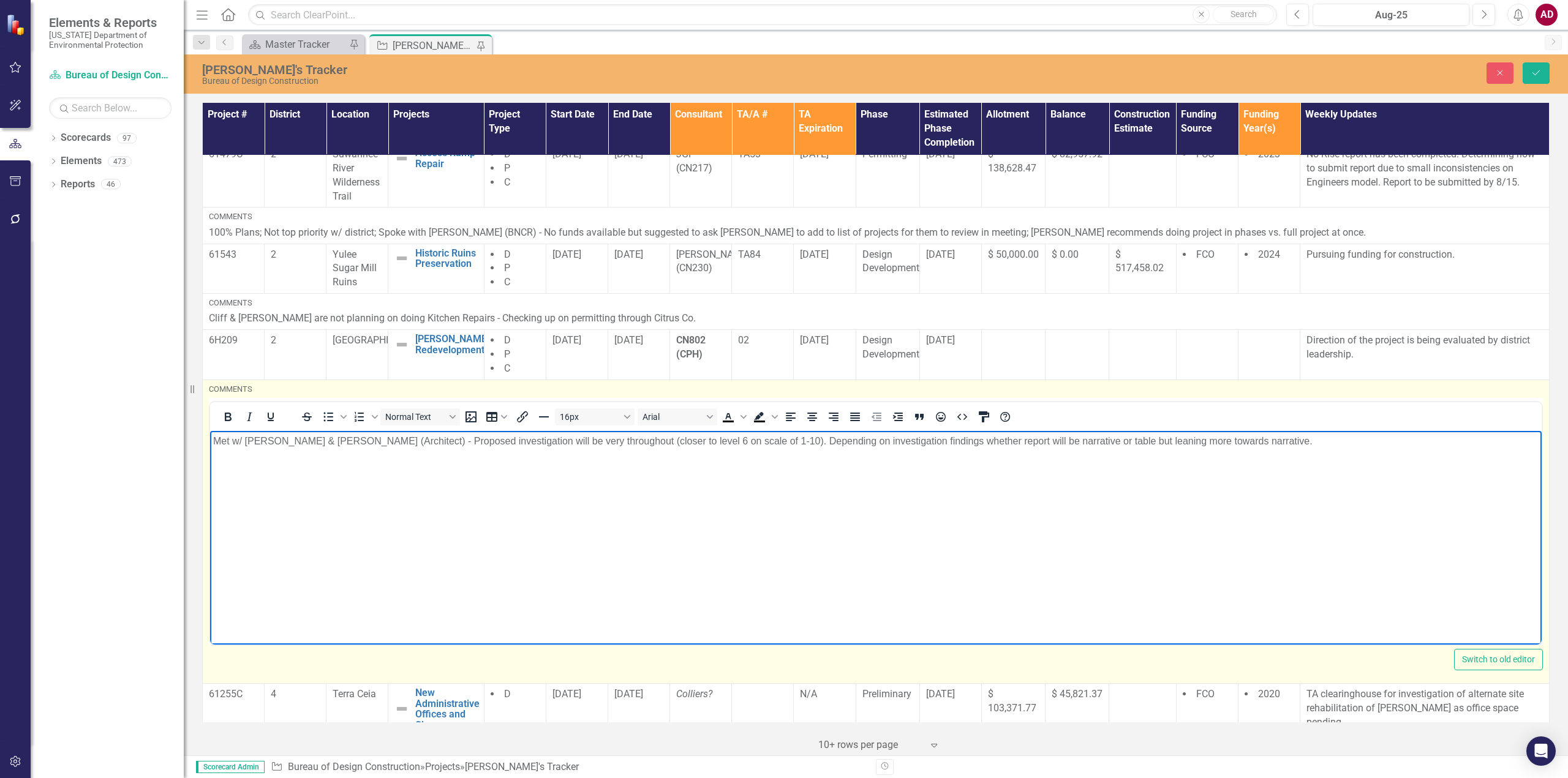
click at [1231, 442] on p "Met w/ [PERSON_NAME] & [PERSON_NAME] (Architect) - Proposed investigation will …" at bounding box center [876, 442] width 1326 height 15
click at [1523, 439] on p "Met w/ [PERSON_NAME] & [PERSON_NAME] (Architect) - Proposed investigation will …" at bounding box center [876, 449] width 1326 height 30
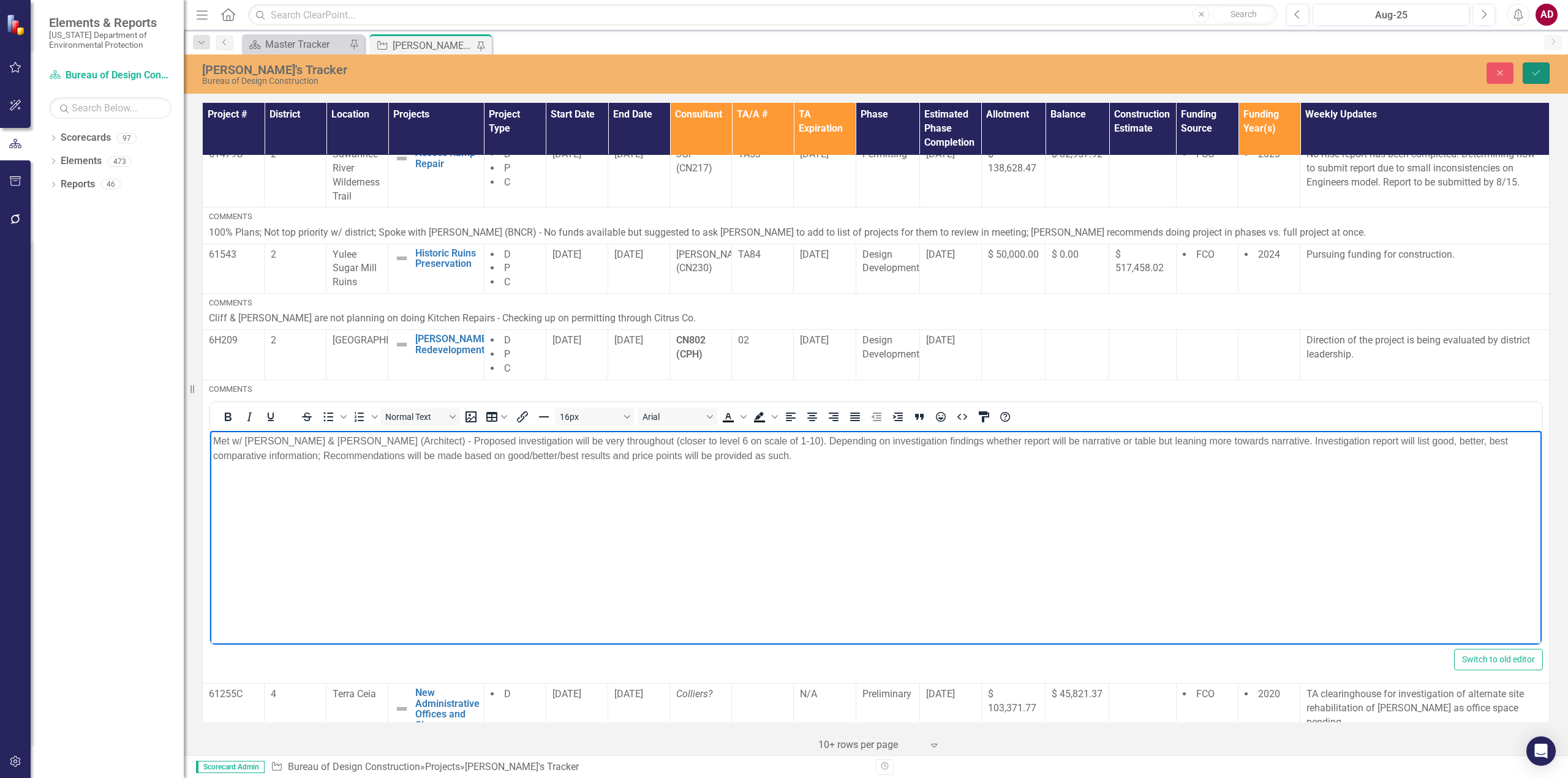
click at [1547, 74] on button "Save" at bounding box center [1535, 73] width 27 height 21
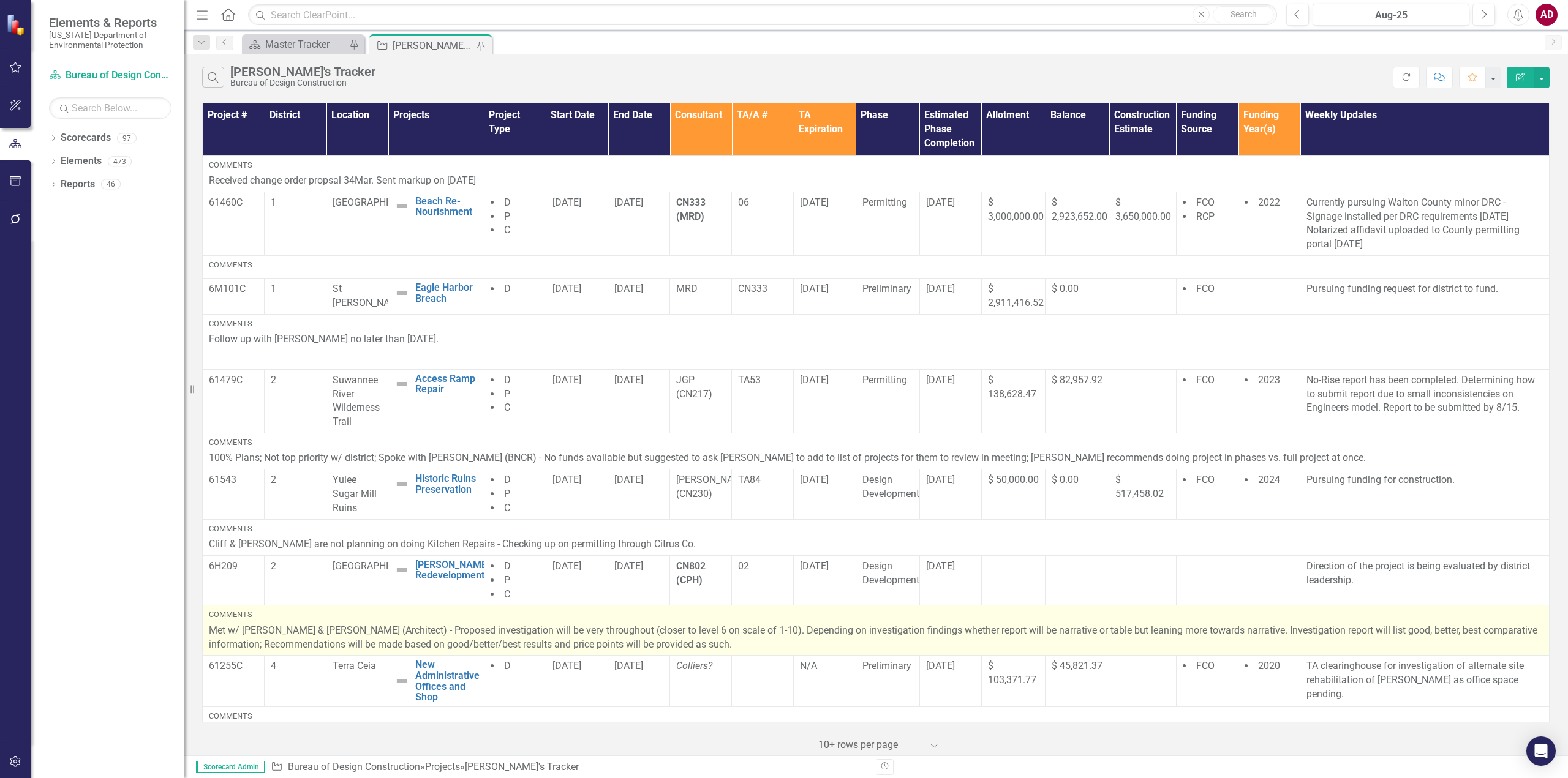
click at [711, 645] on p "Met w/ [PERSON_NAME] & [PERSON_NAME] (Architect) - Proposed investigation will …" at bounding box center [876, 638] width 1334 height 28
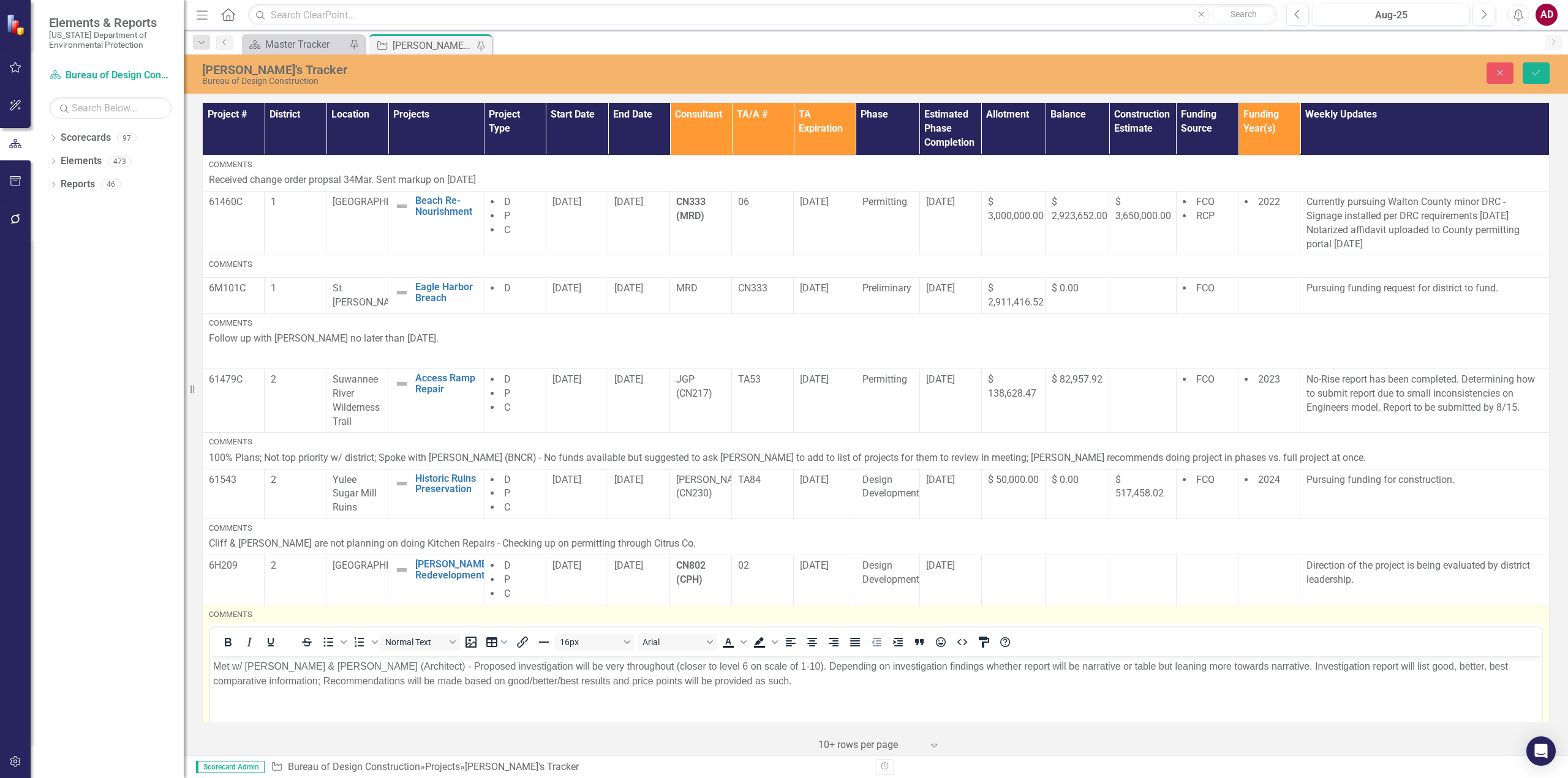
click at [699, 679] on p "Met w/ [PERSON_NAME] & [PERSON_NAME] (Architect) - Proposed investigation will …" at bounding box center [876, 674] width 1326 height 30
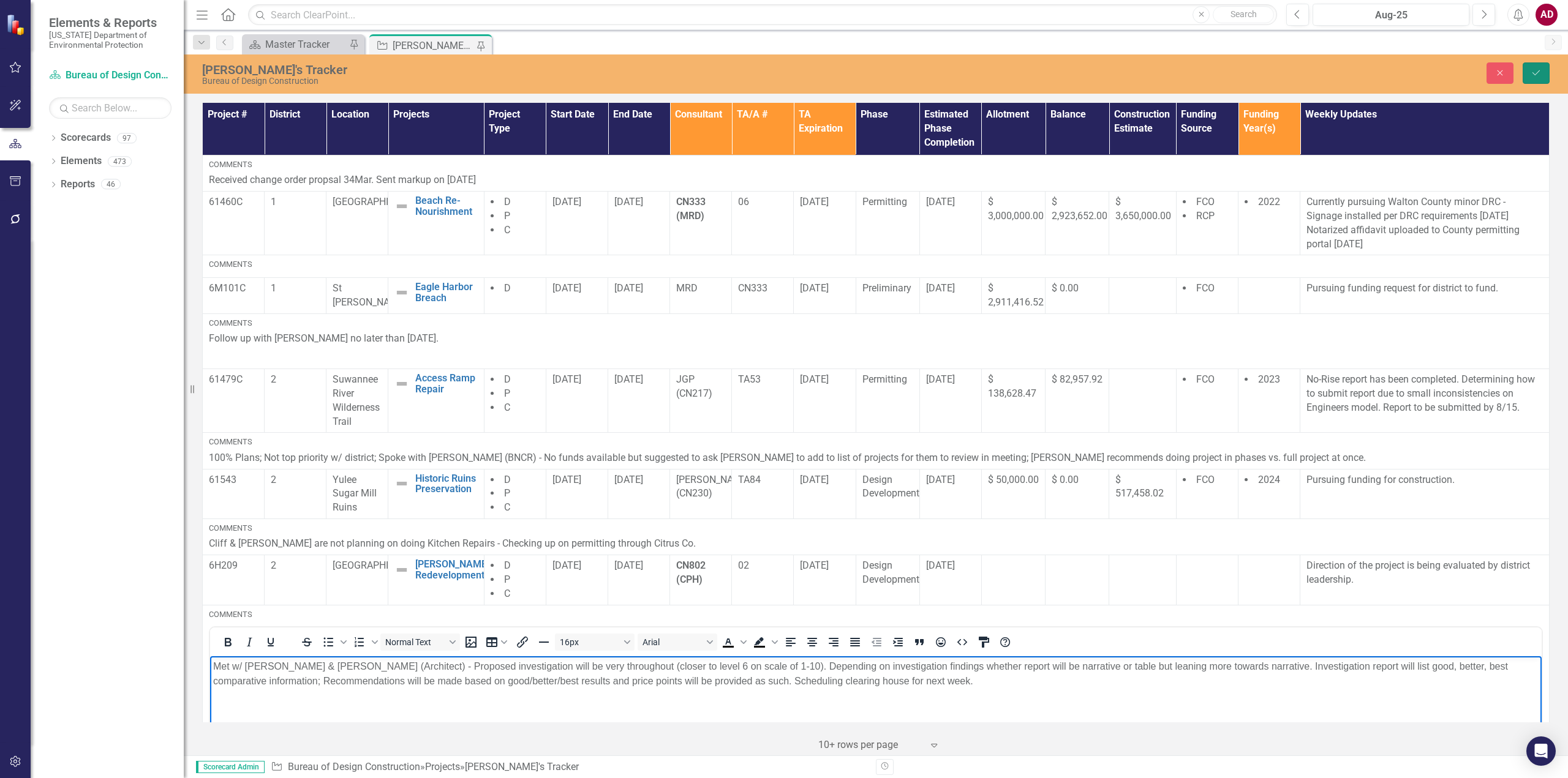
click at [1546, 76] on button "Save" at bounding box center [1535, 73] width 27 height 21
